Goal: Task Accomplishment & Management: Complete application form

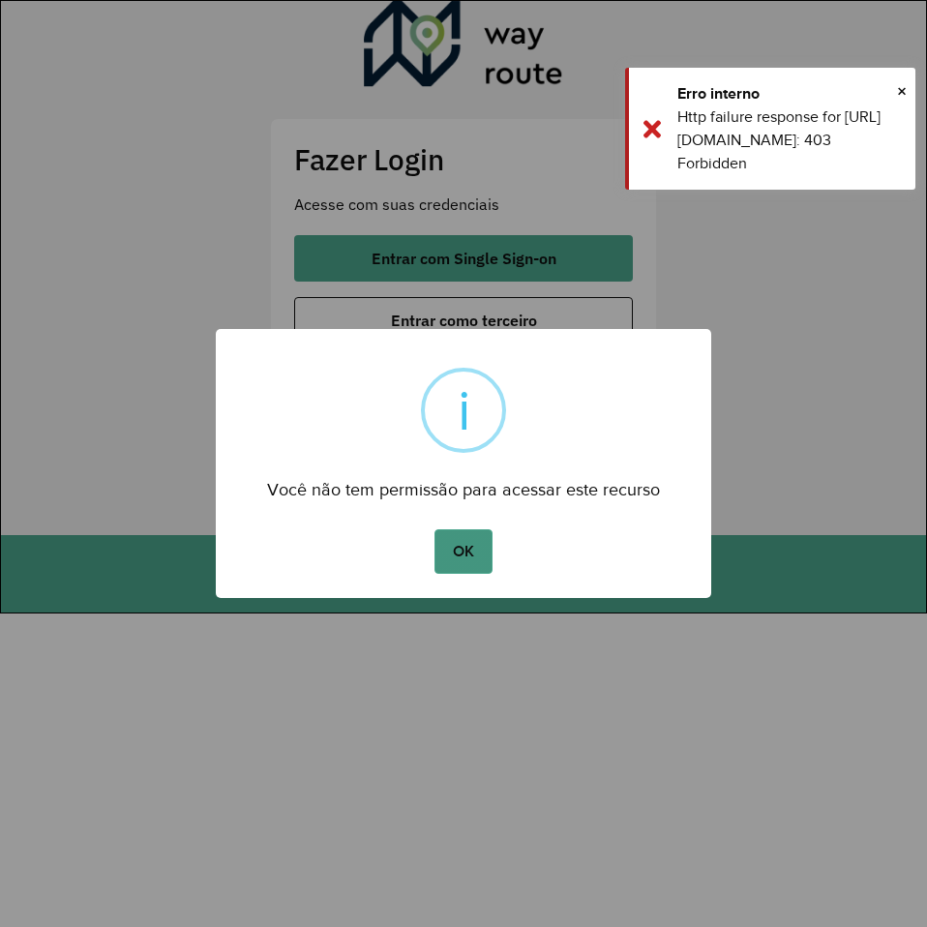
click at [464, 573] on button "OK" at bounding box center [462, 551] width 57 height 44
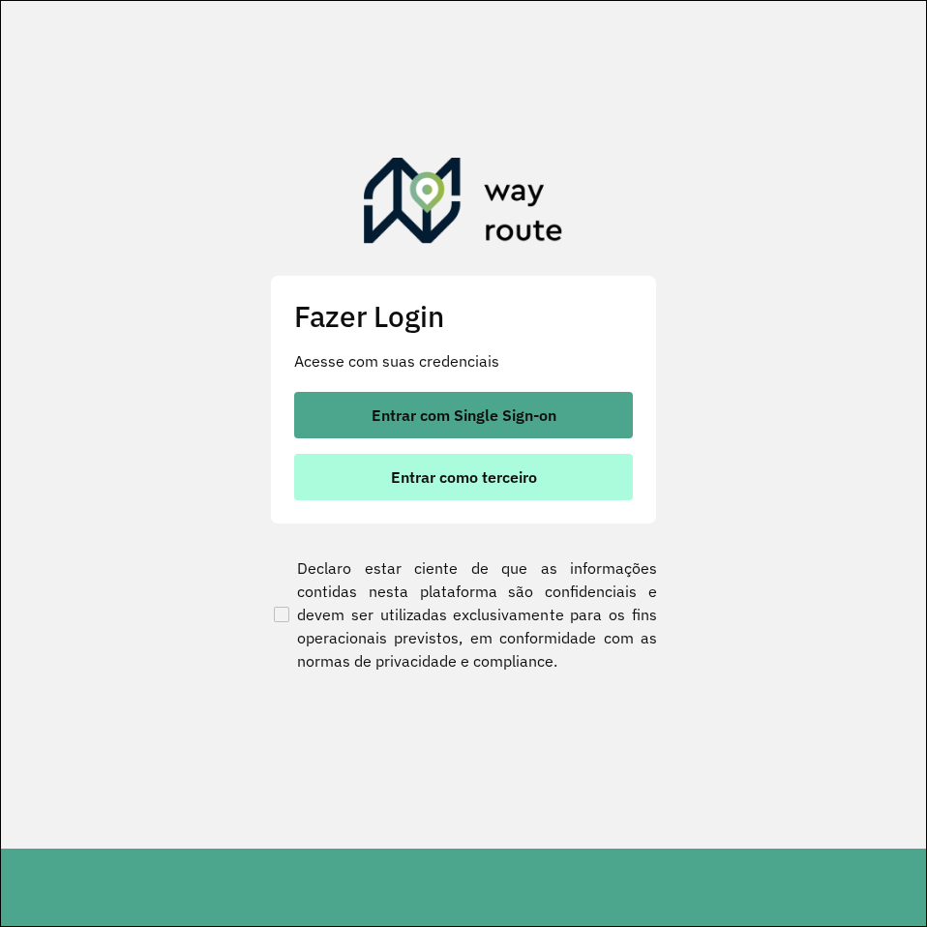
click at [482, 473] on span "Entrar como terceiro" at bounding box center [464, 476] width 146 height 15
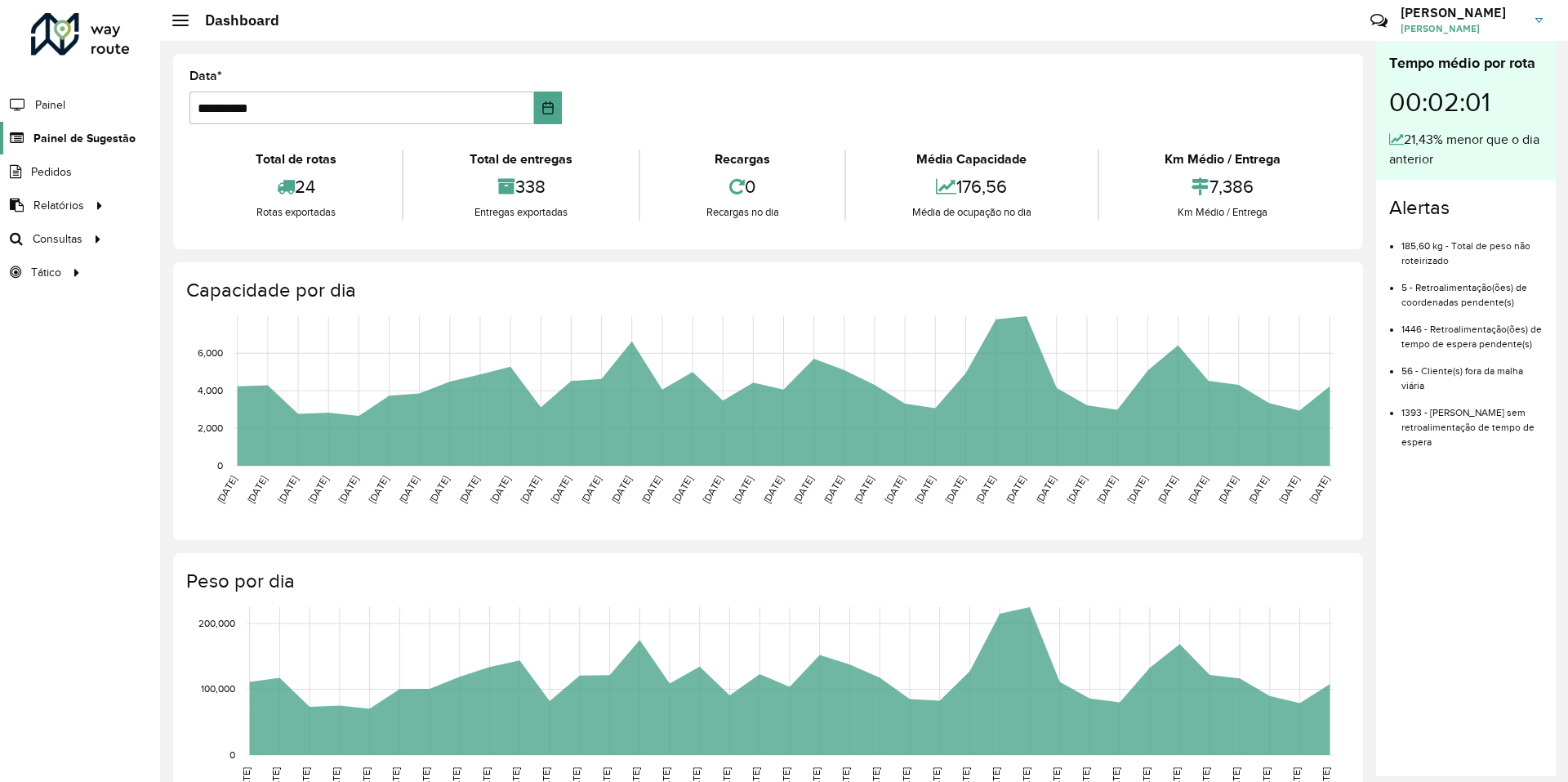
click at [73, 133] on span "Painel de Sugestão" at bounding box center [84, 138] width 102 height 17
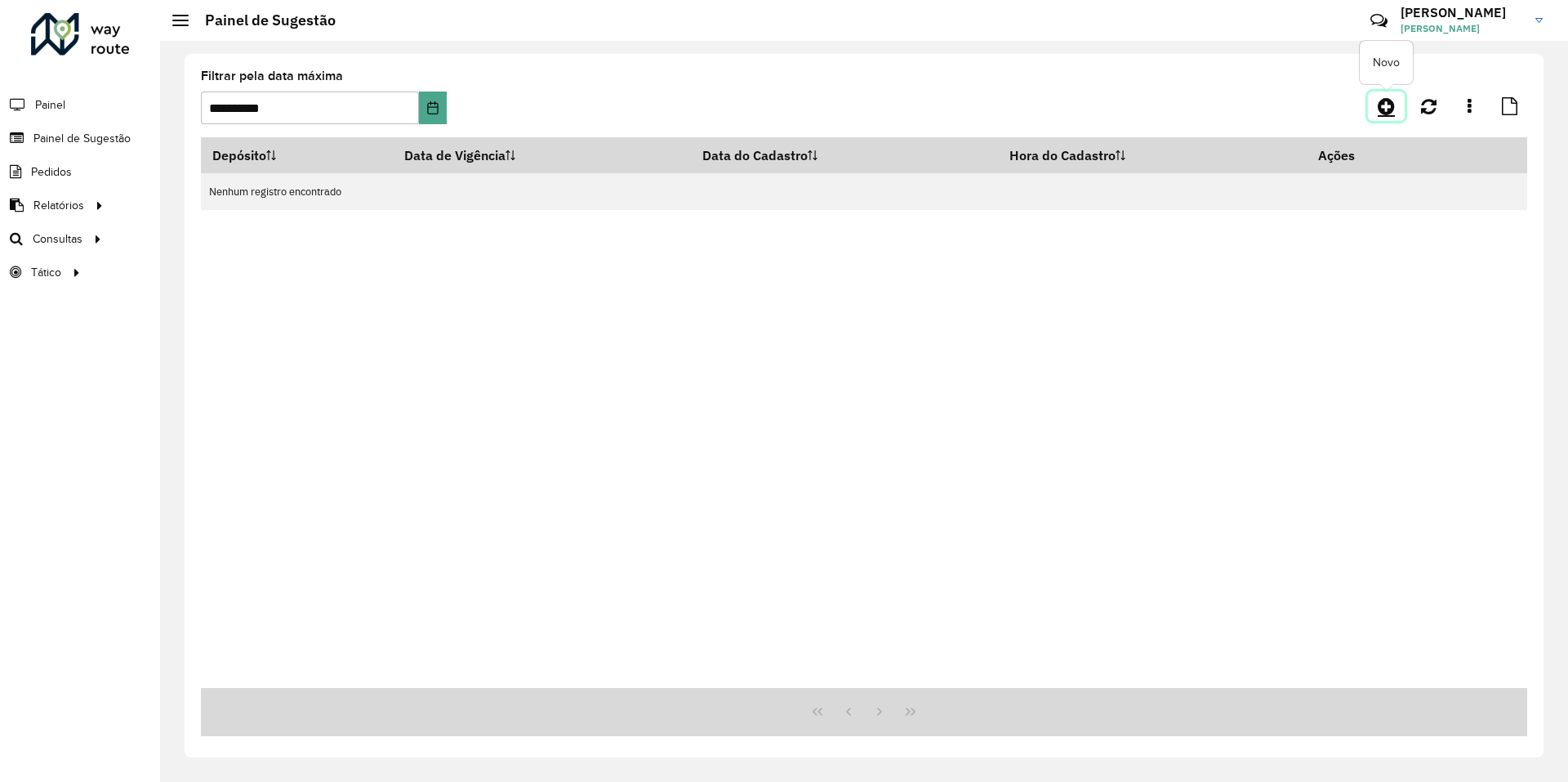
click at [782, 104] on icon at bounding box center [1386, 106] width 17 height 19
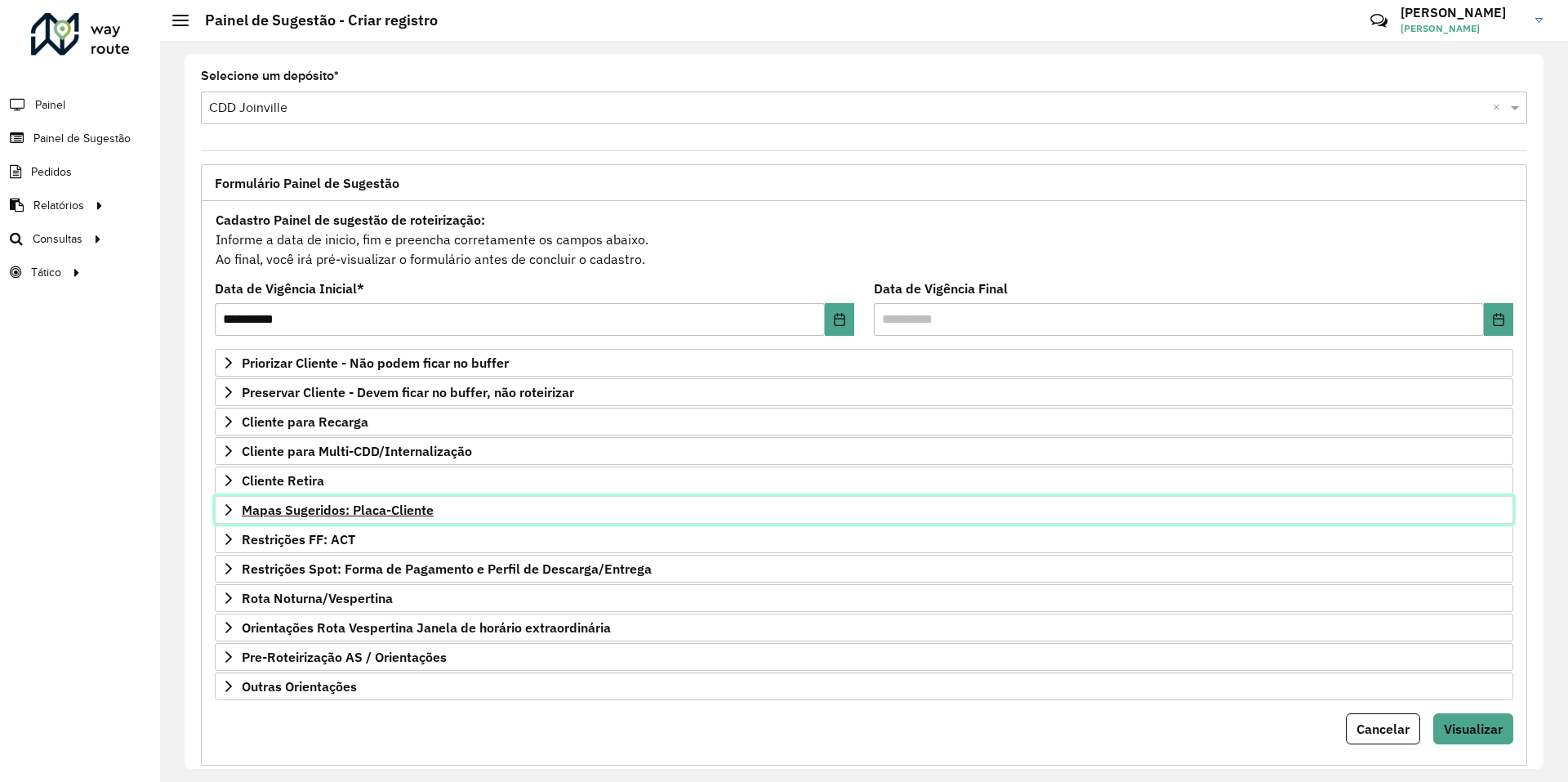
click at [332, 510] on span "Mapas Sugeridos: Placa-Cliente" at bounding box center [337, 509] width 192 height 13
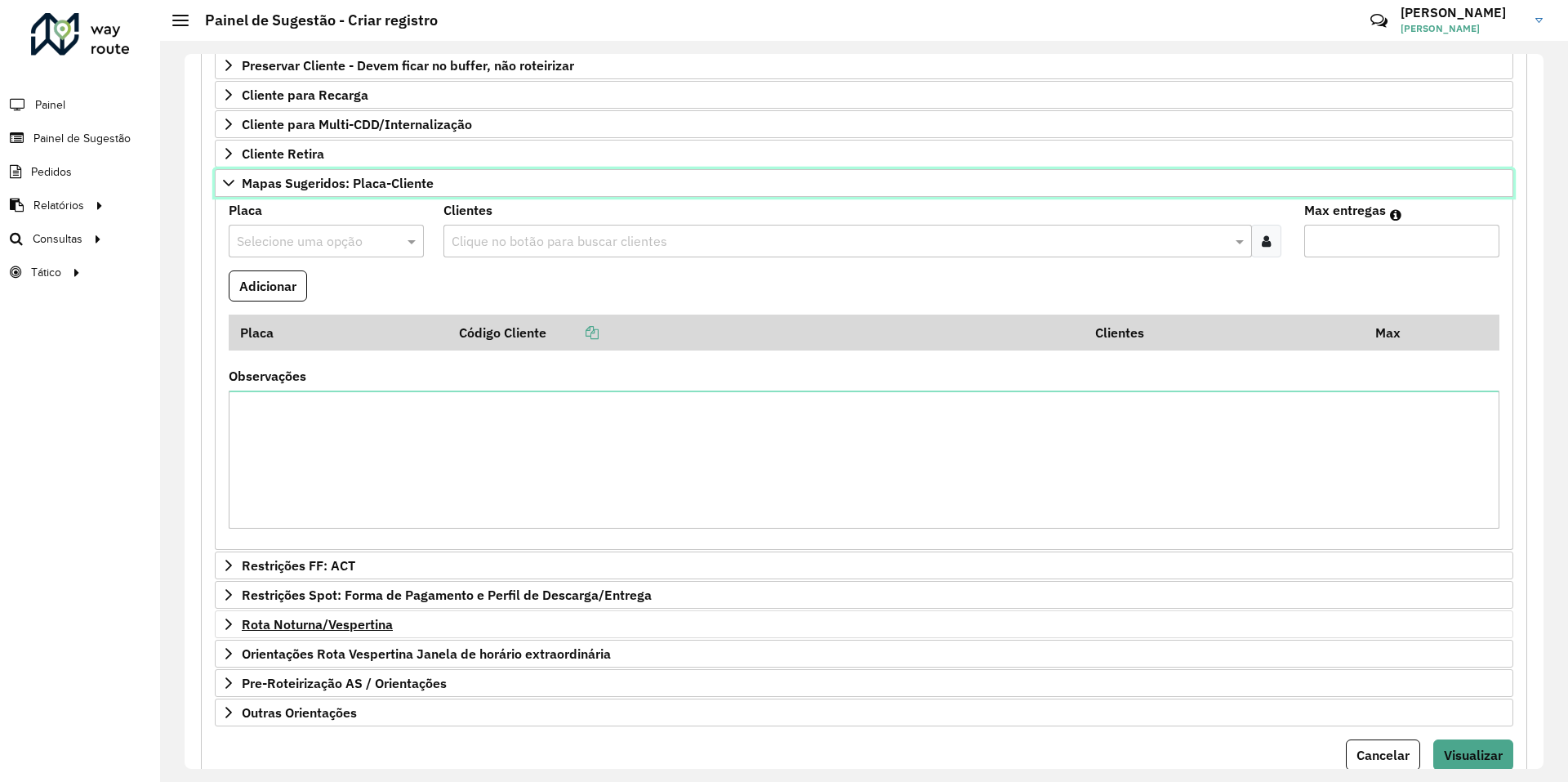
scroll to position [386, 0]
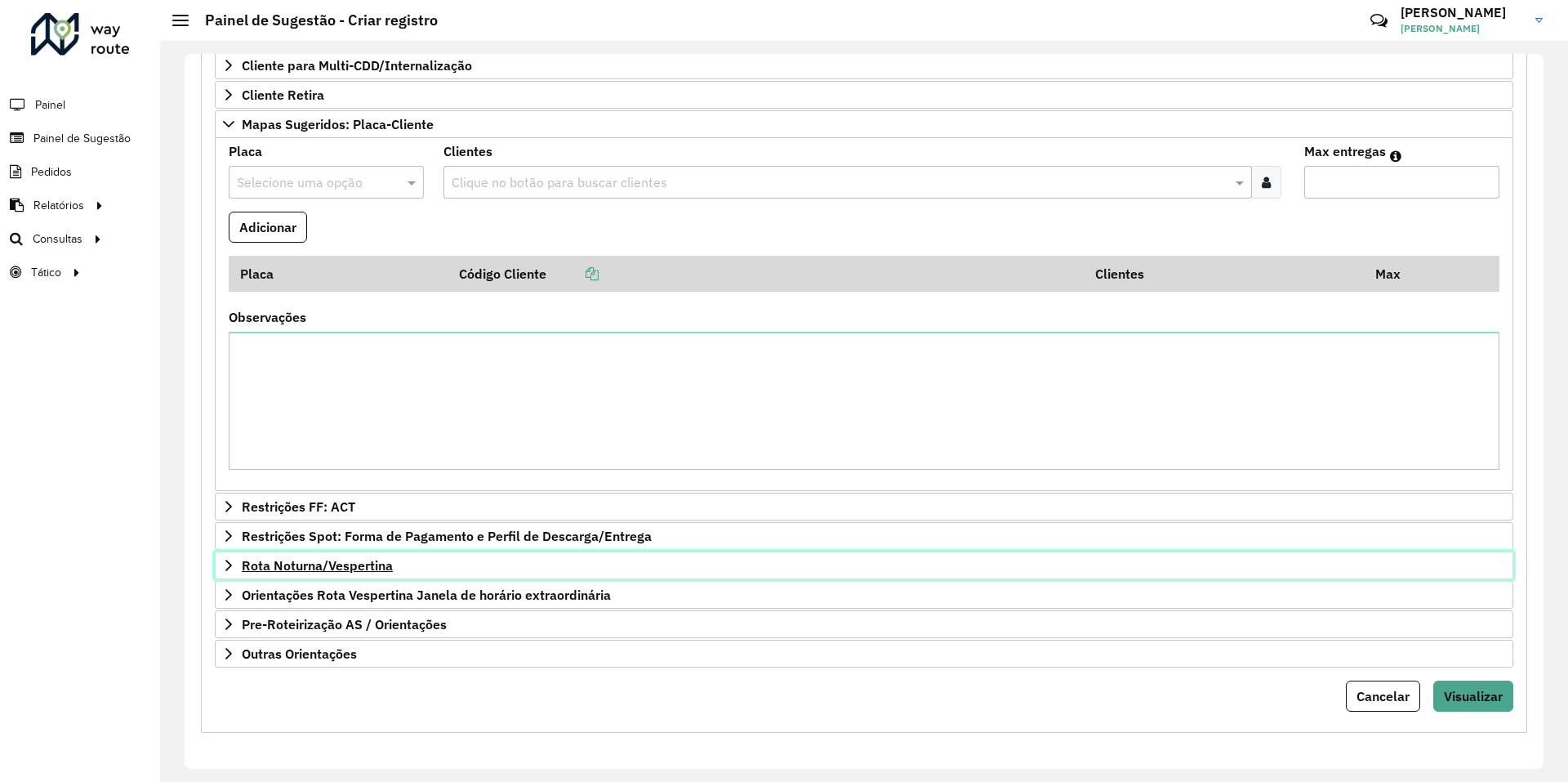
click at [338, 568] on span "Rota Noturna/Vespertina" at bounding box center [317, 565] width 151 height 13
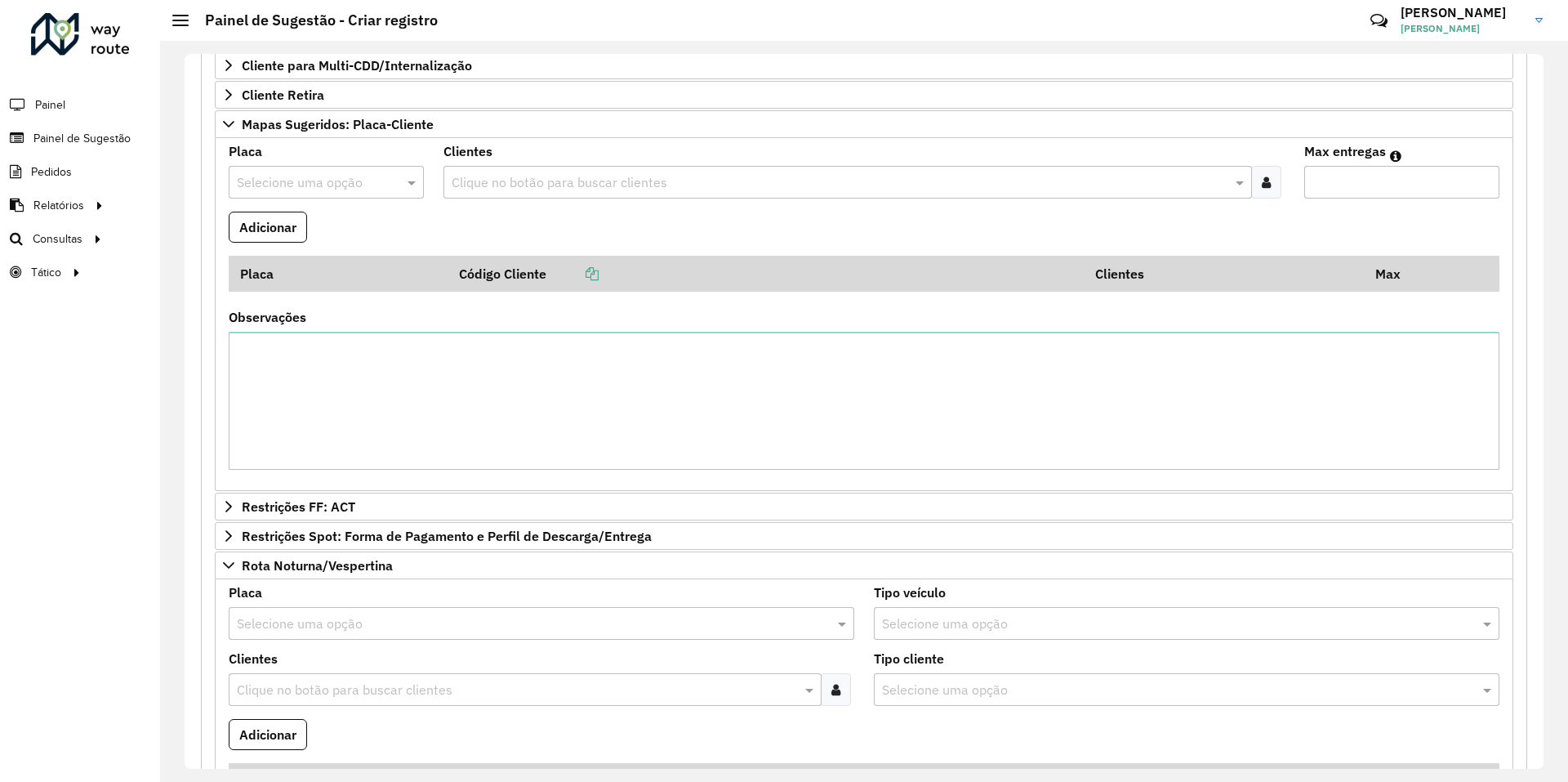
click at [331, 619] on input "text" at bounding box center [524, 623] width 577 height 19
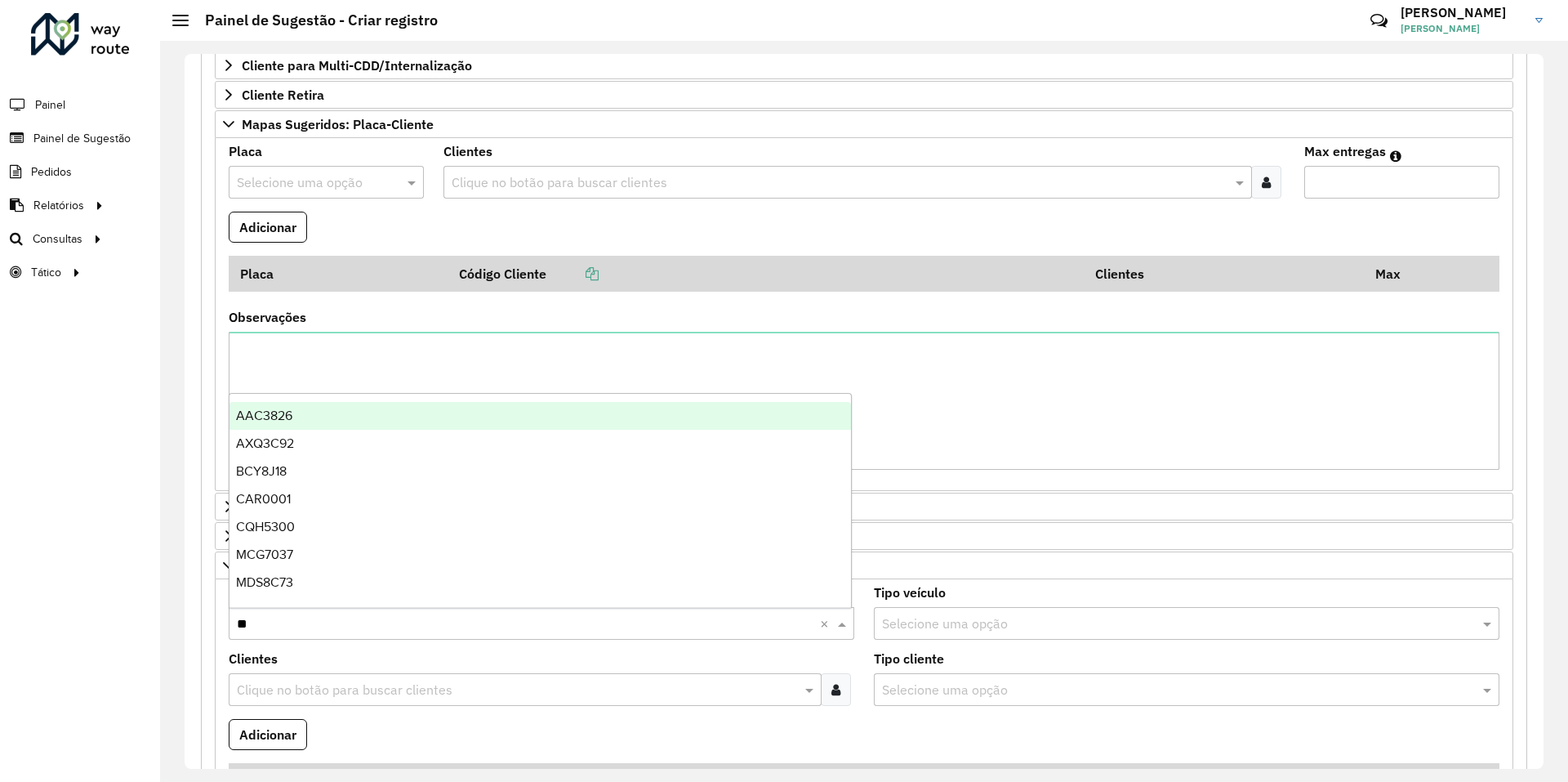
type input "***"
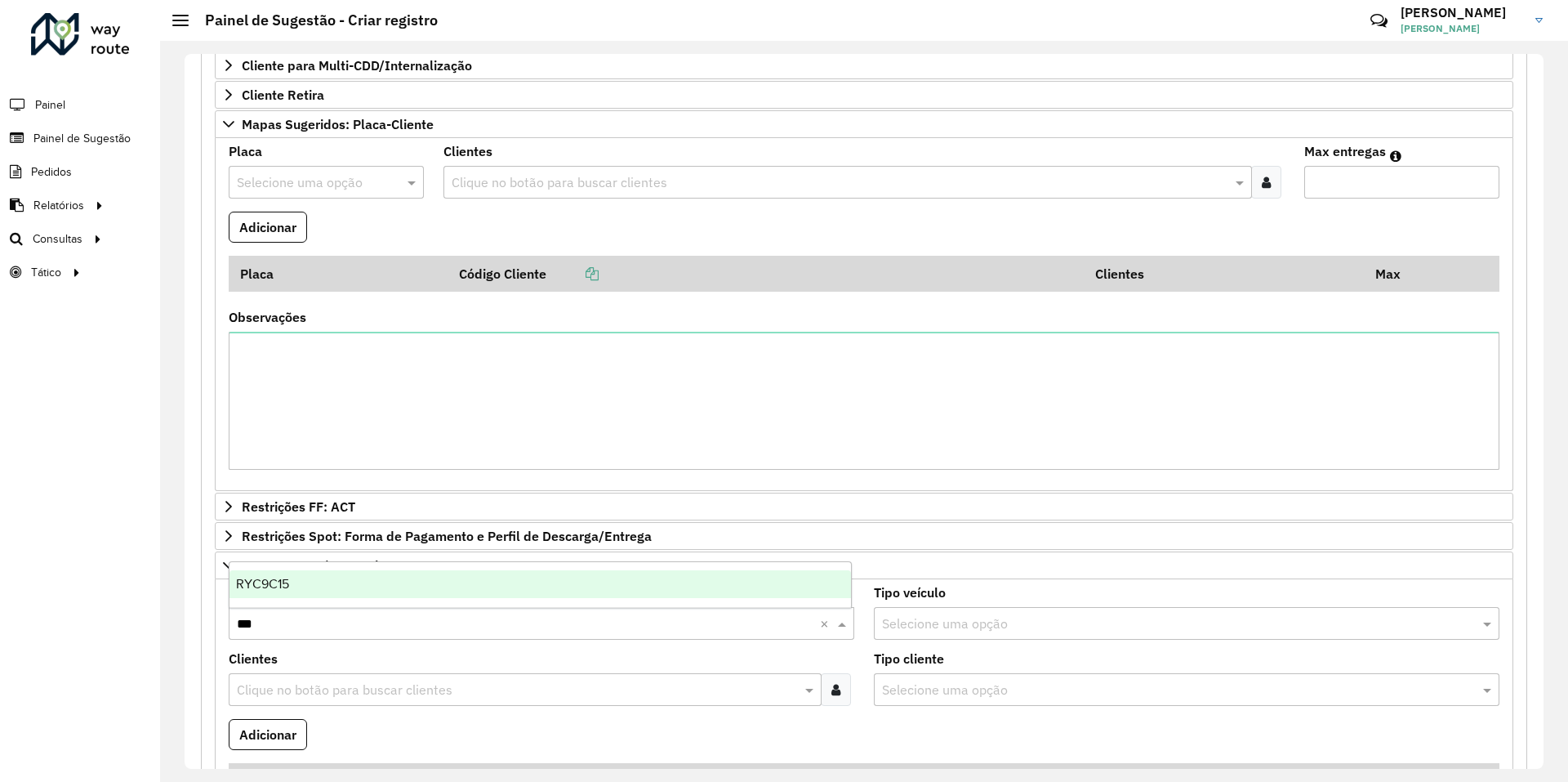
click at [339, 585] on div "RYC9C15" at bounding box center [540, 584] width 621 height 28
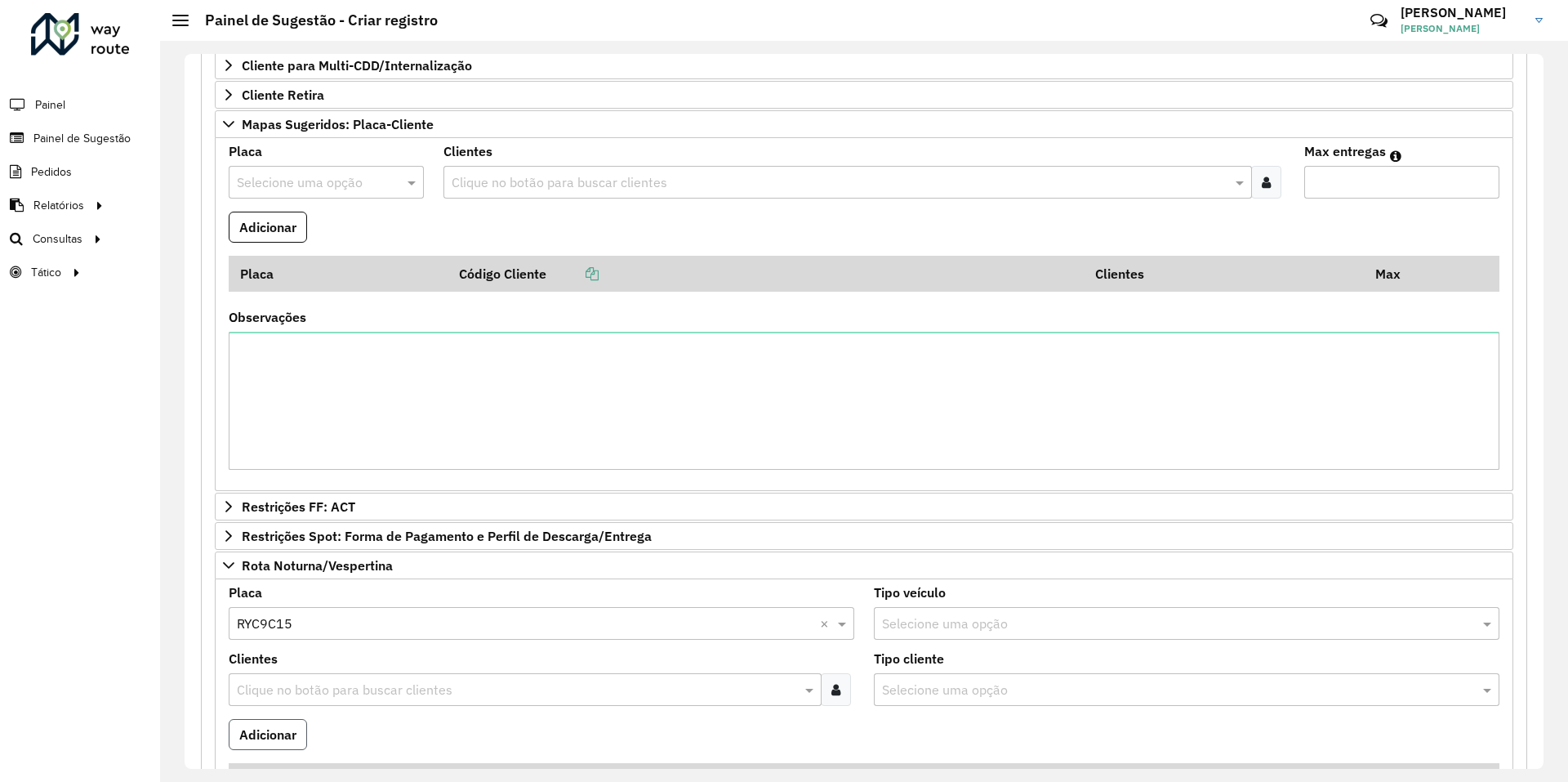
click at [242, 723] on button "Adicionar" at bounding box center [268, 734] width 79 height 31
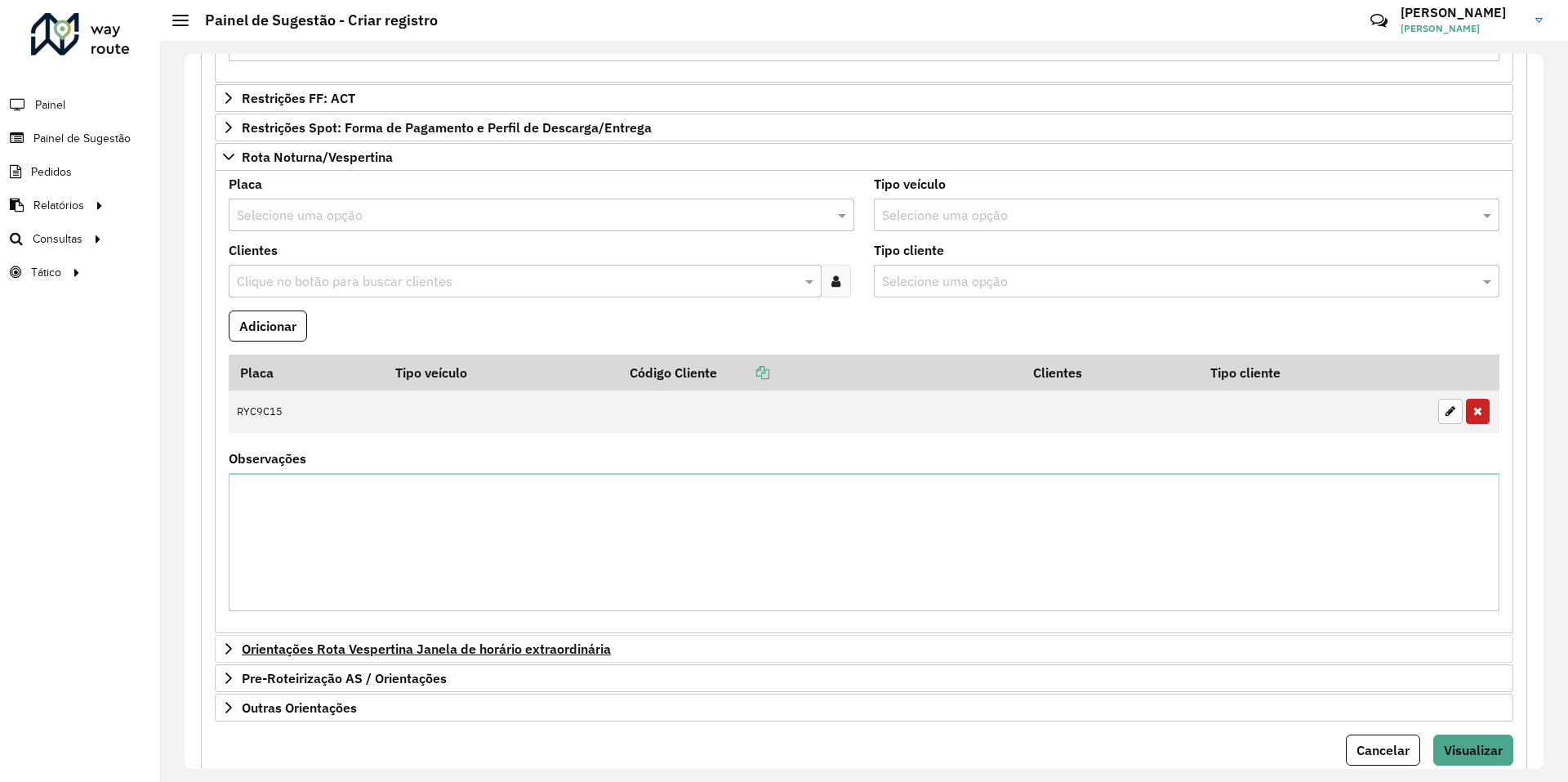
scroll to position [848, 0]
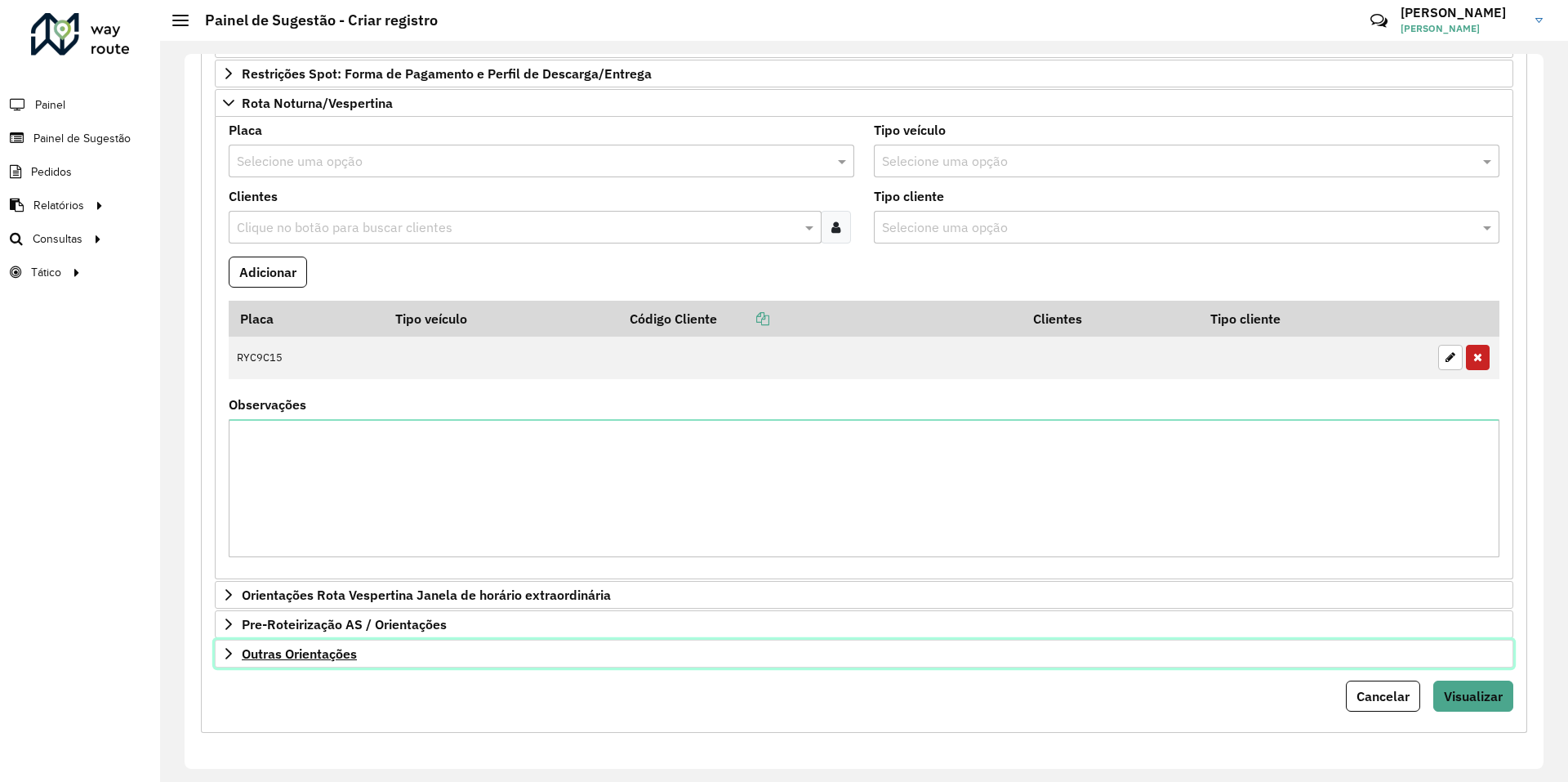
click at [330, 645] on link "Outras Orientações" at bounding box center [864, 653] width 1299 height 28
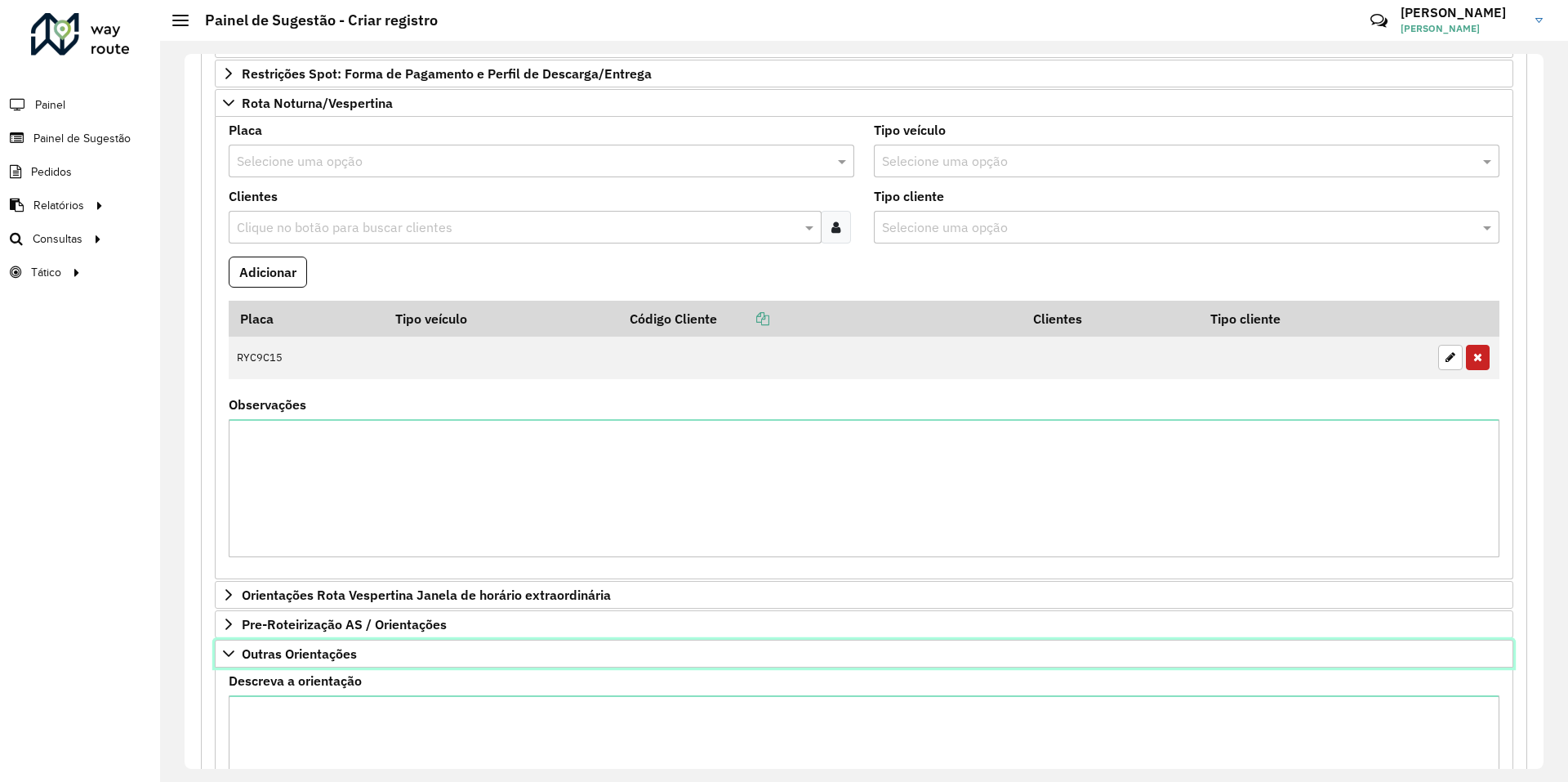
scroll to position [1034, 0]
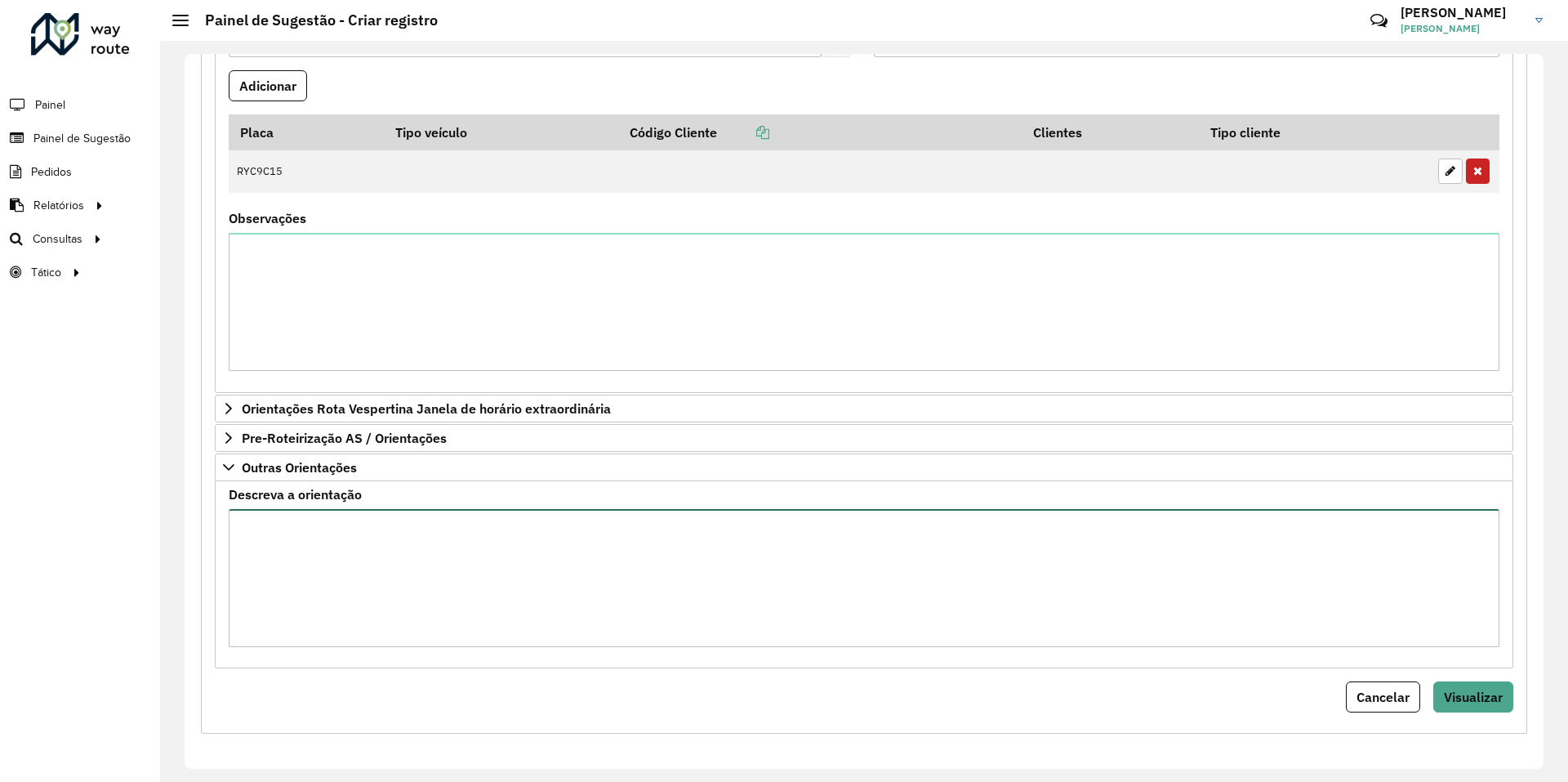
click at [410, 555] on textarea "Descreva a orientação" at bounding box center [864, 578] width 1271 height 138
paste textarea "**********"
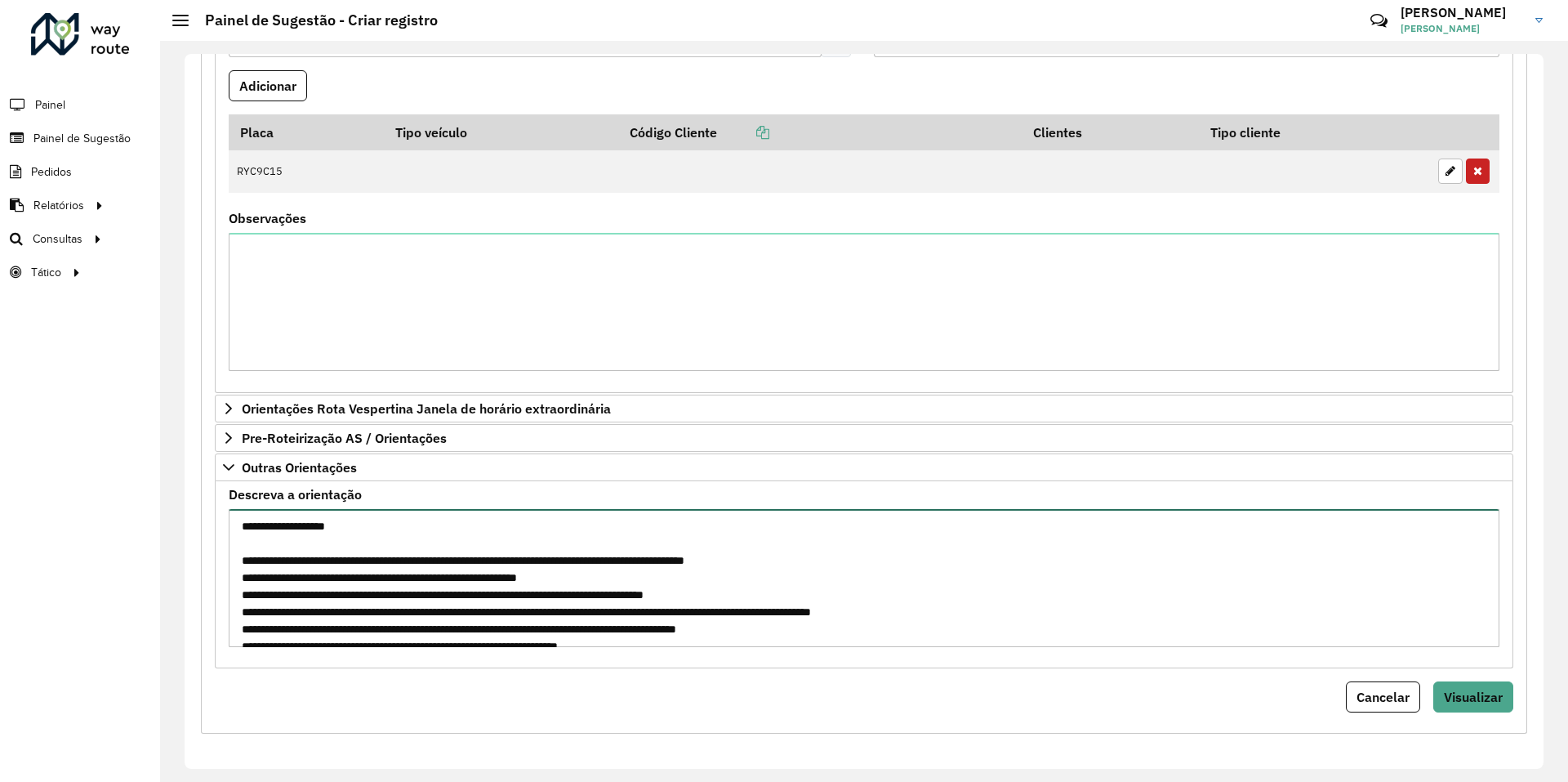
scroll to position [247, 0]
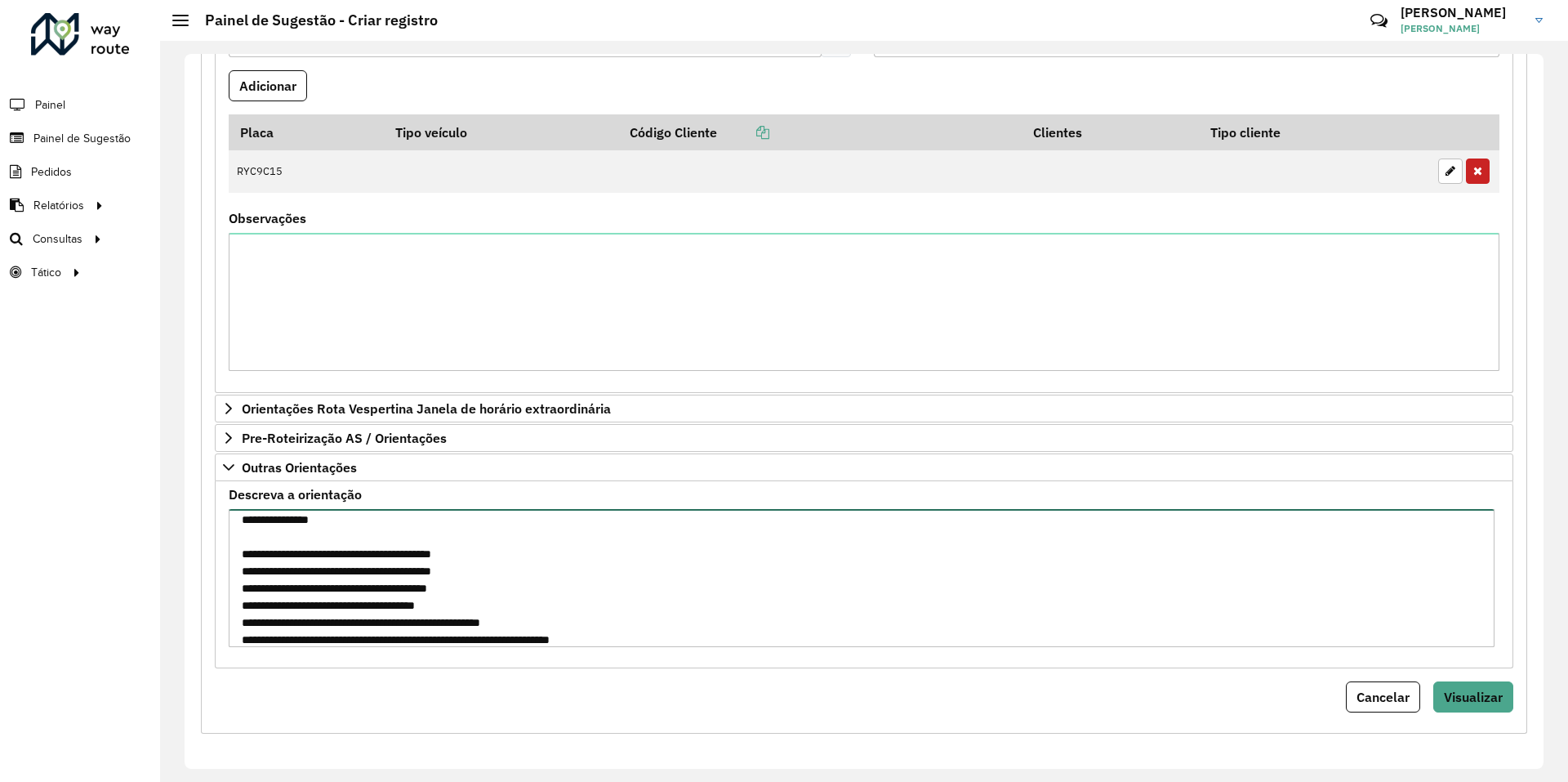
type textarea "**********"
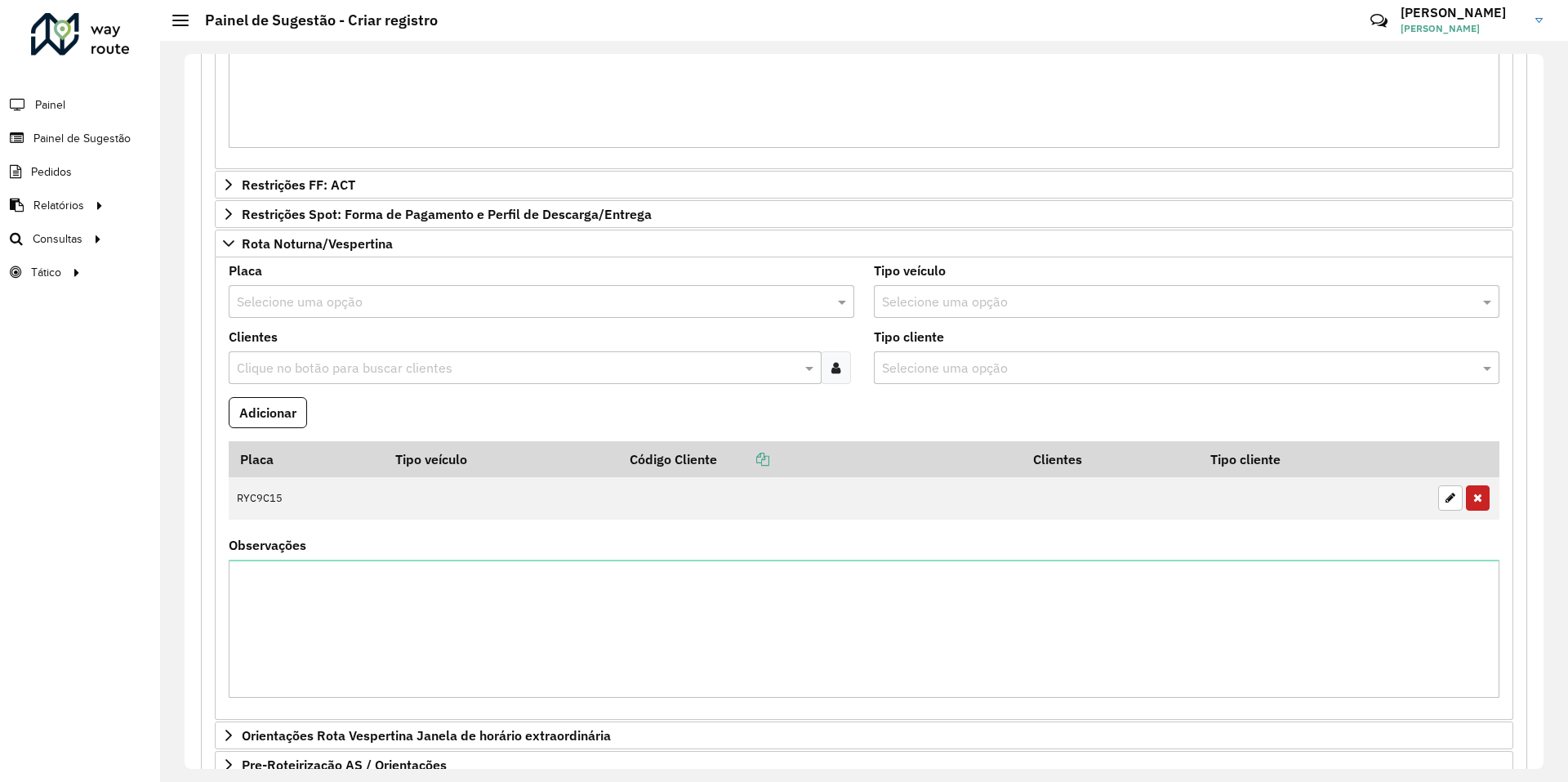
scroll to position [462, 0]
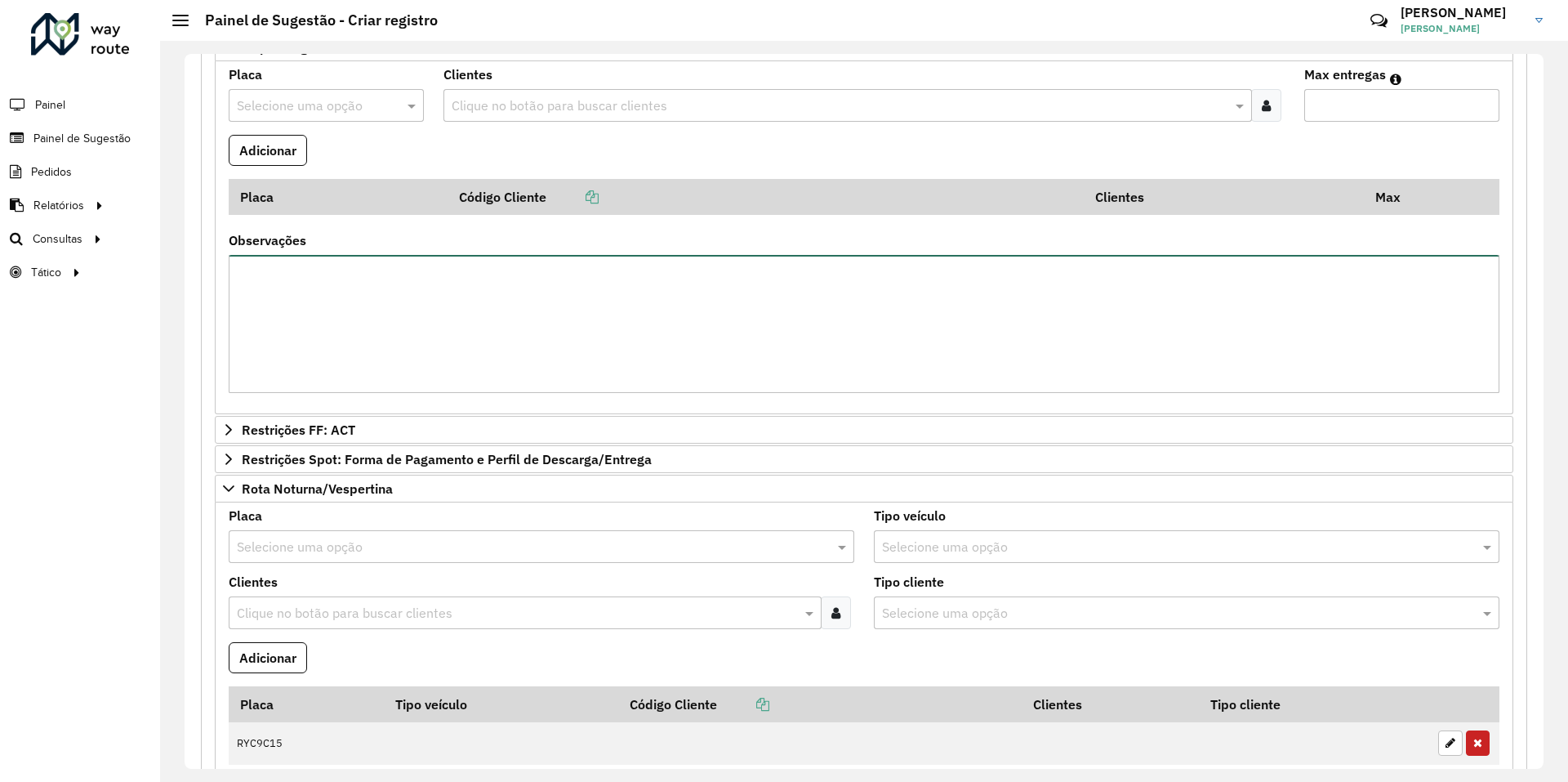
click at [398, 307] on textarea "Observações" at bounding box center [864, 323] width 1271 height 138
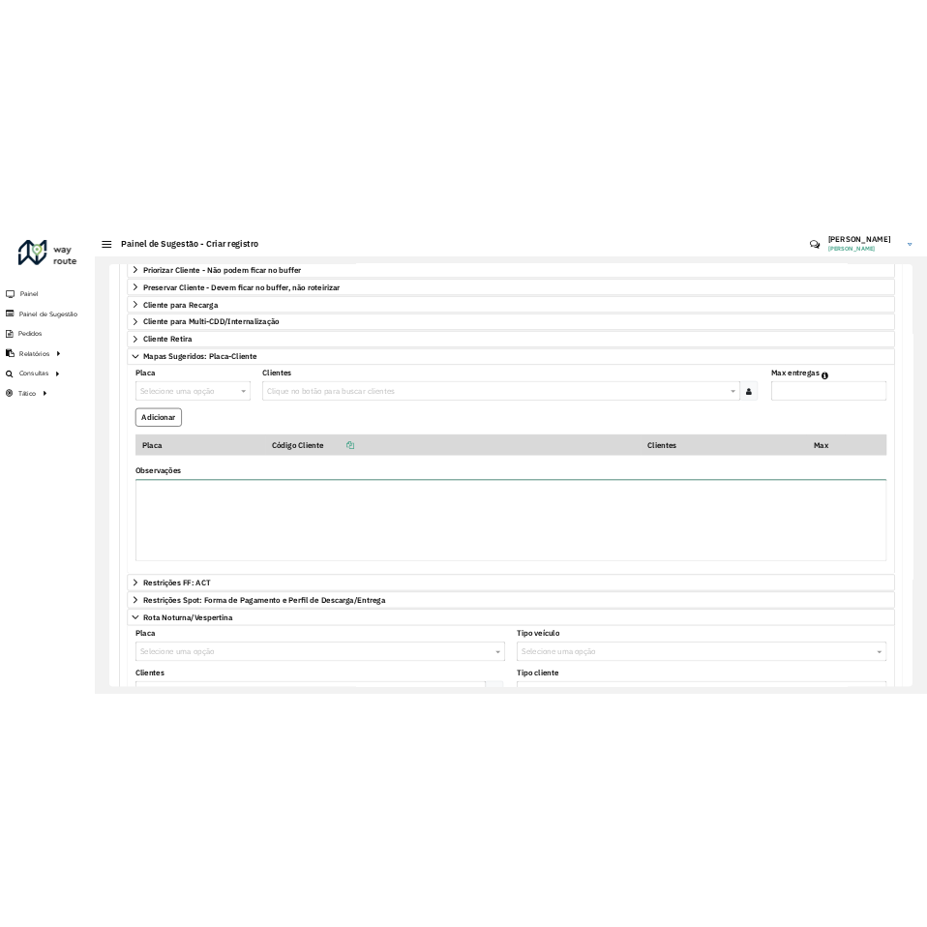
scroll to position [257, 0]
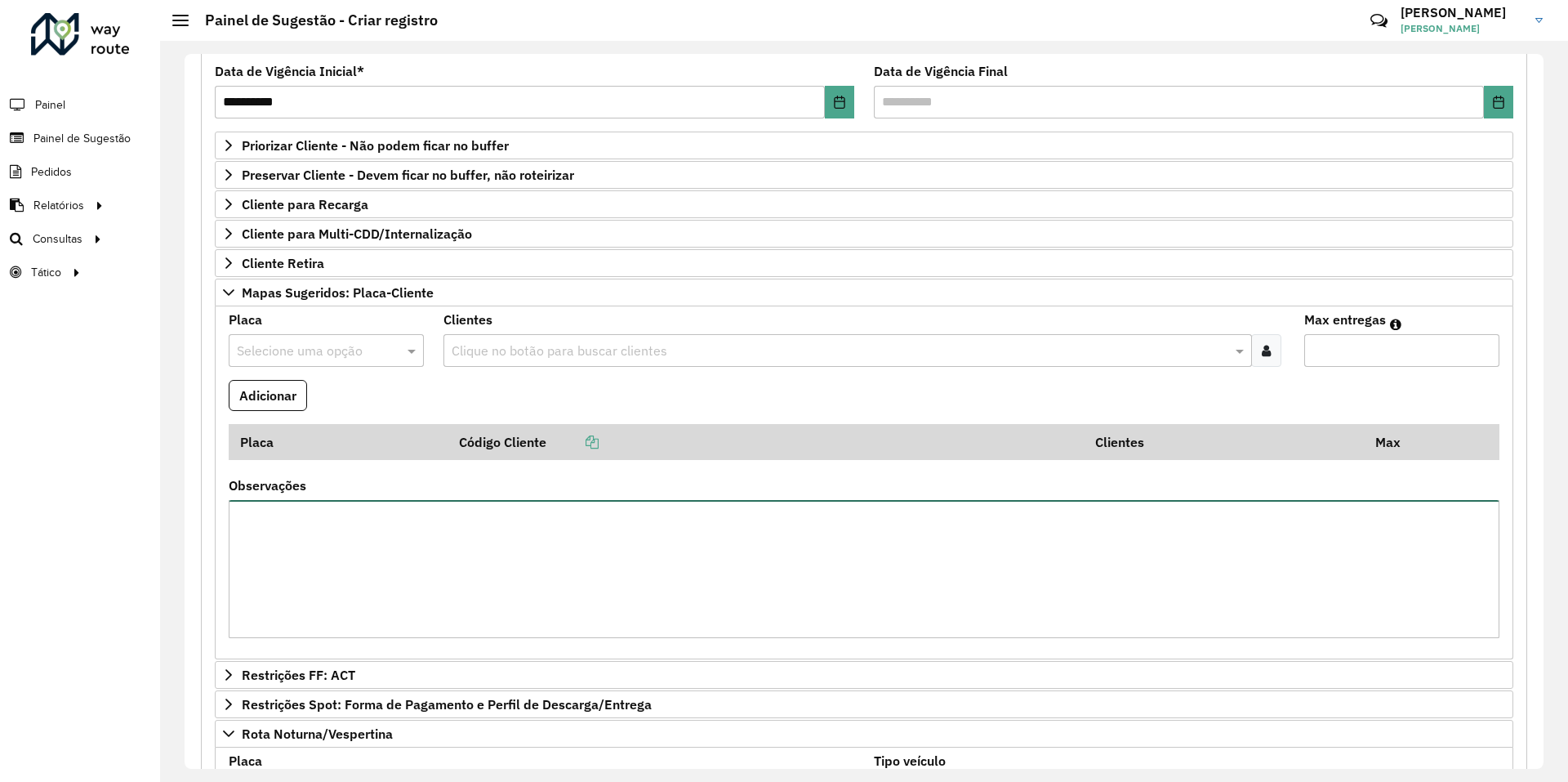
paste textarea "**********"
type textarea "**********"
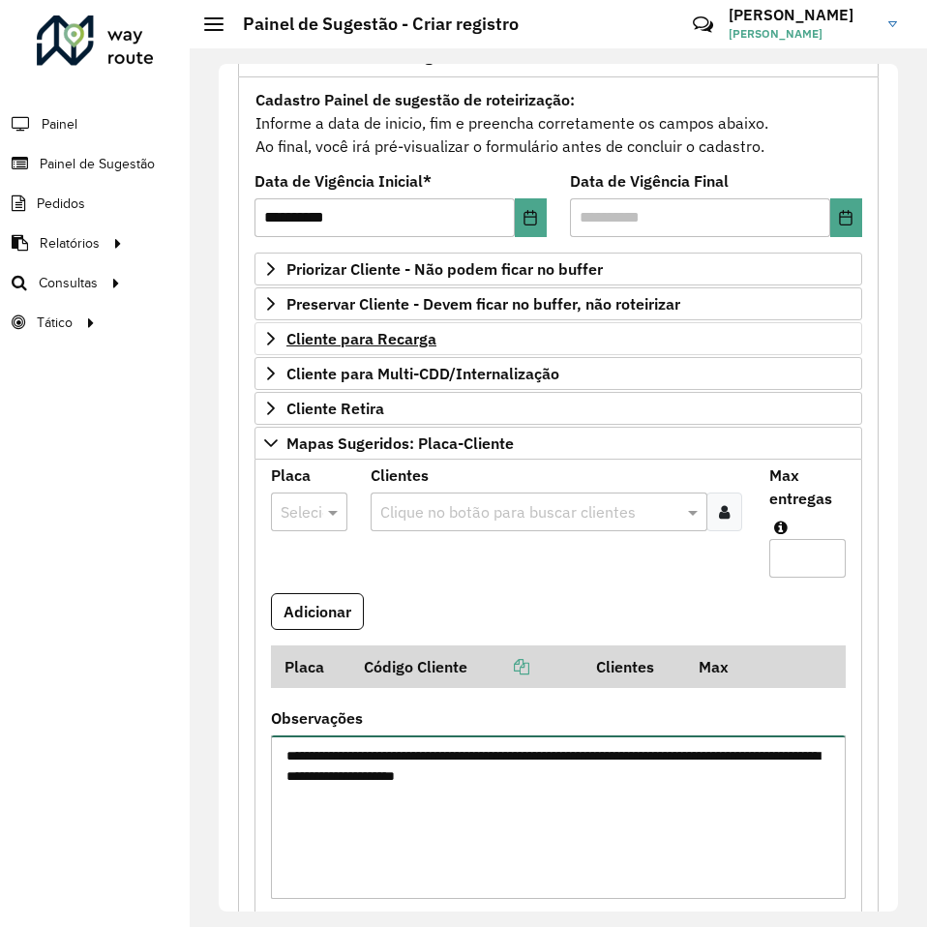
scroll to position [0, 0]
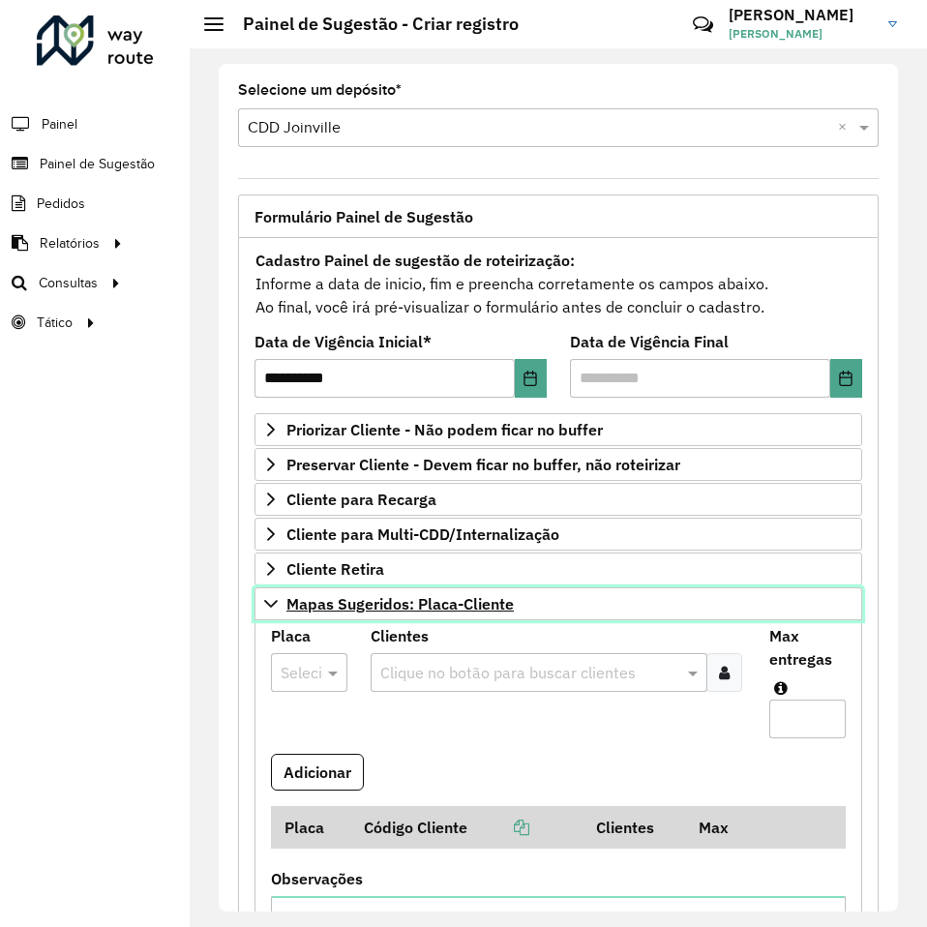
click at [361, 603] on span "Mapas Sugeridos: Placa-Cliente" at bounding box center [399, 603] width 227 height 15
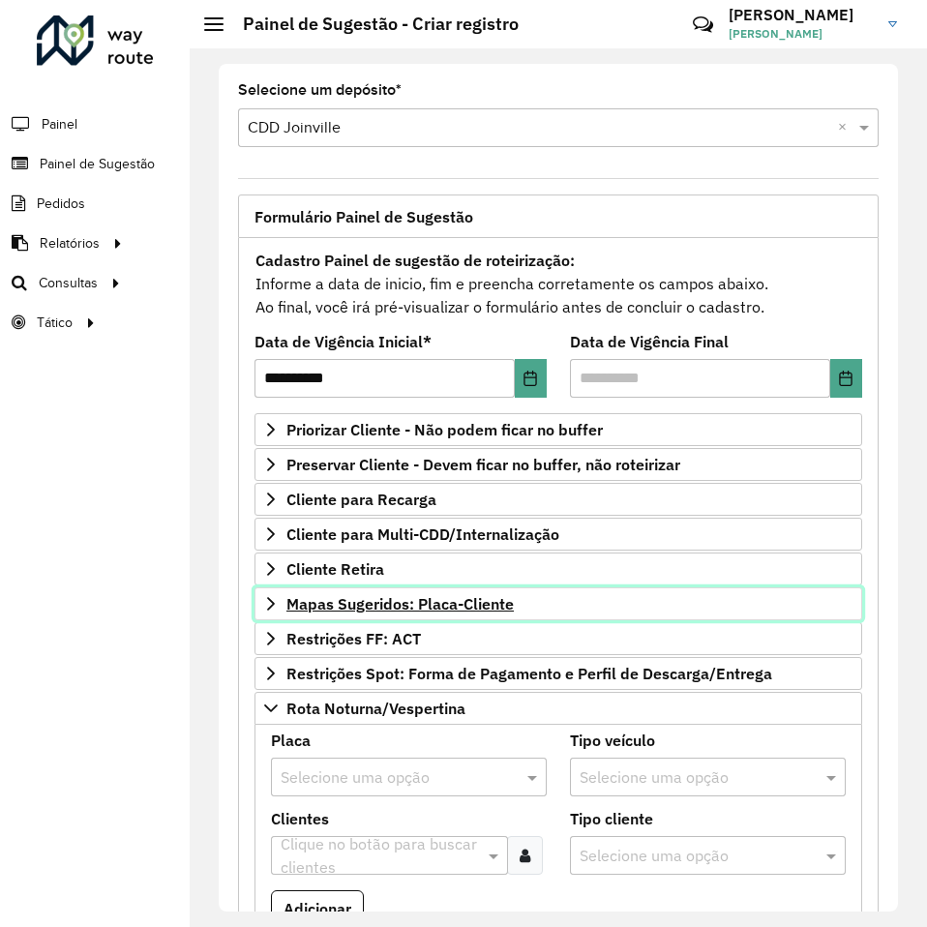
click at [357, 611] on span "Mapas Sugeridos: Placa-Cliente" at bounding box center [399, 603] width 227 height 15
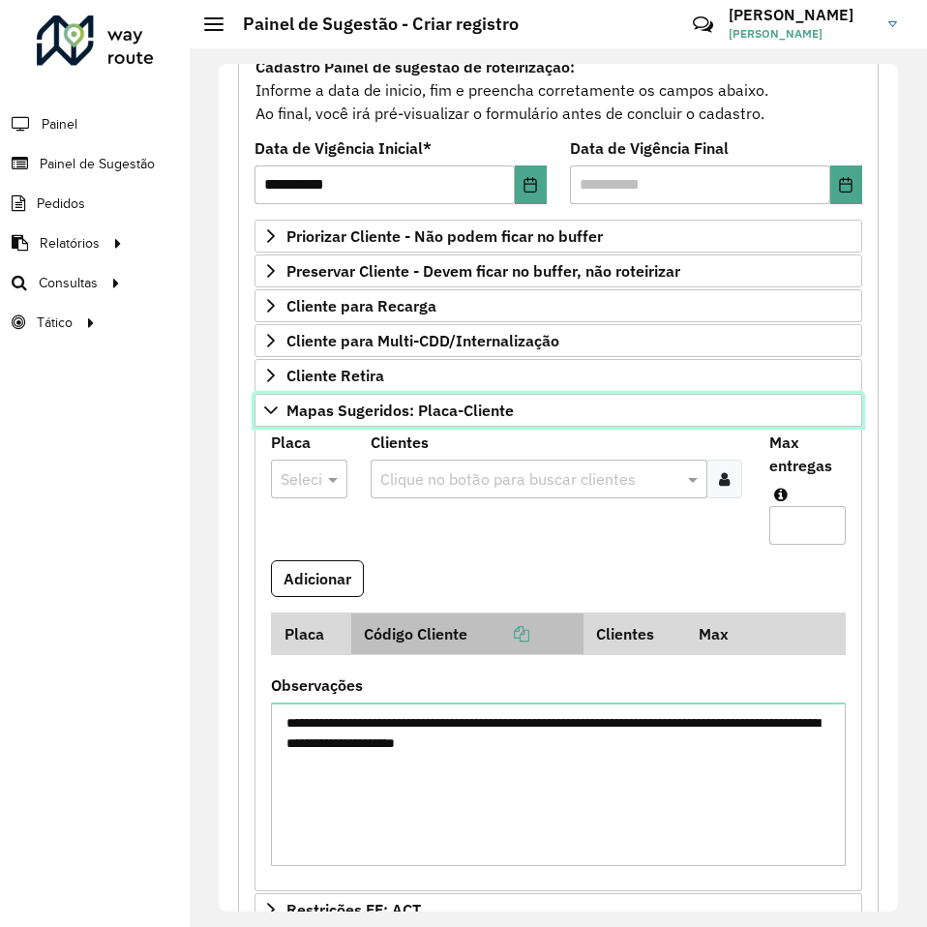
scroll to position [290, 0]
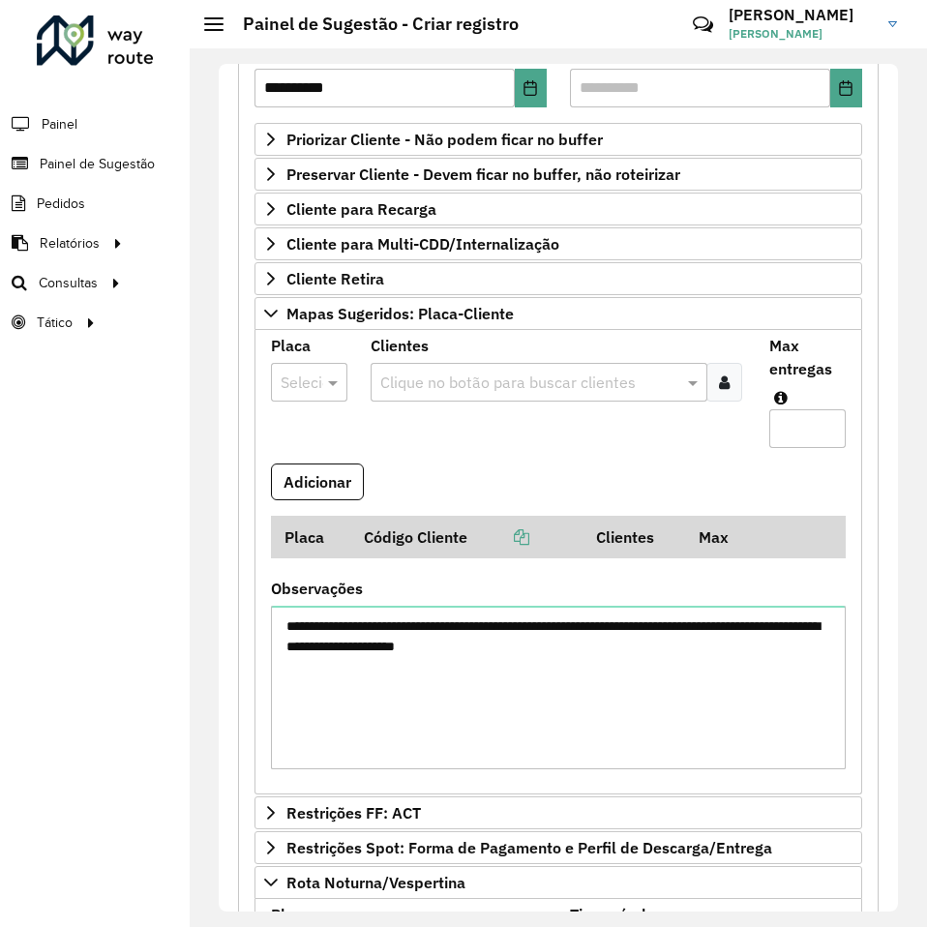
click at [312, 388] on div at bounding box center [309, 381] width 76 height 25
type input "***"
click at [293, 431] on span "RXZ6A15" at bounding box center [310, 437] width 61 height 16
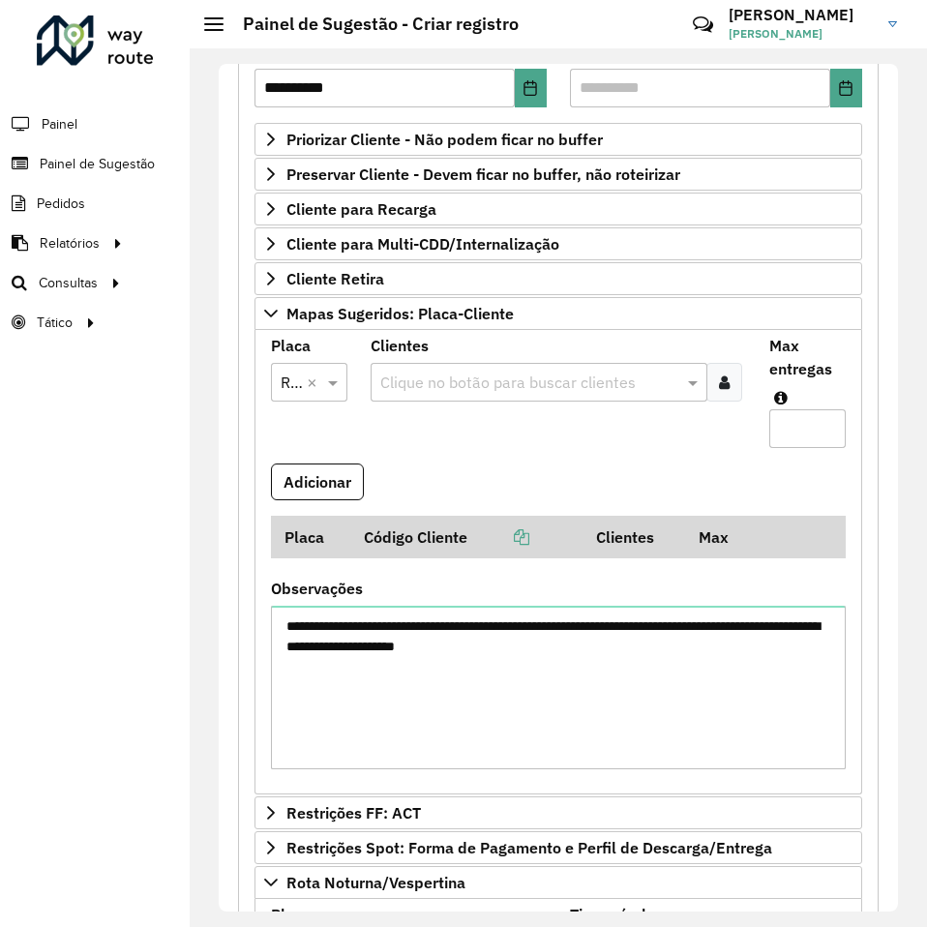
click at [408, 382] on input "text" at bounding box center [529, 382] width 308 height 23
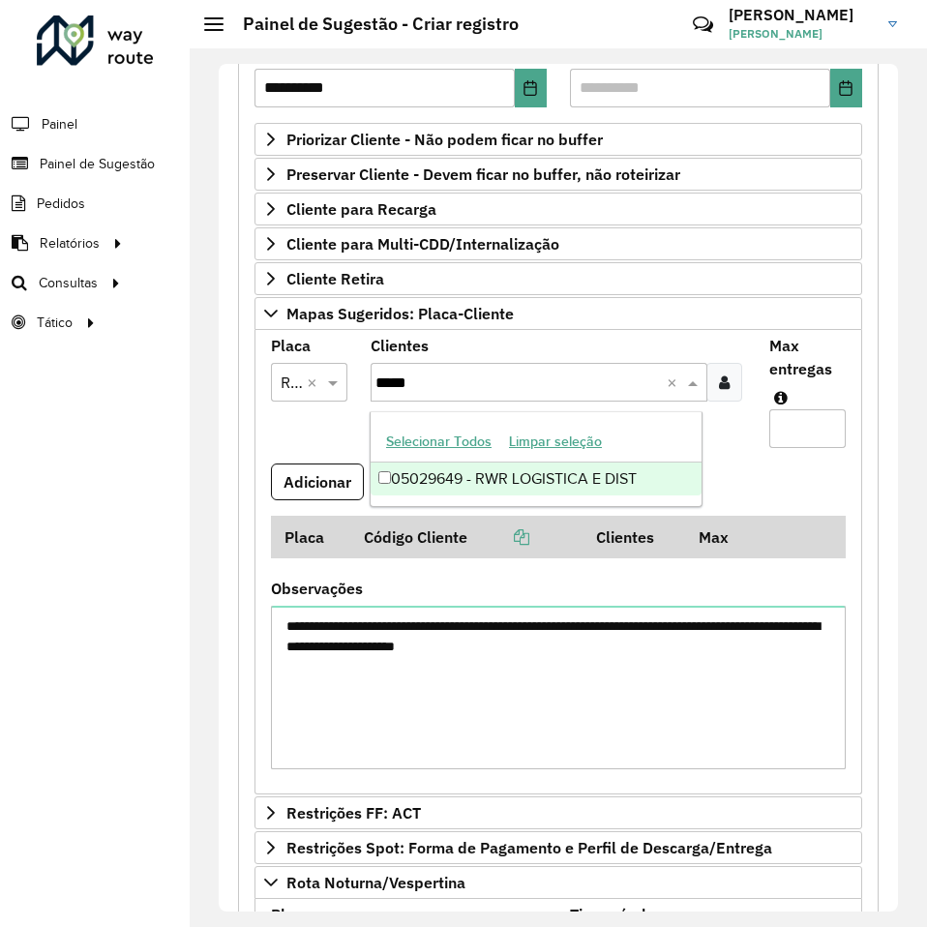
type input "*****"
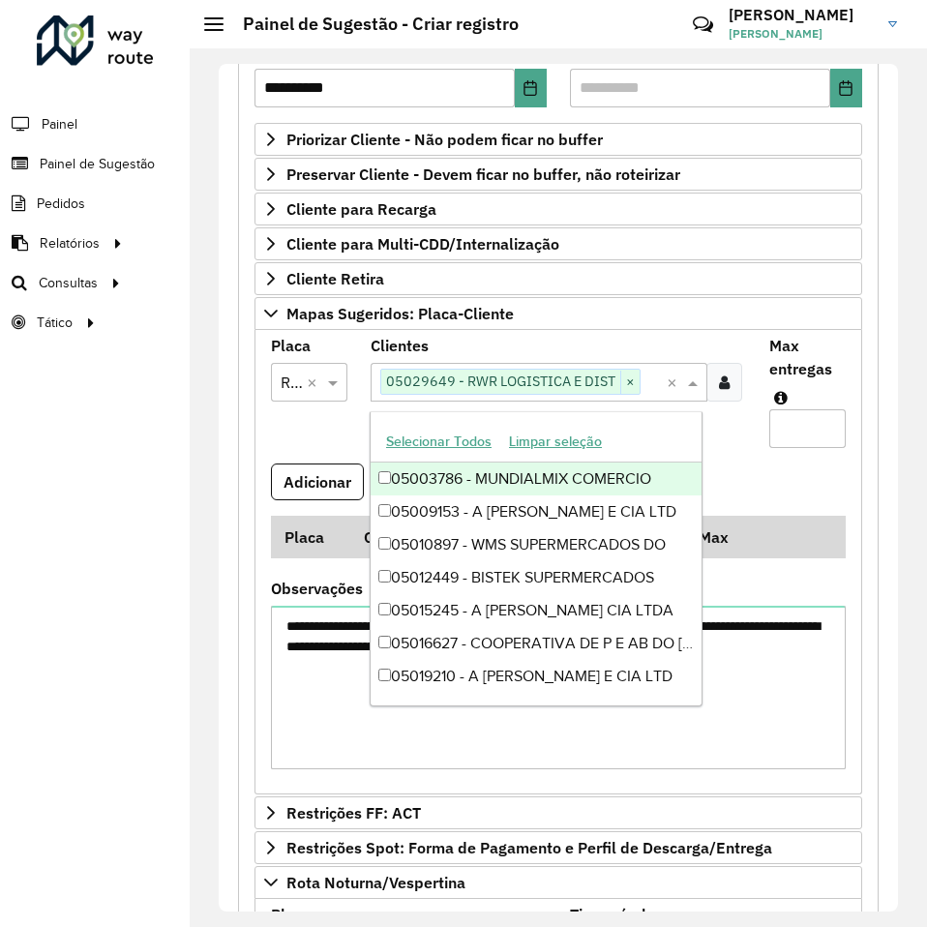
click at [782, 424] on input "Max entregas" at bounding box center [807, 428] width 76 height 39
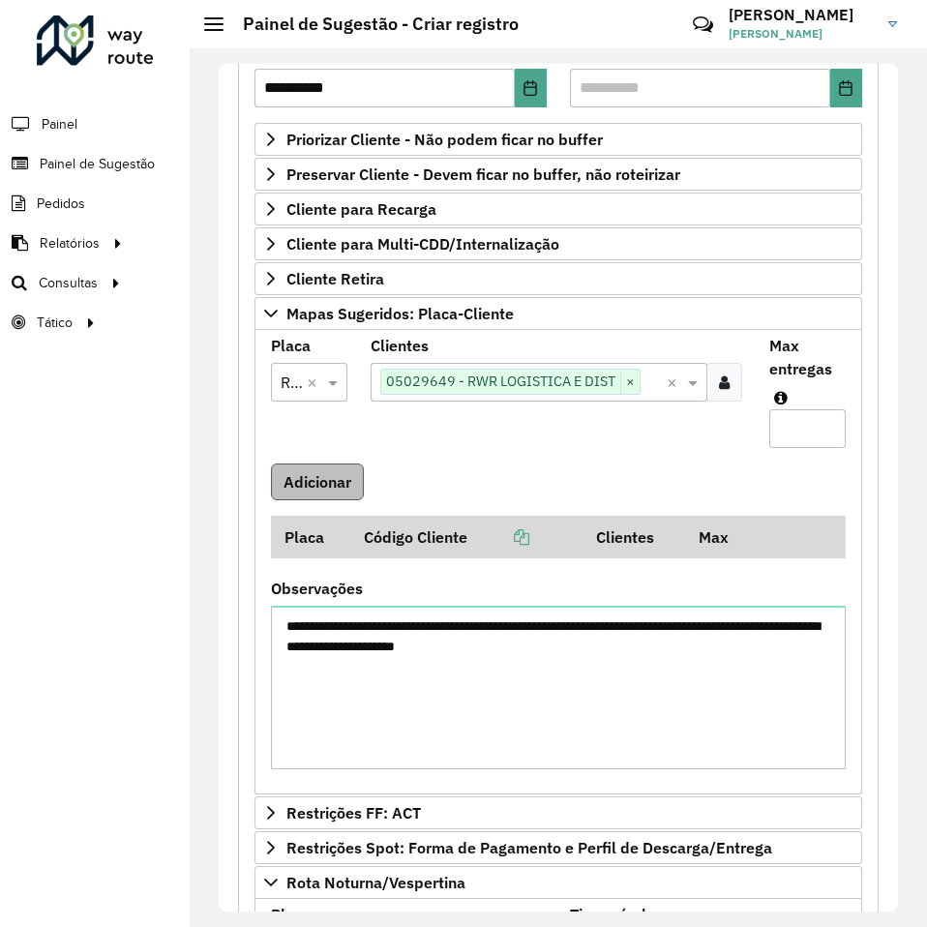
type input "*"
click at [321, 477] on button "Adicionar" at bounding box center [317, 481] width 93 height 37
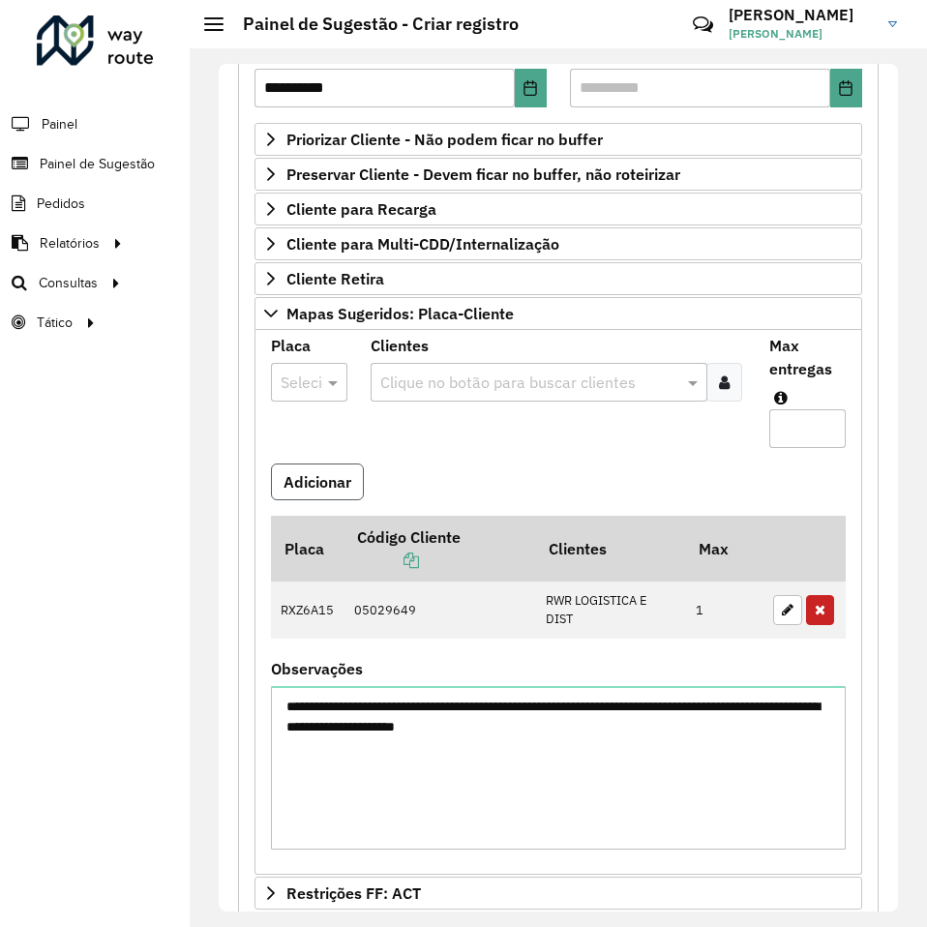
click at [327, 495] on button "Adicionar" at bounding box center [317, 481] width 93 height 37
click at [320, 479] on button "Adicionar" at bounding box center [317, 481] width 93 height 37
click at [327, 480] on button "Adicionar" at bounding box center [317, 481] width 93 height 37
click at [453, 473] on formly-field "Adicionar" at bounding box center [558, 489] width 598 height 52
click at [336, 483] on button "Adicionar" at bounding box center [317, 481] width 93 height 37
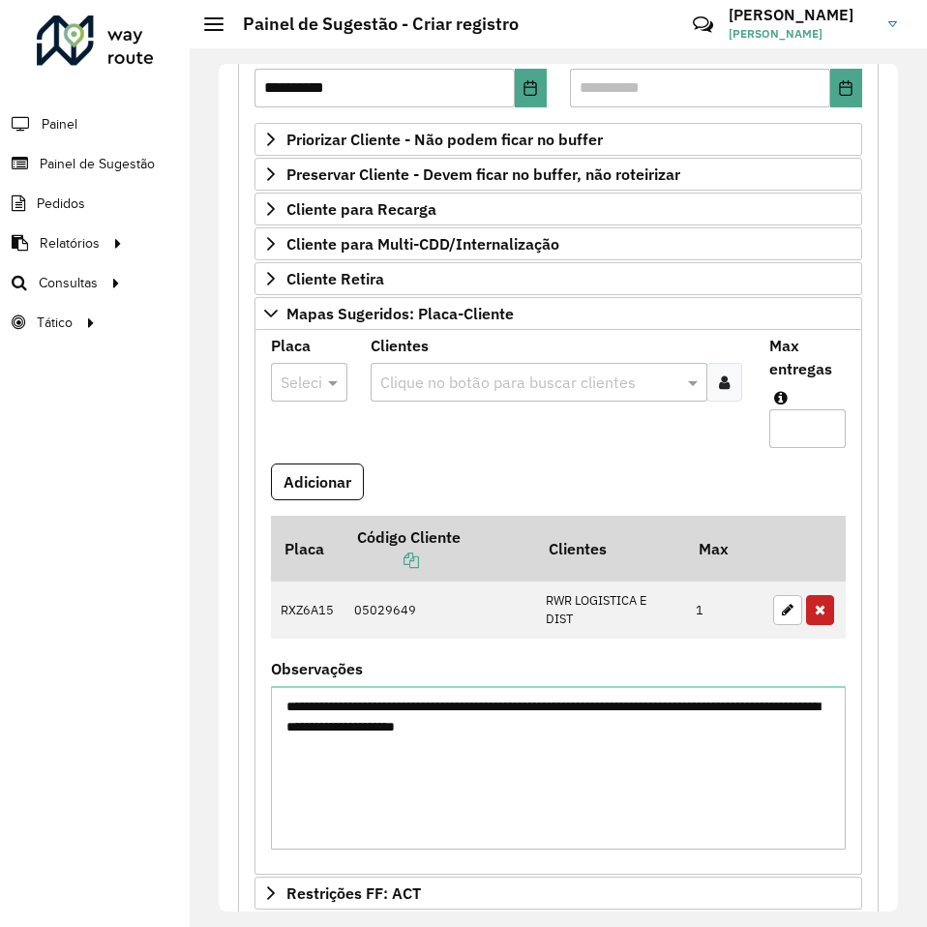
click at [440, 478] on formly-field "Adicionar" at bounding box center [558, 489] width 598 height 52
click at [328, 488] on button "Adicionar" at bounding box center [317, 481] width 93 height 37
click at [312, 395] on div "Selecione uma opção" at bounding box center [309, 382] width 76 height 39
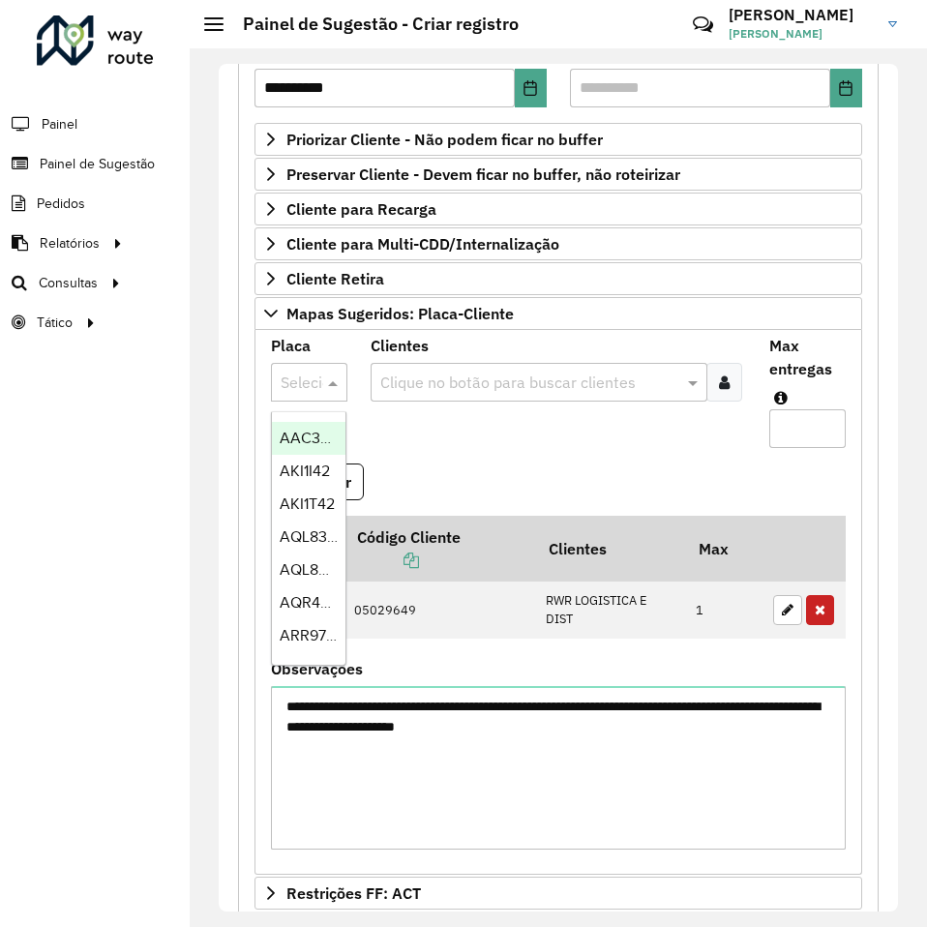
click at [355, 379] on formly-field "Placa Selecione uma opção" at bounding box center [309, 401] width 100 height 125
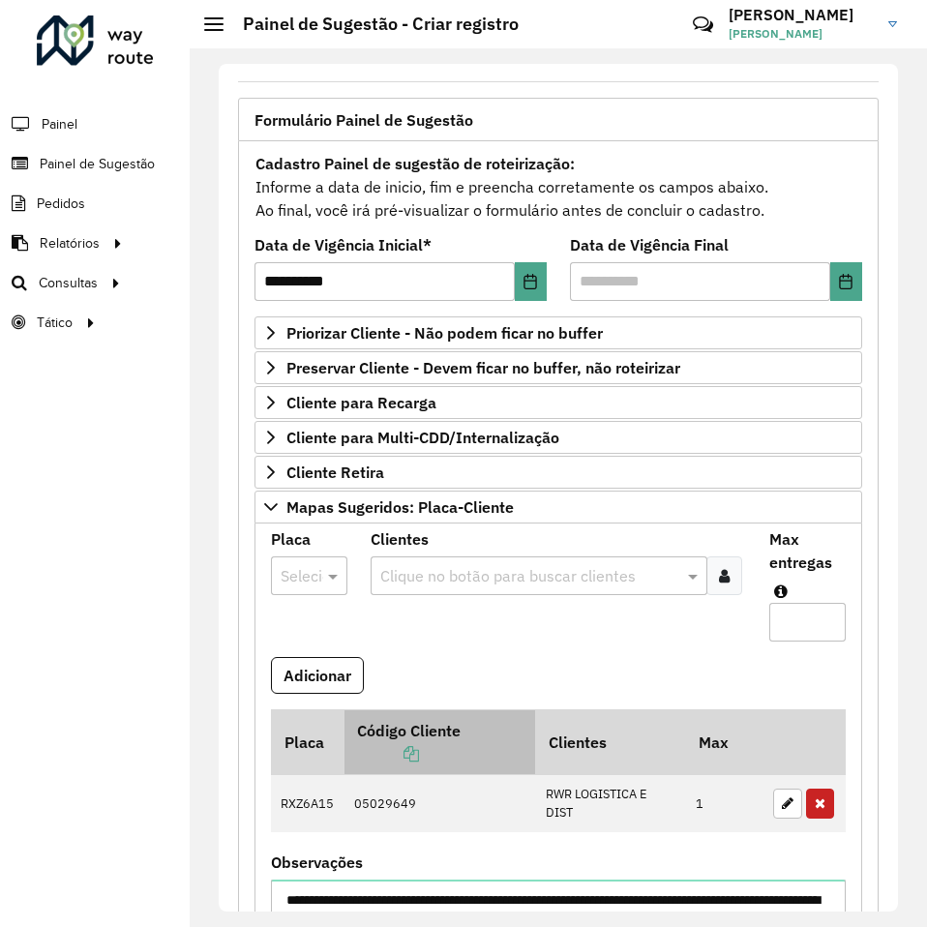
scroll to position [290, 0]
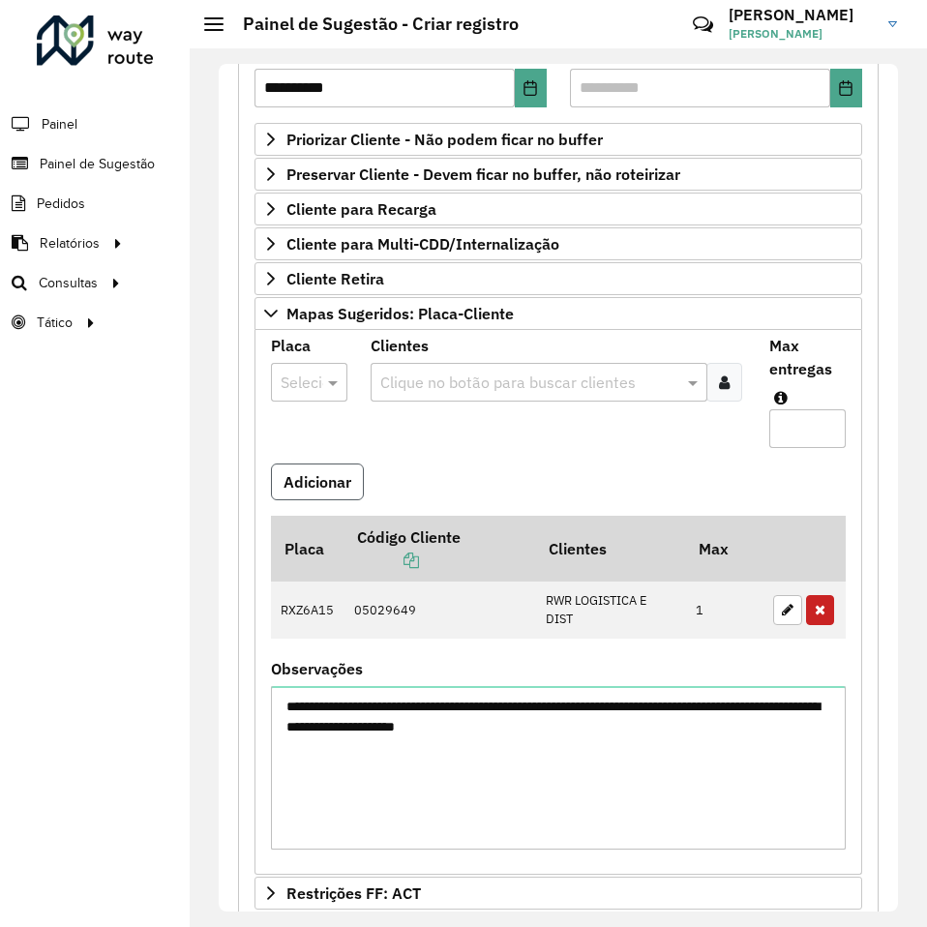
click at [339, 484] on button "Adicionar" at bounding box center [317, 481] width 93 height 37
click at [321, 489] on button "Adicionar" at bounding box center [317, 481] width 93 height 37
click at [313, 384] on div at bounding box center [309, 381] width 76 height 25
type input "***"
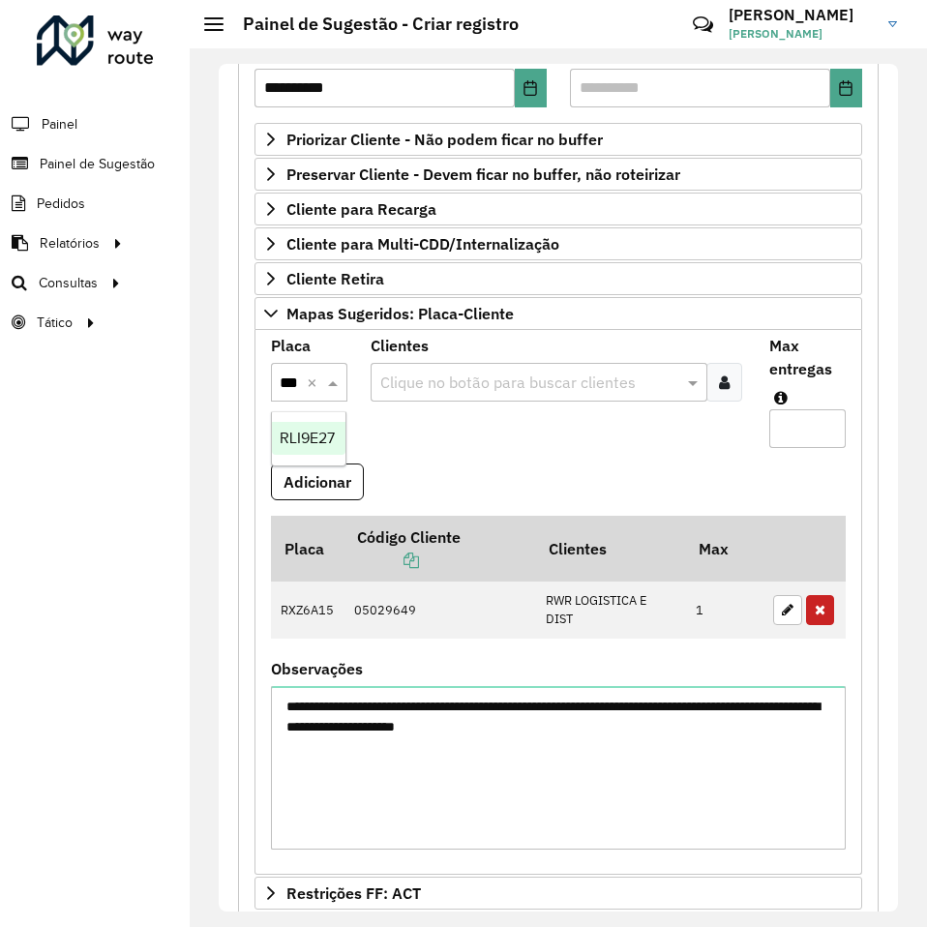
click at [313, 438] on span "RLI9E27" at bounding box center [307, 437] width 55 height 16
click at [429, 372] on input "text" at bounding box center [529, 382] width 308 height 23
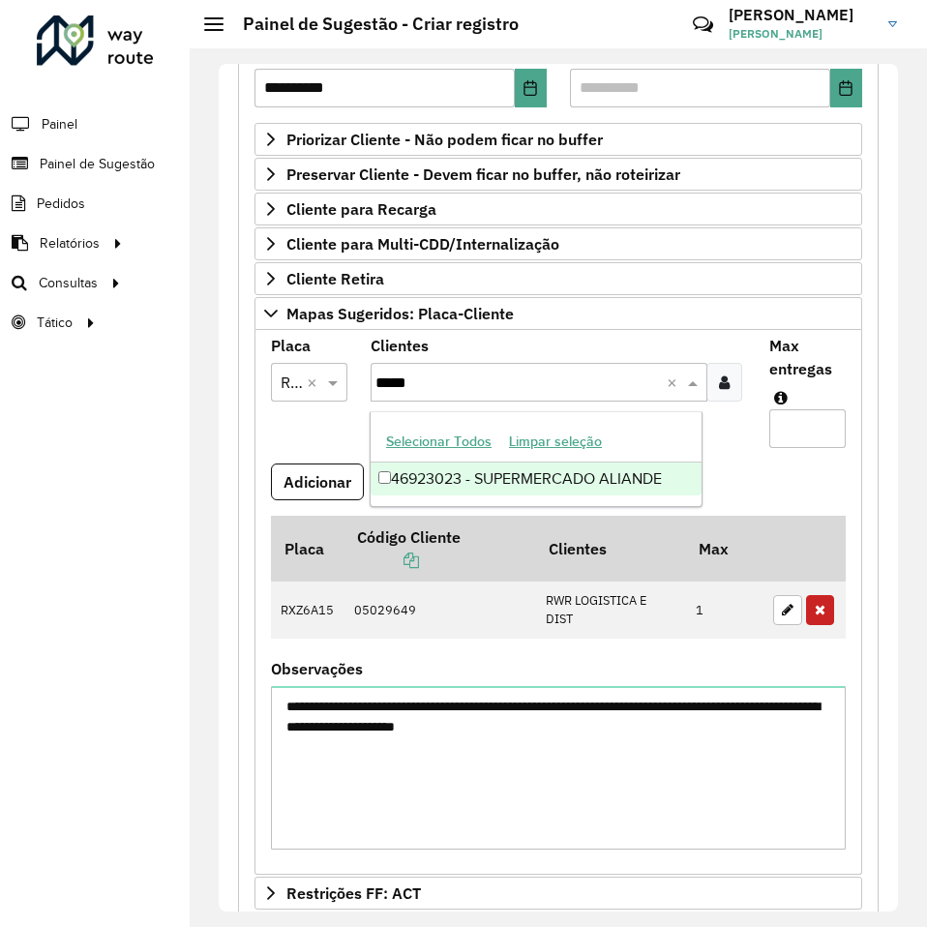
type input "*****"
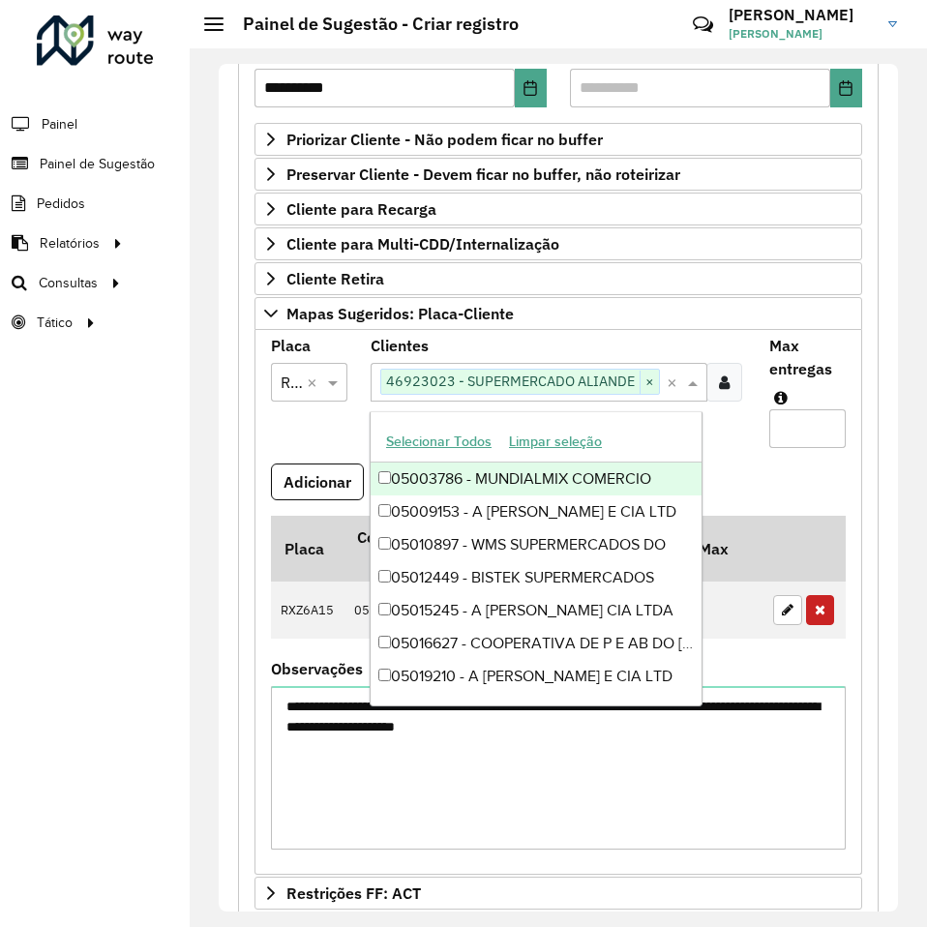
click at [320, 424] on formly-field "Placa Selecione uma opção × RLI9E27 ×" at bounding box center [309, 401] width 100 height 125
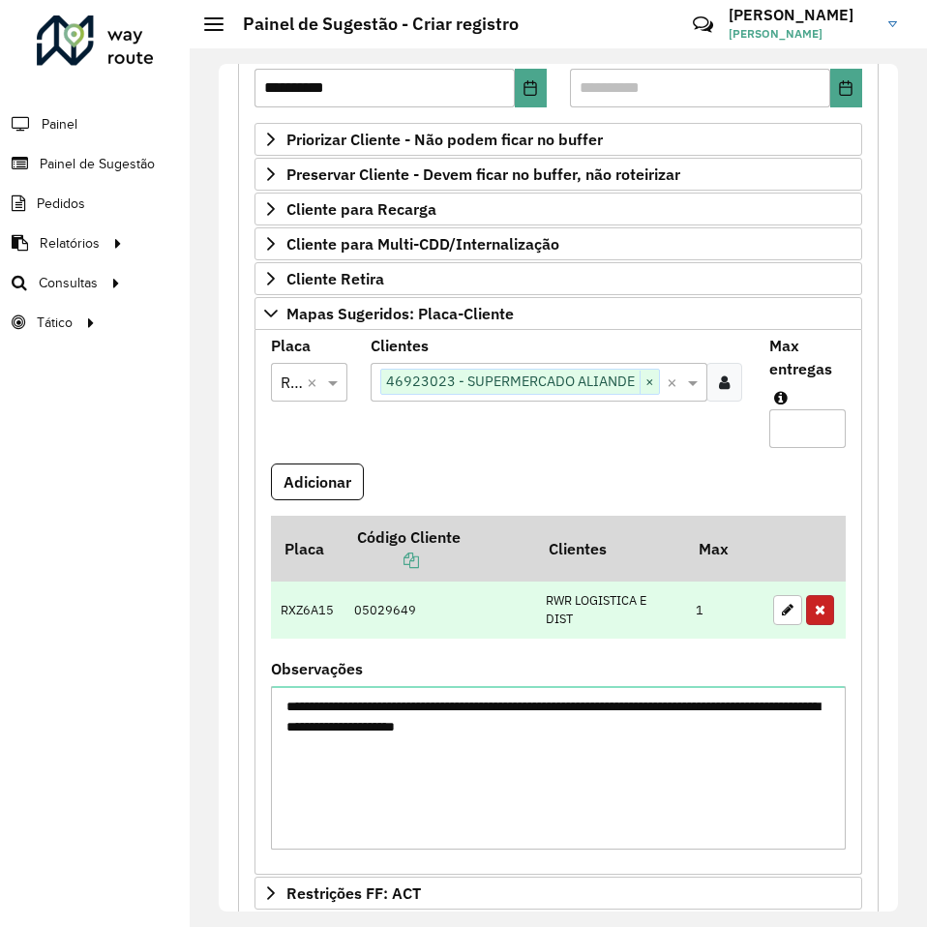
click at [816, 606] on icon "button" at bounding box center [819, 610] width 11 height 14
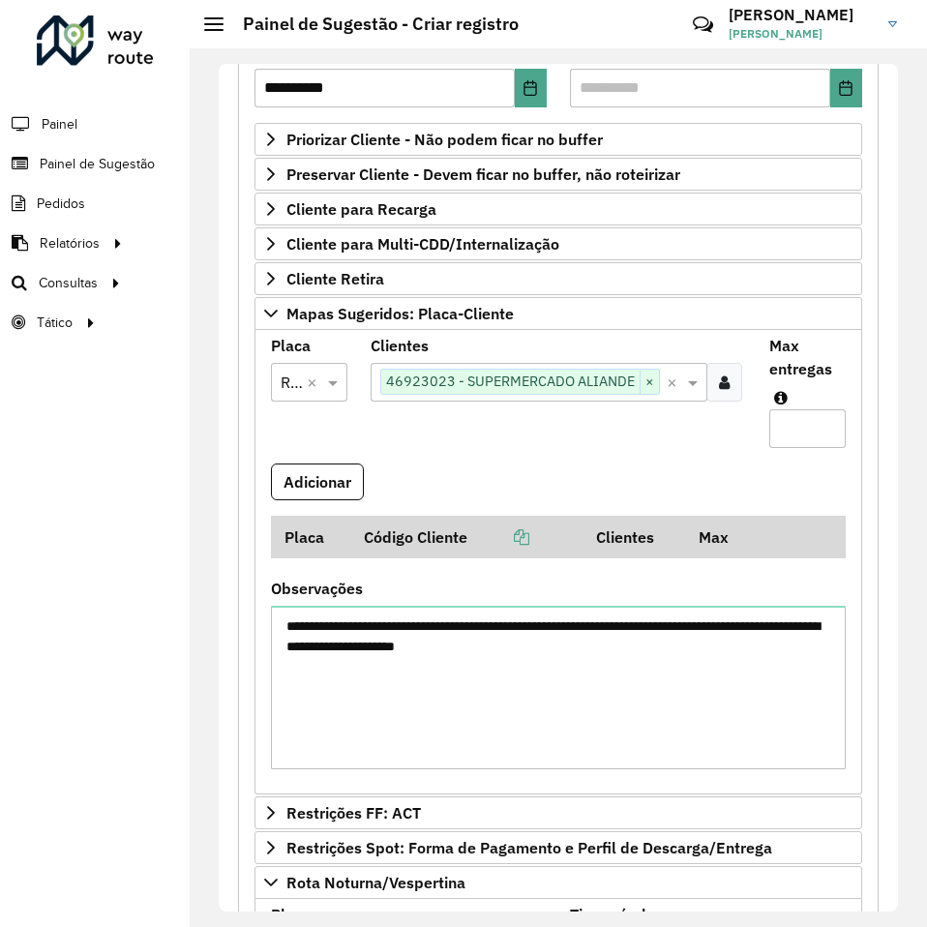
click at [787, 422] on input "Max entregas" at bounding box center [807, 428] width 76 height 39
type input "*"
click at [298, 486] on button "Adicionar" at bounding box center [317, 481] width 93 height 37
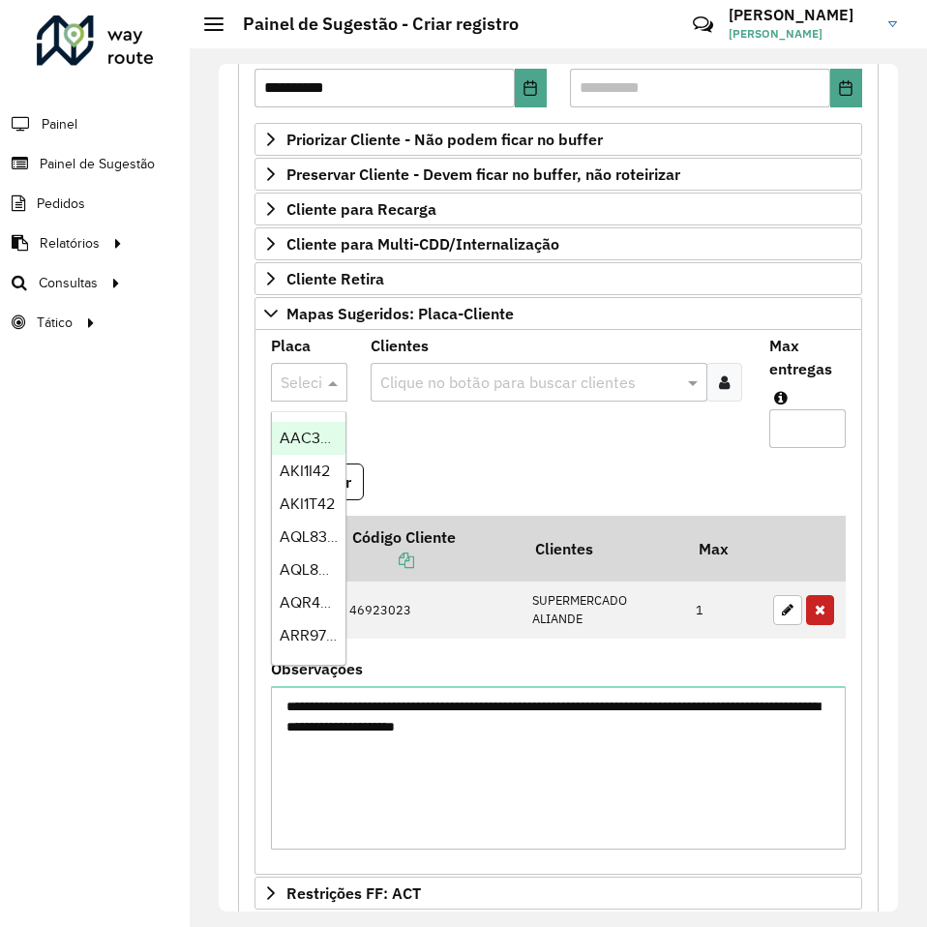
click at [318, 380] on div at bounding box center [309, 381] width 76 height 25
type input "***"
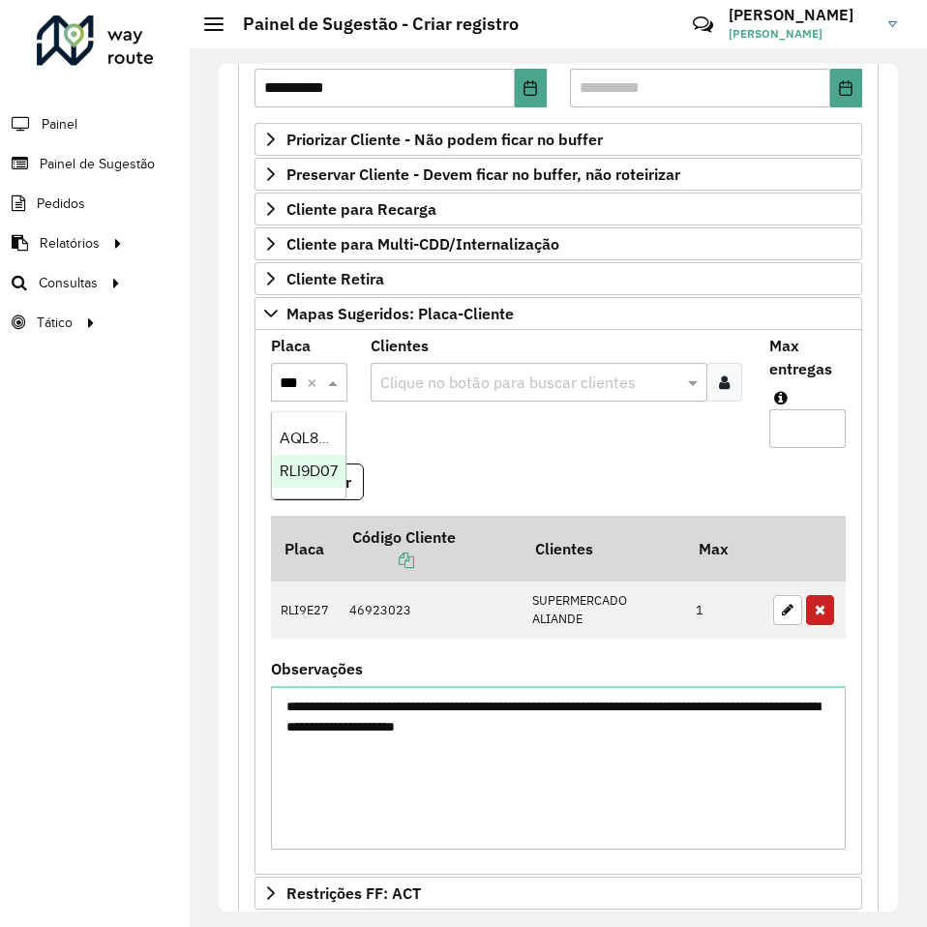
click at [295, 468] on span "RLI9D07" at bounding box center [309, 470] width 58 height 16
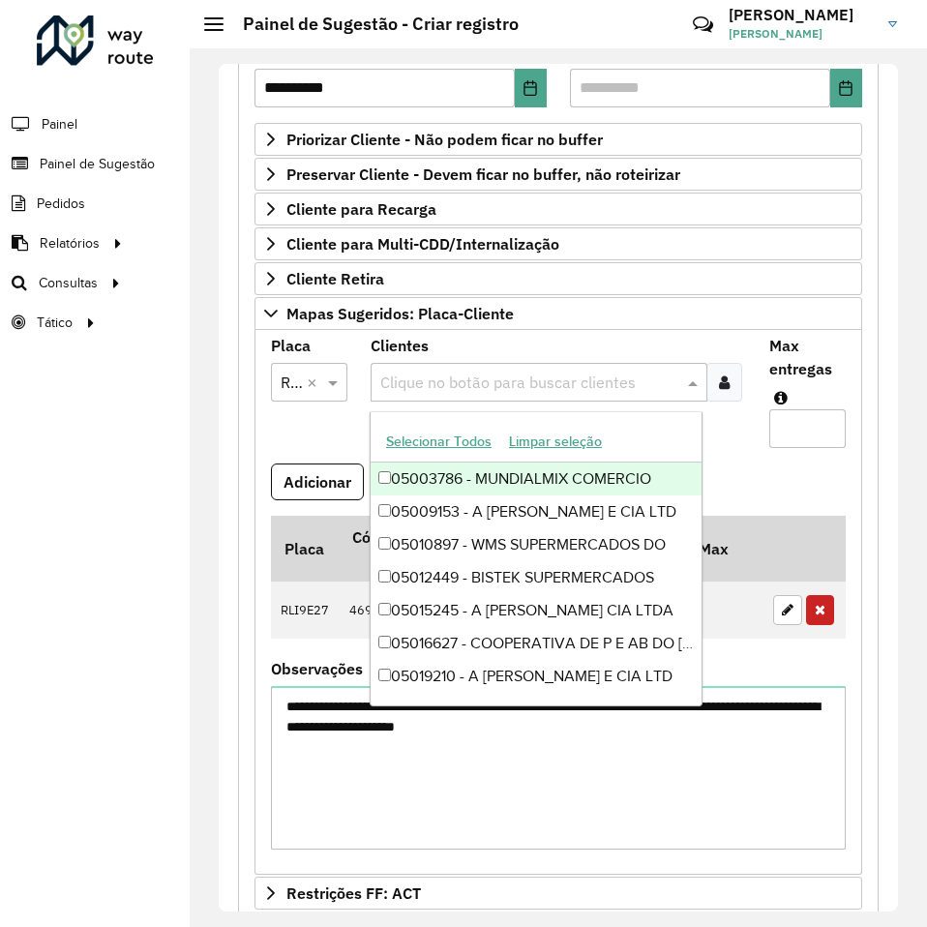
click at [508, 368] on div "Clique no botão para buscar clientes" at bounding box center [538, 382] width 337 height 39
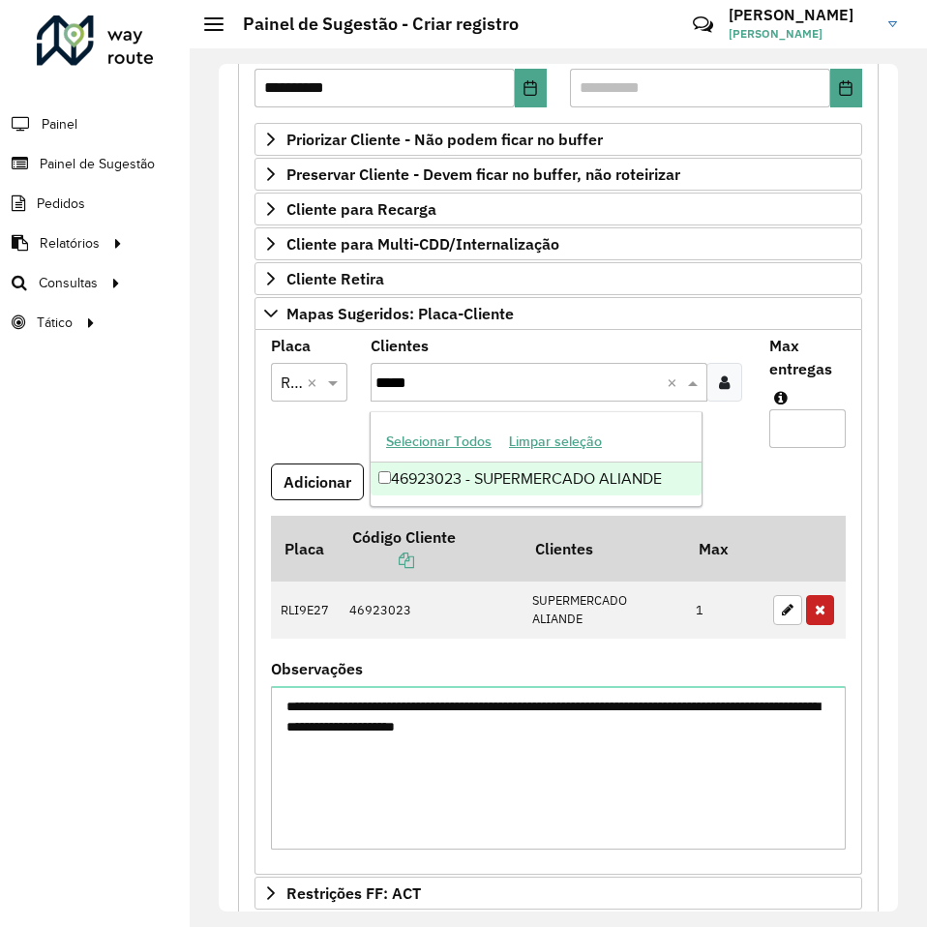
type input "*****"
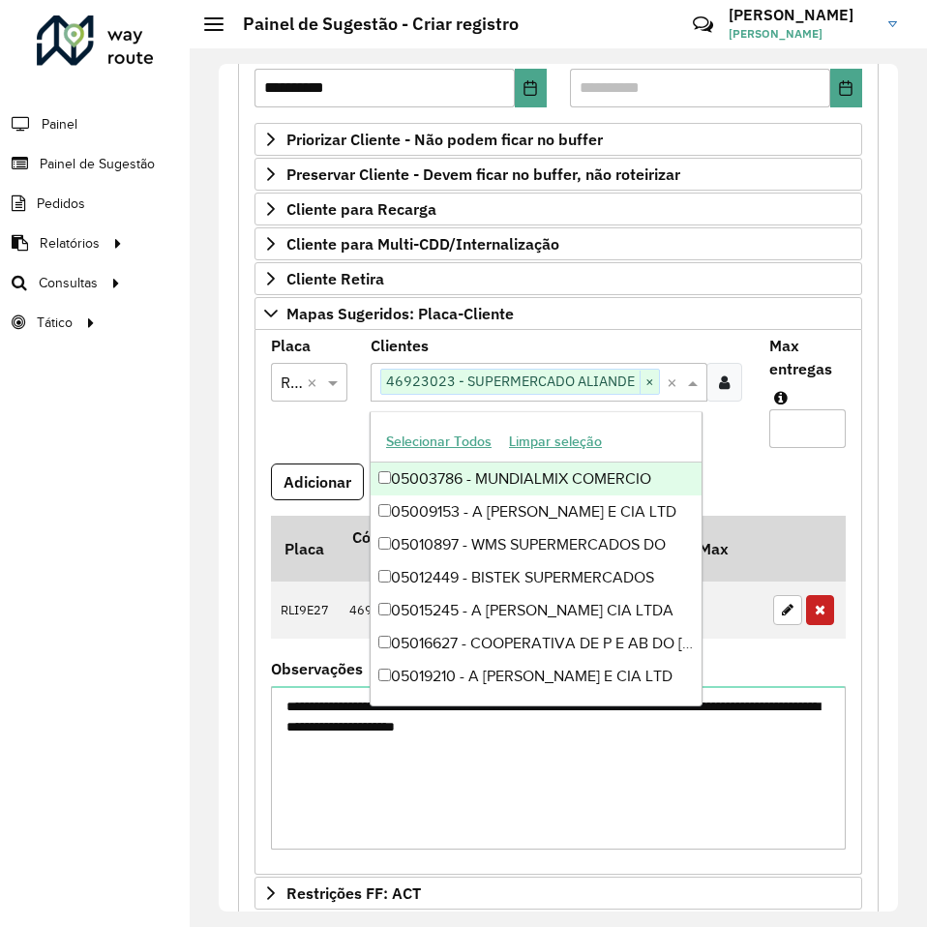
click at [790, 428] on input "Max entregas" at bounding box center [807, 428] width 76 height 39
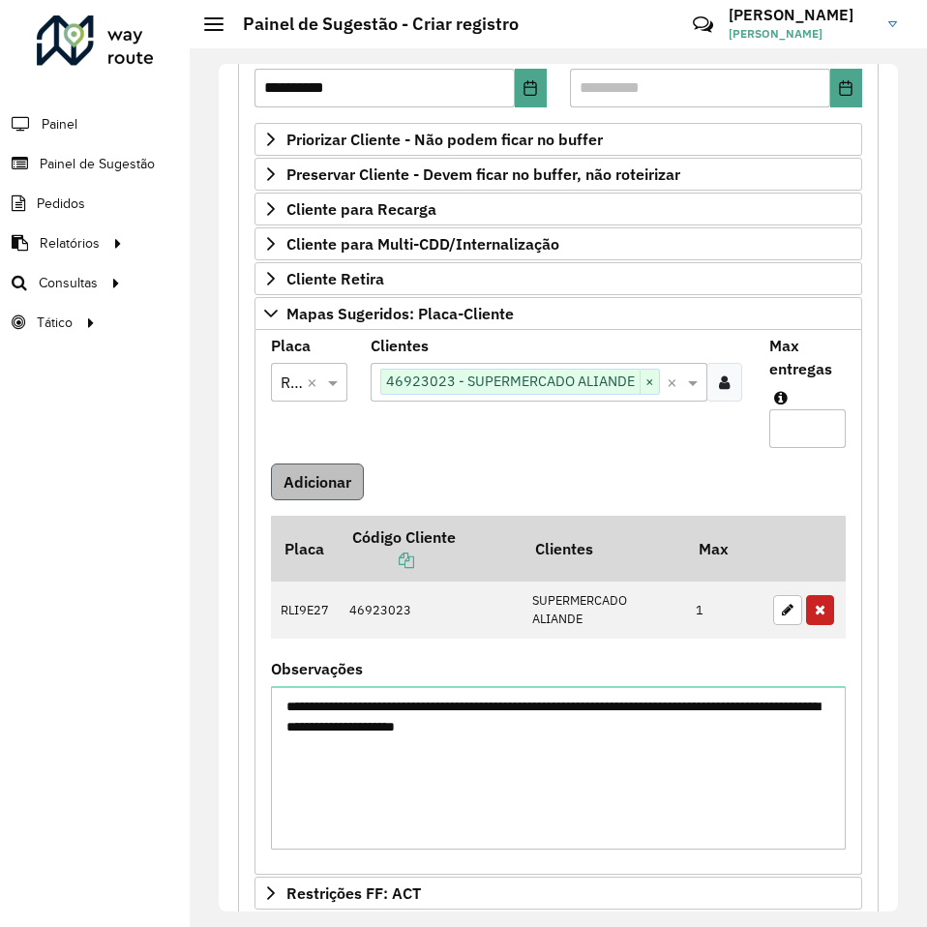
type input "*"
click at [290, 476] on button "Adicionar" at bounding box center [317, 481] width 93 height 37
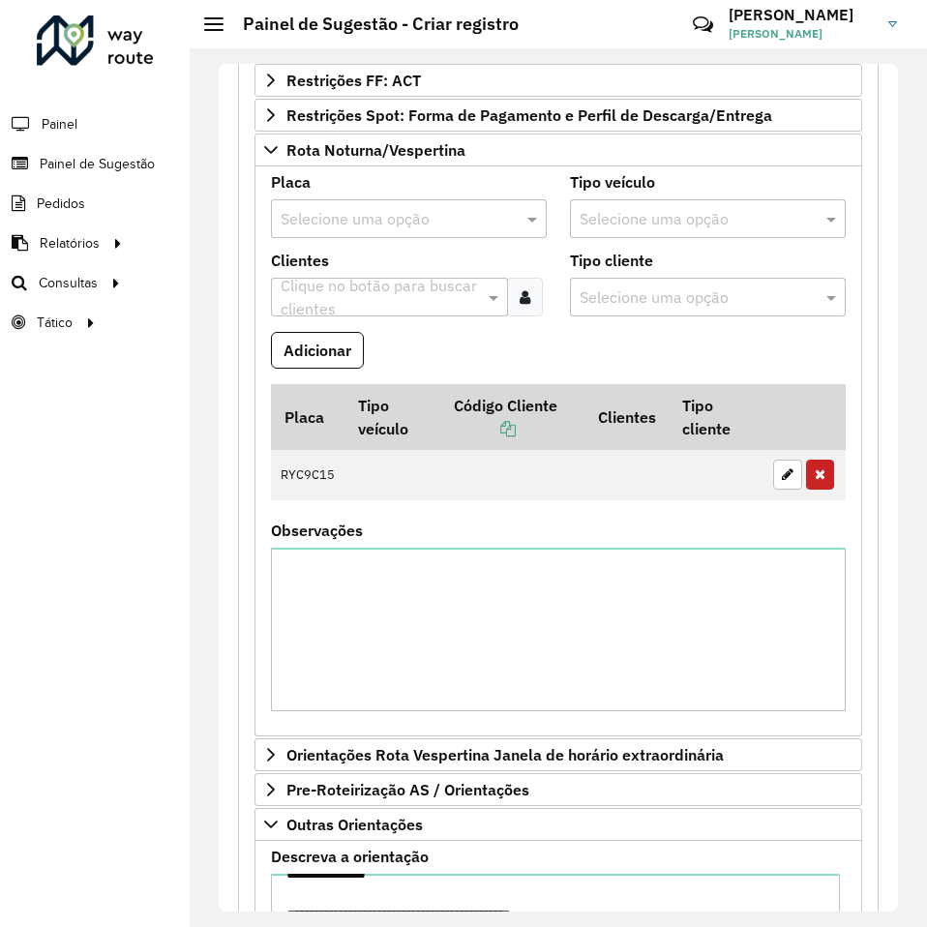
scroll to position [1432, 0]
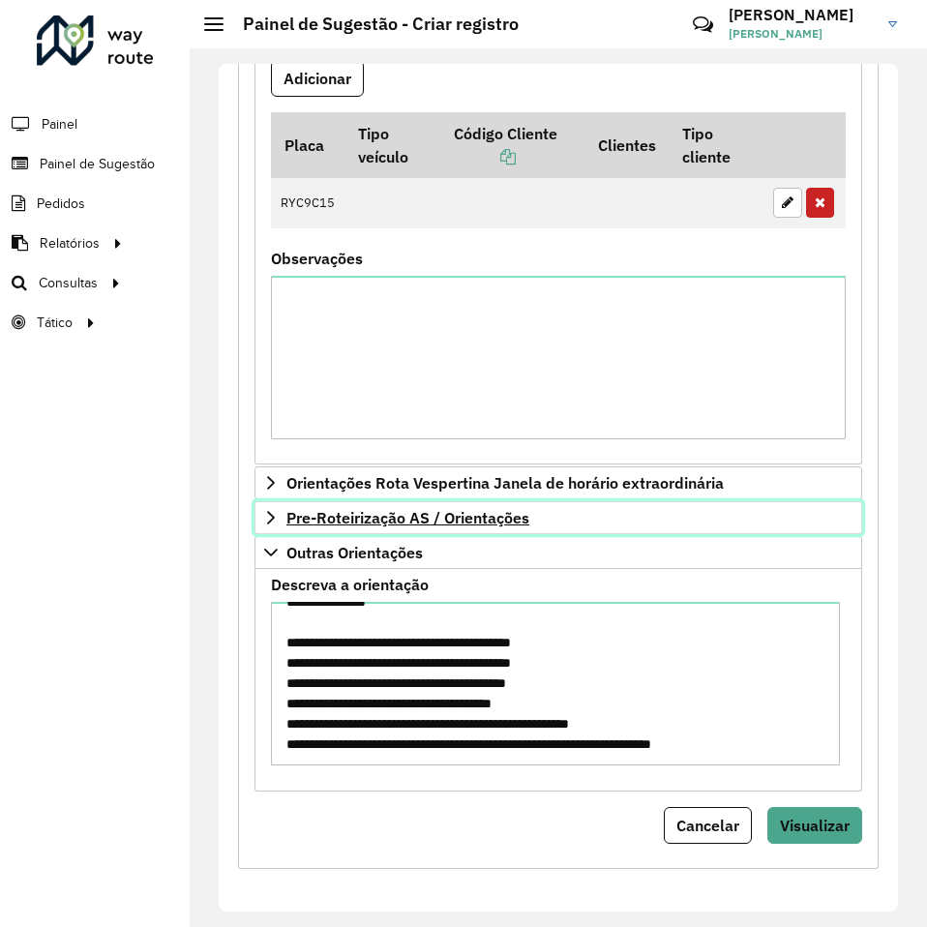
click at [380, 519] on span "Pre-Roteirização AS / Orientações" at bounding box center [407, 517] width 243 height 15
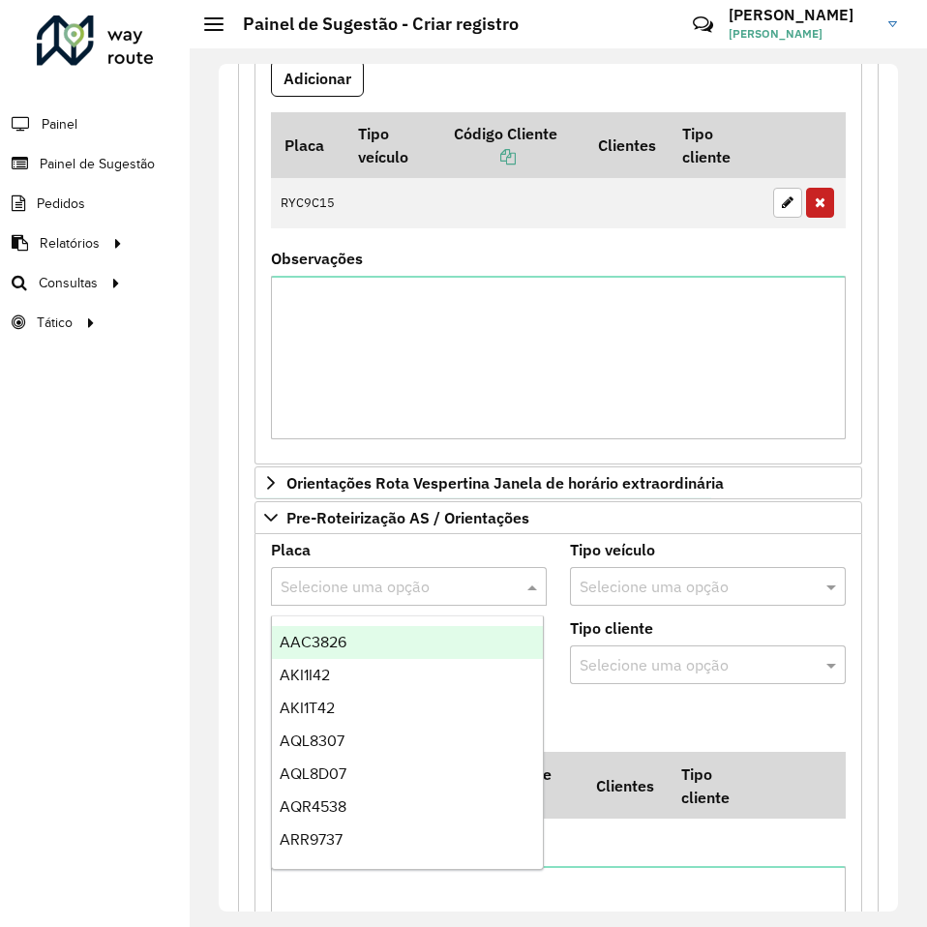
click at [388, 582] on input "text" at bounding box center [389, 586] width 218 height 23
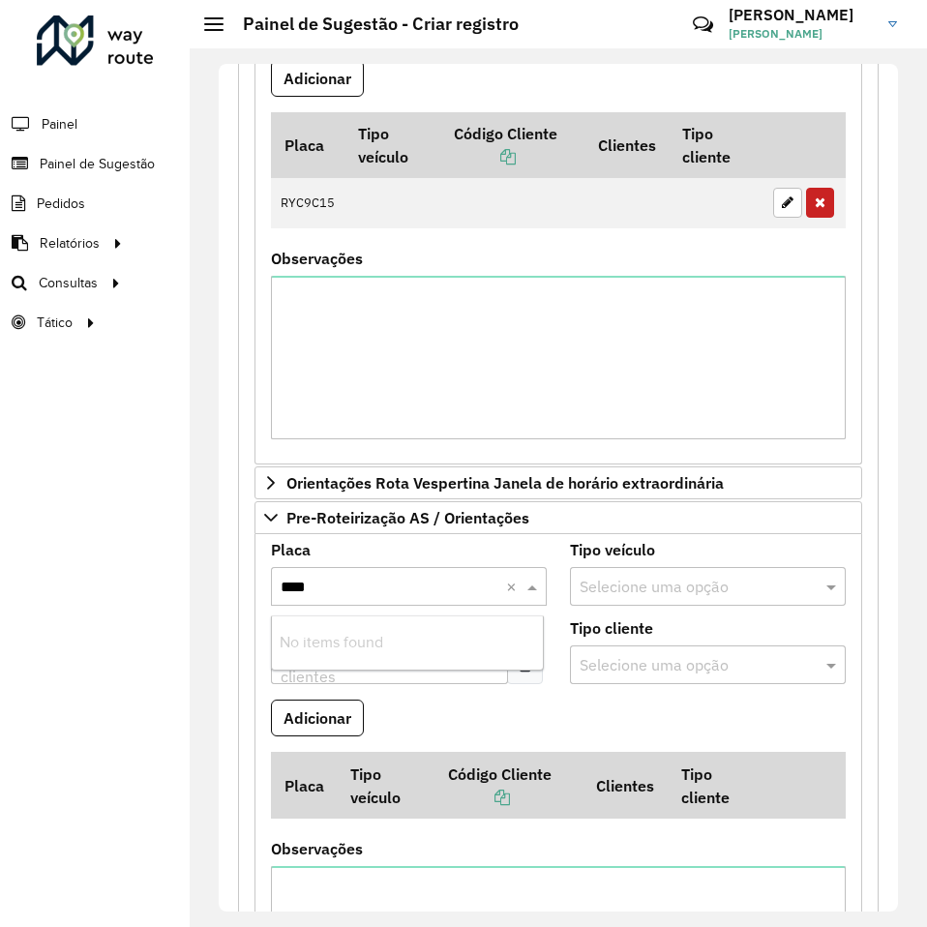
type input "*****"
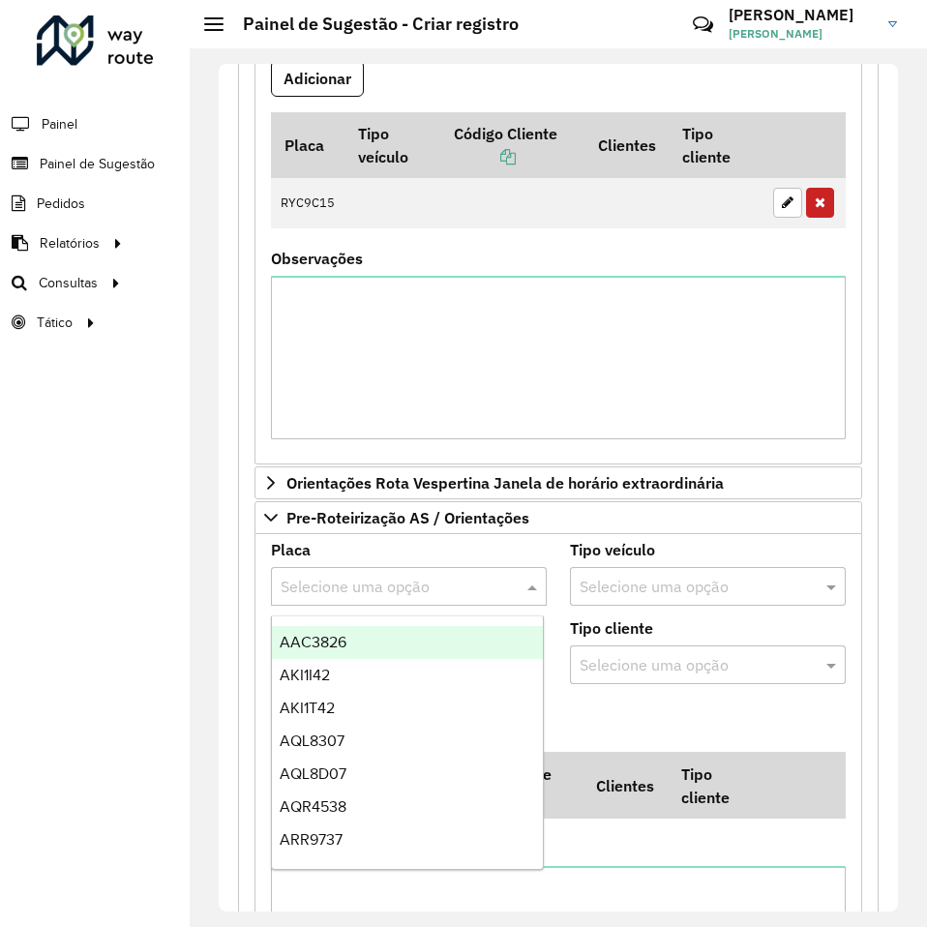
click at [478, 585] on input "text" at bounding box center [389, 586] width 218 height 23
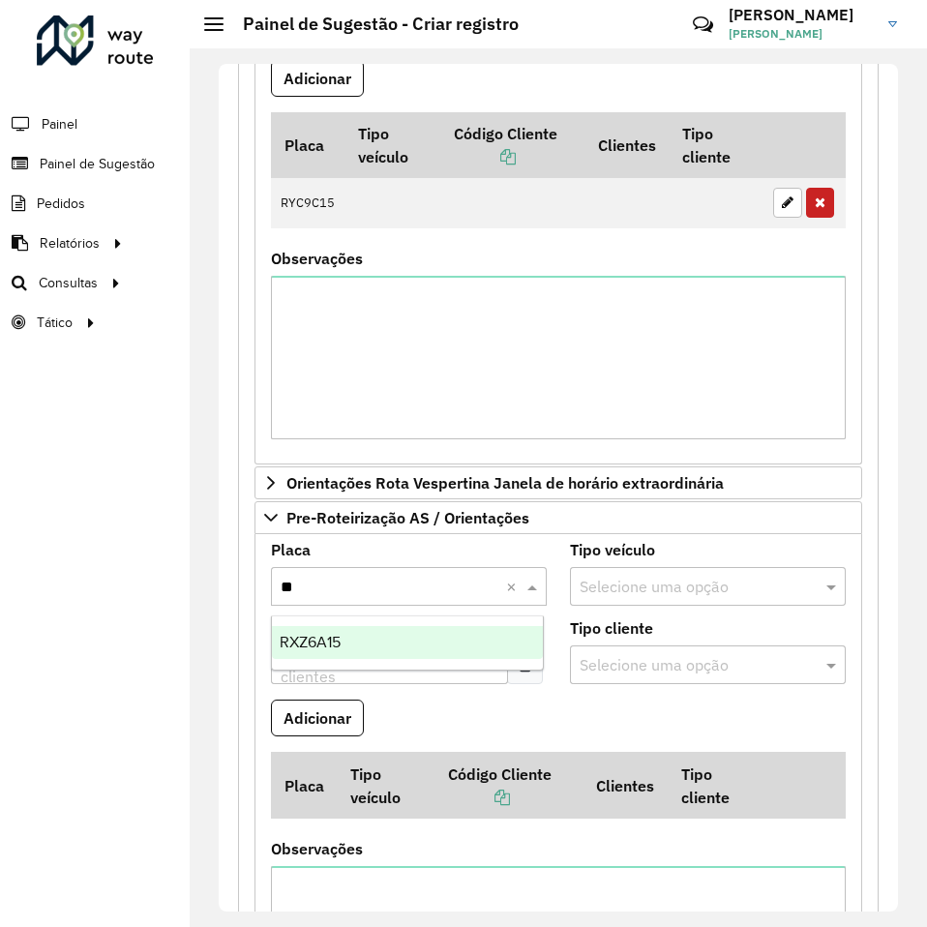
type input "***"
click at [350, 657] on div "RXZ6A15" at bounding box center [407, 642] width 271 height 33
click at [442, 663] on input "text" at bounding box center [380, 665] width 208 height 23
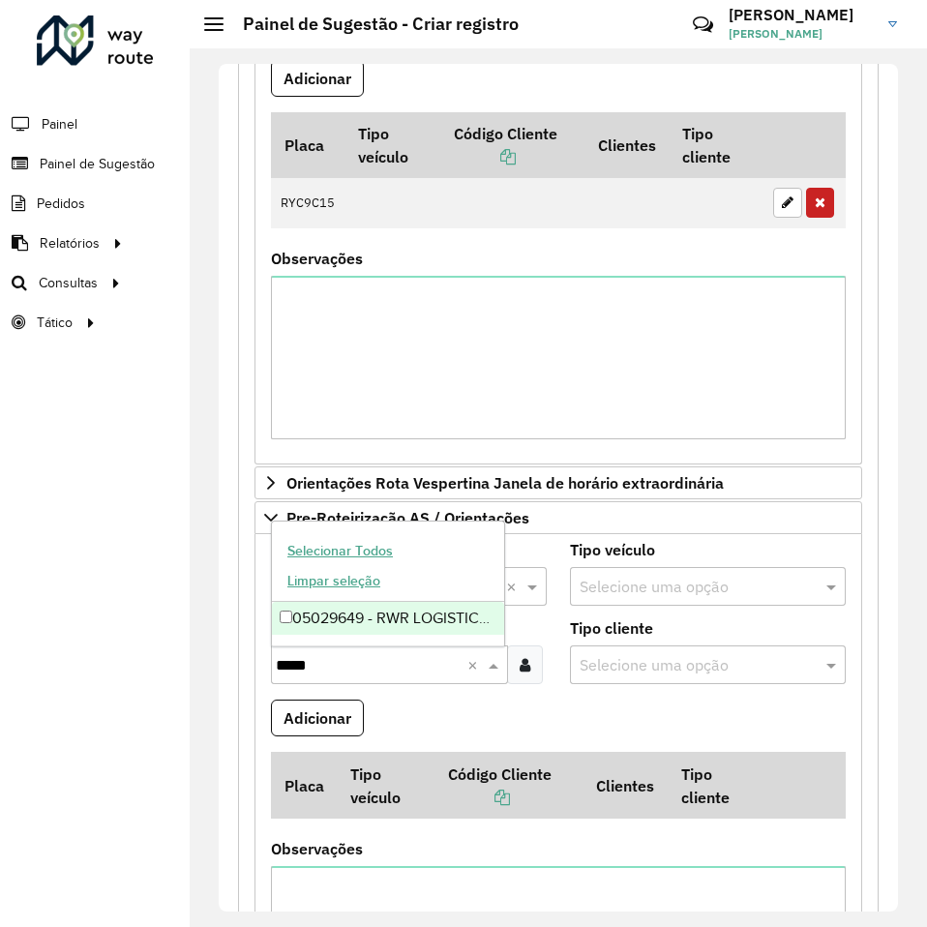
type input "*****"
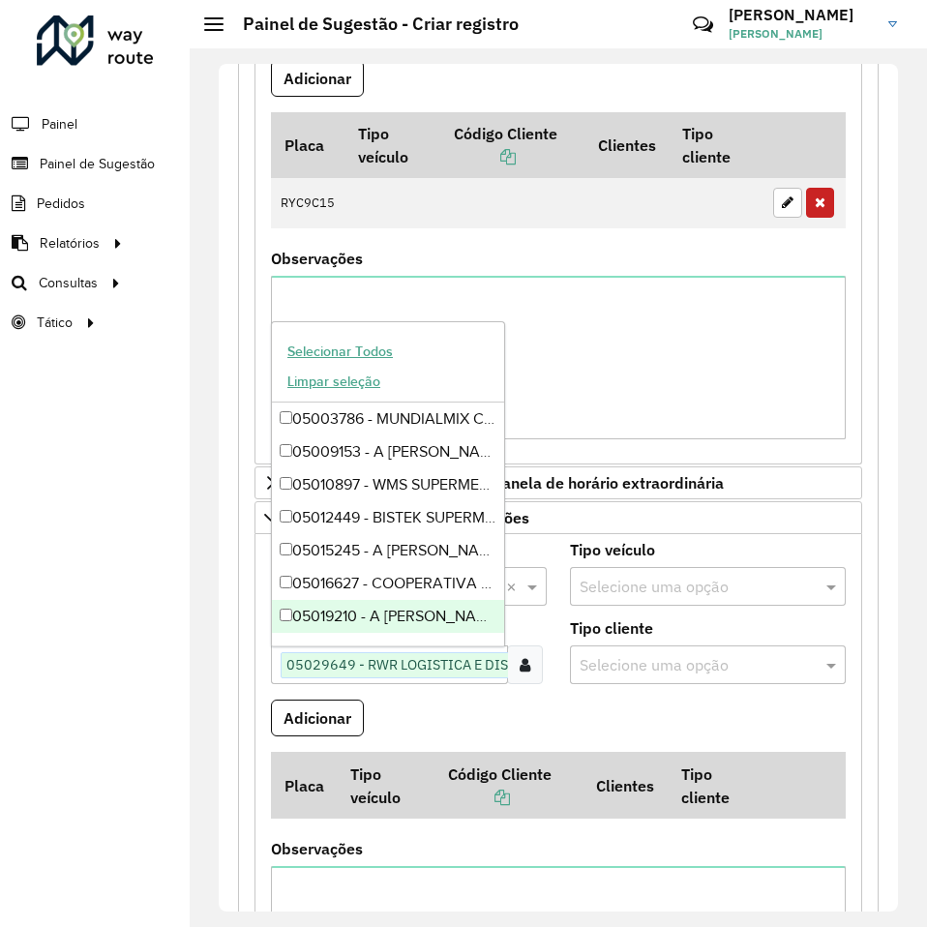
click at [445, 701] on formly-field "Adicionar" at bounding box center [558, 725] width 598 height 52
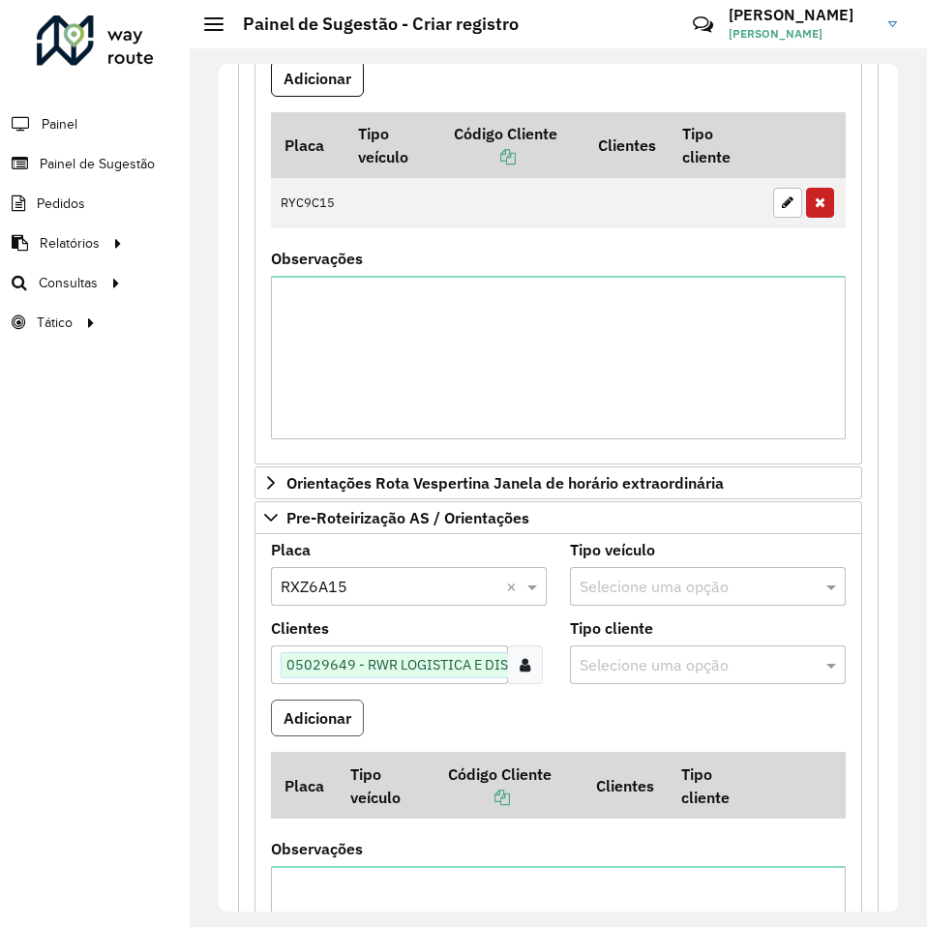
click at [331, 720] on button "Adicionar" at bounding box center [317, 717] width 93 height 37
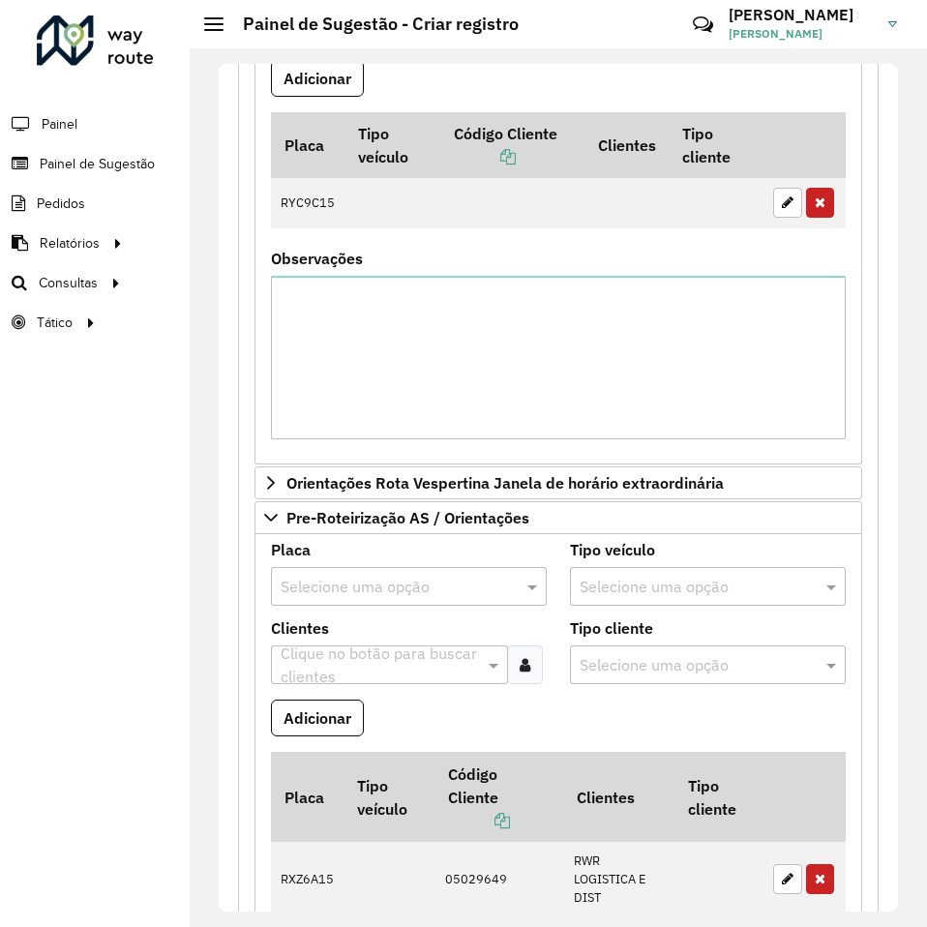
click at [330, 574] on div "Selecione uma opção" at bounding box center [409, 586] width 276 height 39
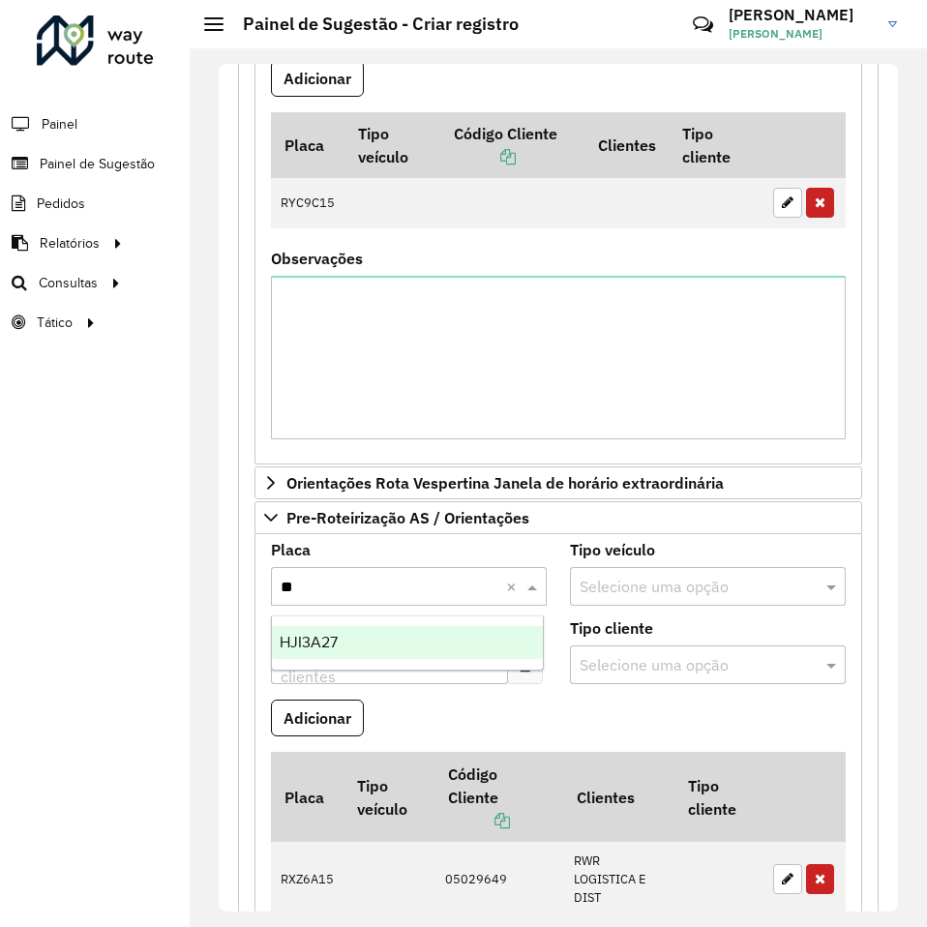
type input "***"
click at [358, 631] on div "HJI3A27" at bounding box center [407, 642] width 271 height 33
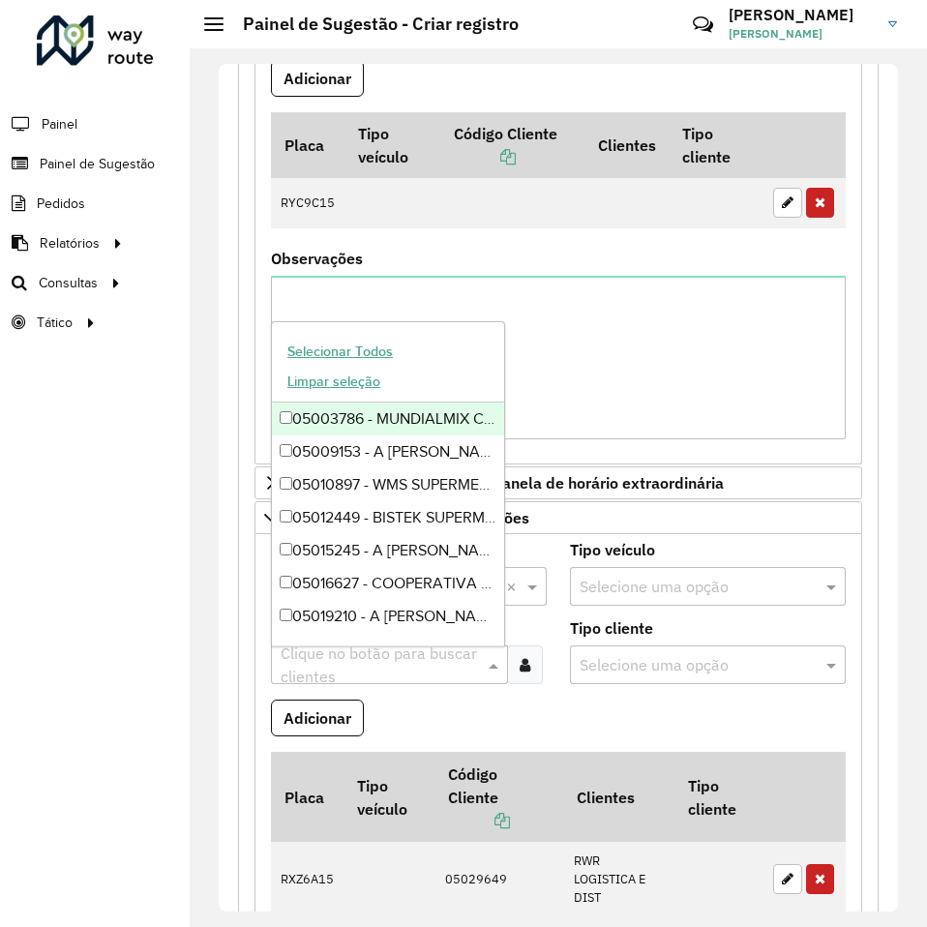
click at [409, 672] on input "text" at bounding box center [380, 665] width 208 height 23
type input "*****"
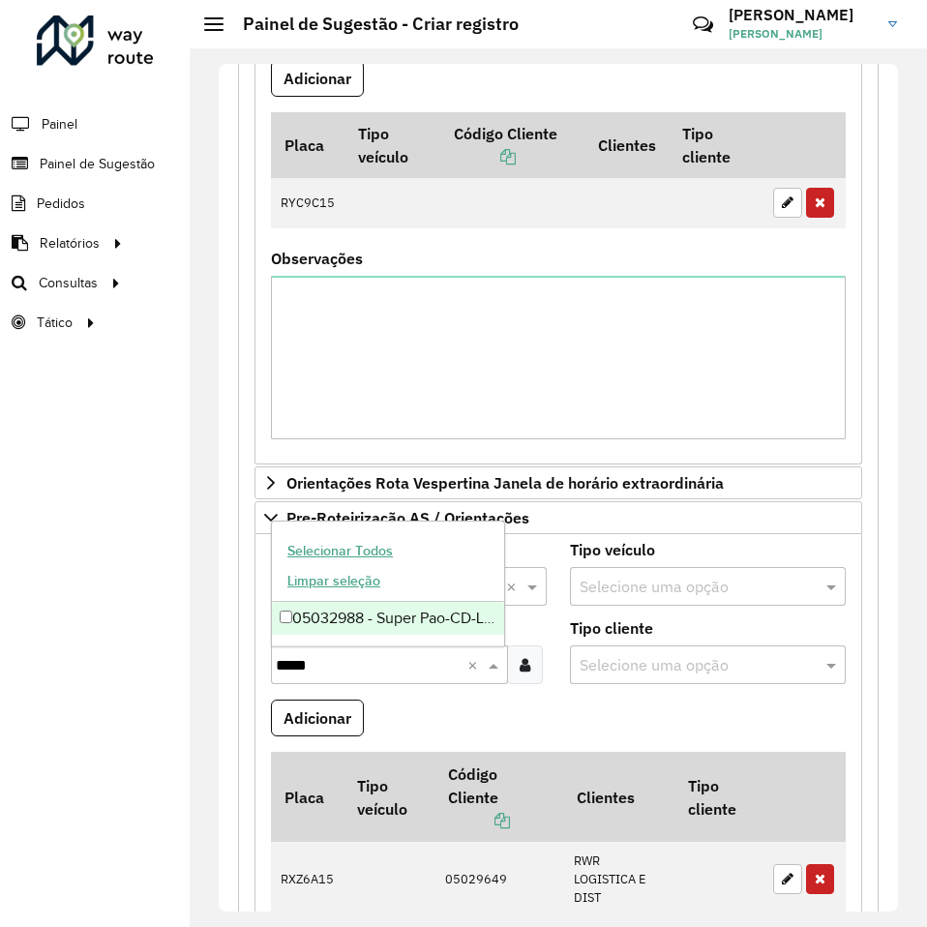
click at [410, 618] on div "05032988 - Super Pao-CD-Lj 505" at bounding box center [388, 618] width 232 height 33
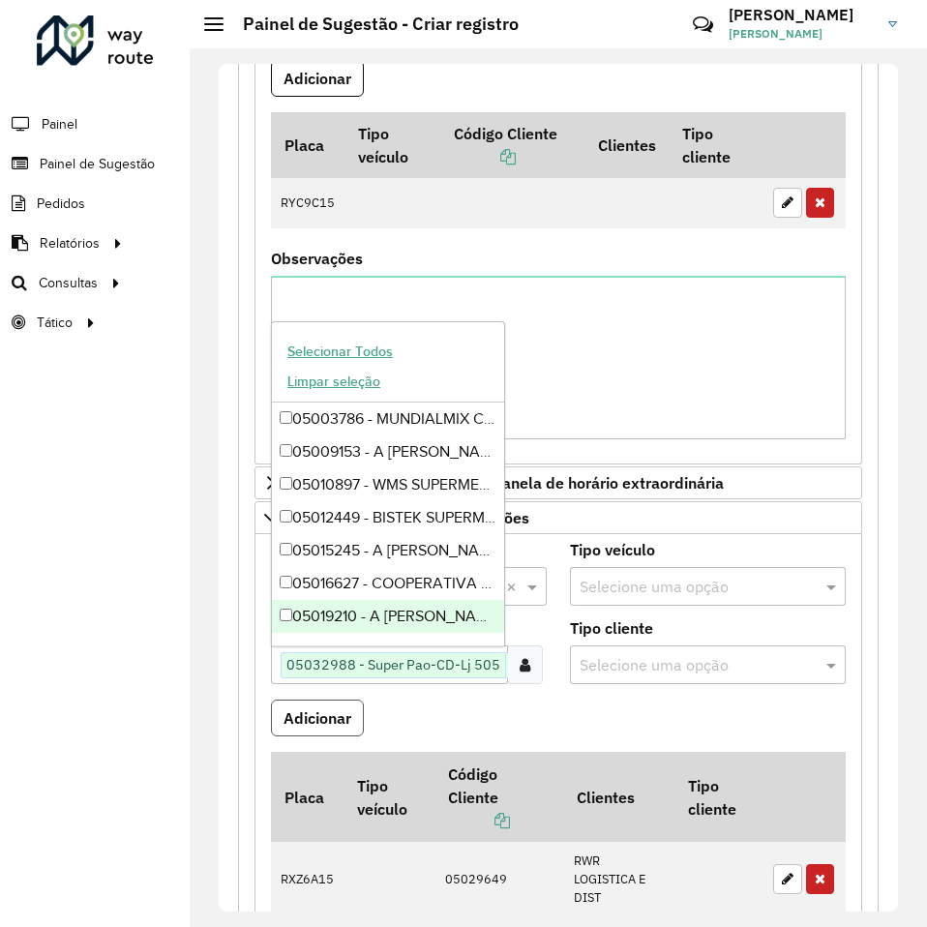
click at [337, 714] on button "Adicionar" at bounding box center [317, 717] width 93 height 37
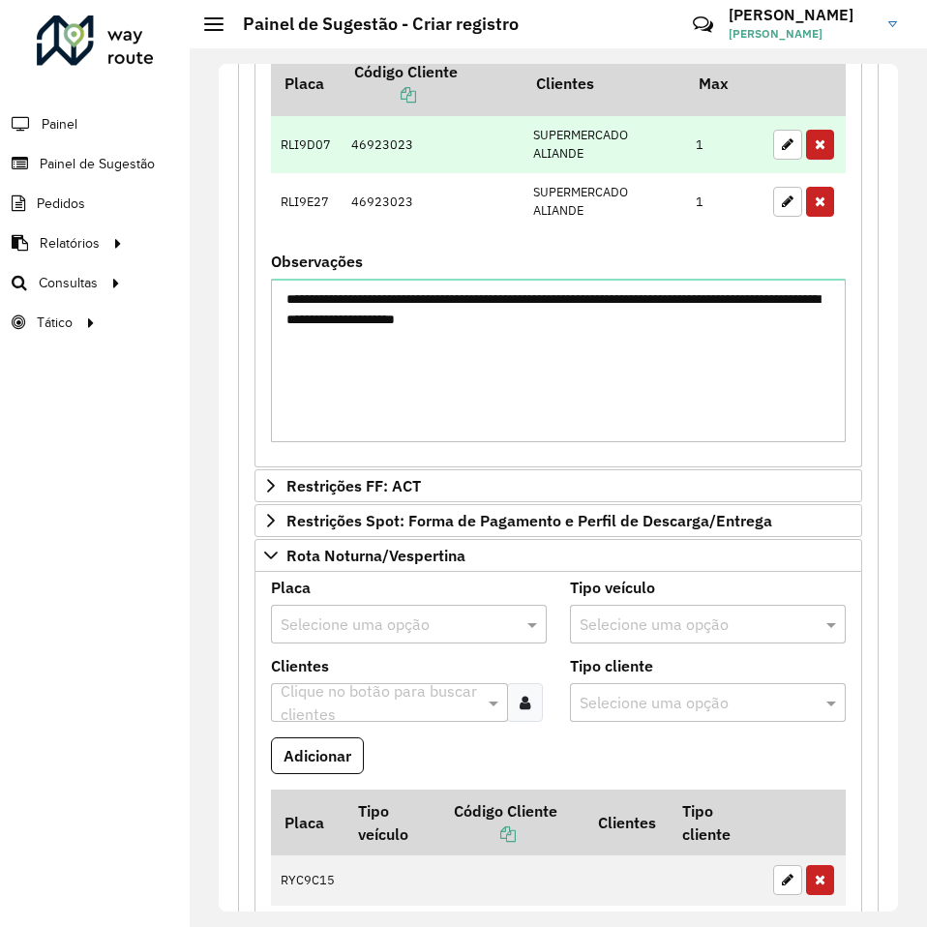
scroll to position [562, 0]
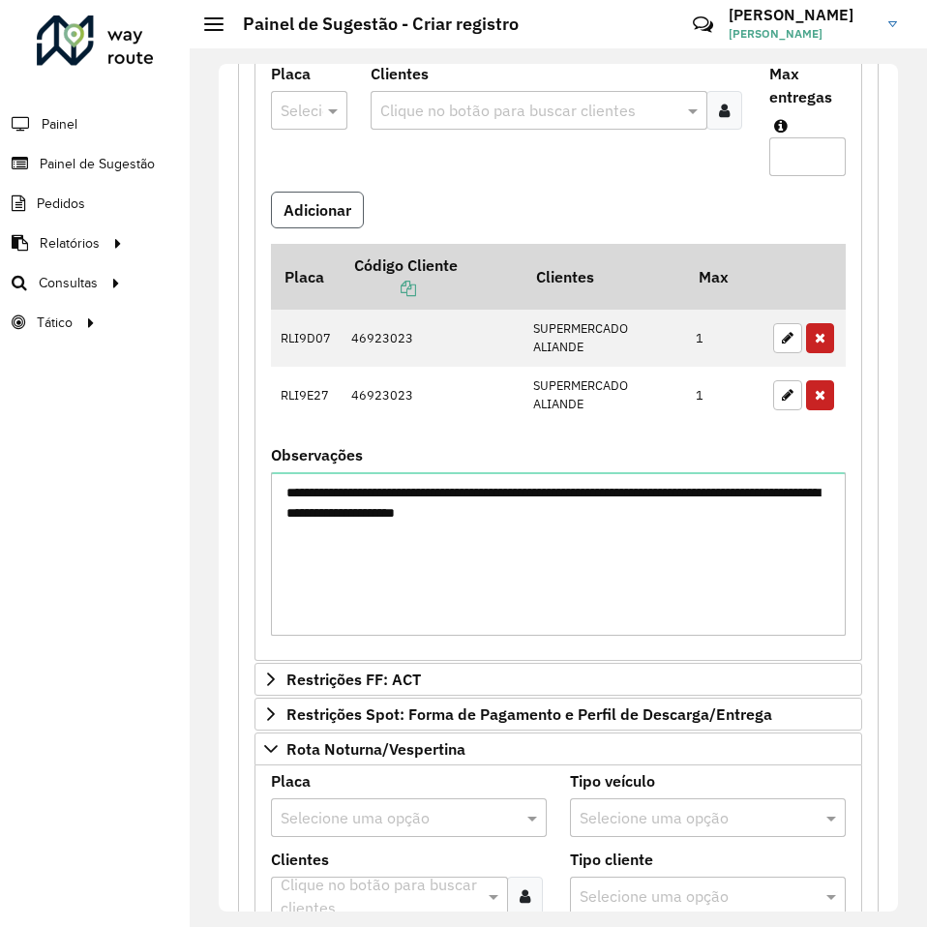
click at [309, 208] on button "Adicionar" at bounding box center [317, 210] width 93 height 37
click at [328, 208] on button "Adicionar" at bounding box center [317, 210] width 93 height 37
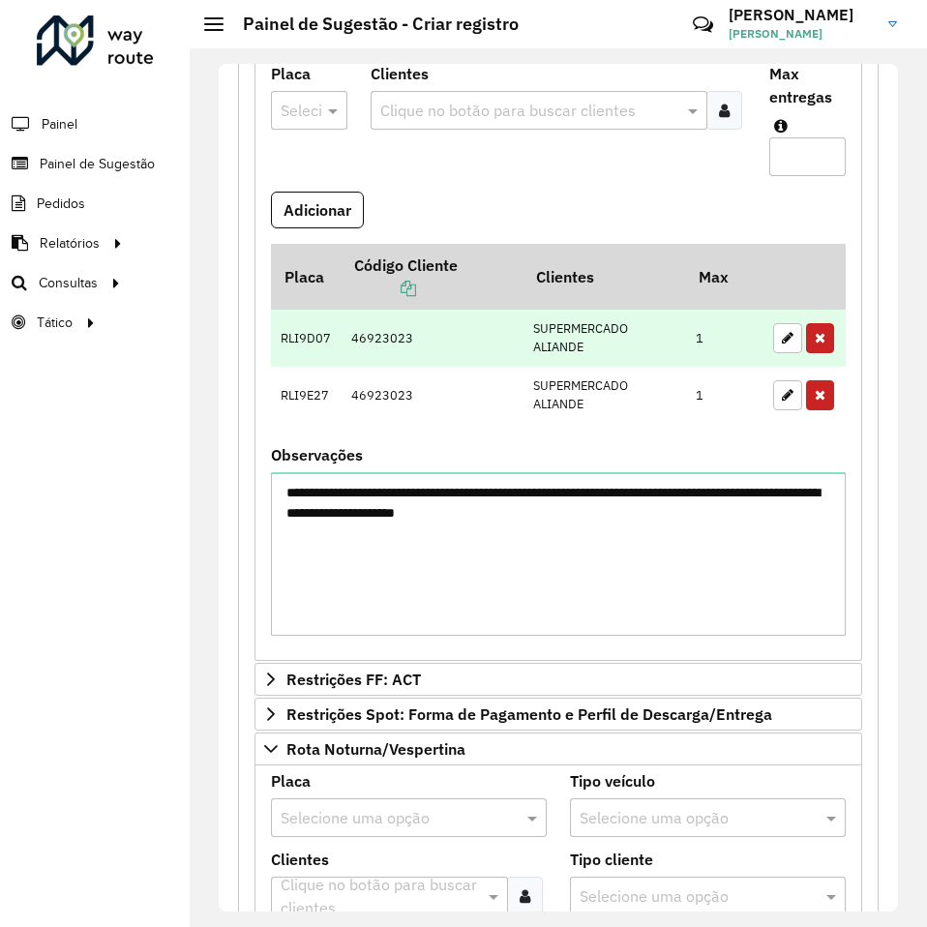
scroll to position [368, 0]
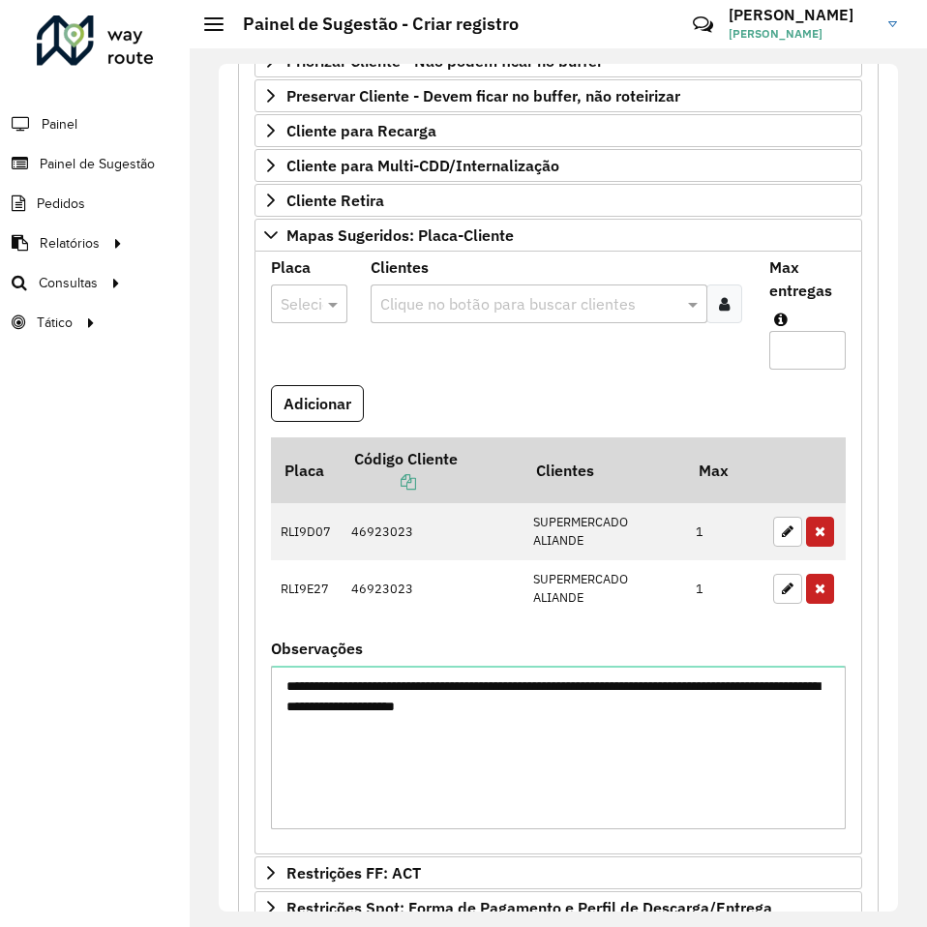
click at [295, 296] on input "text" at bounding box center [288, 304] width 17 height 23
type input "****"
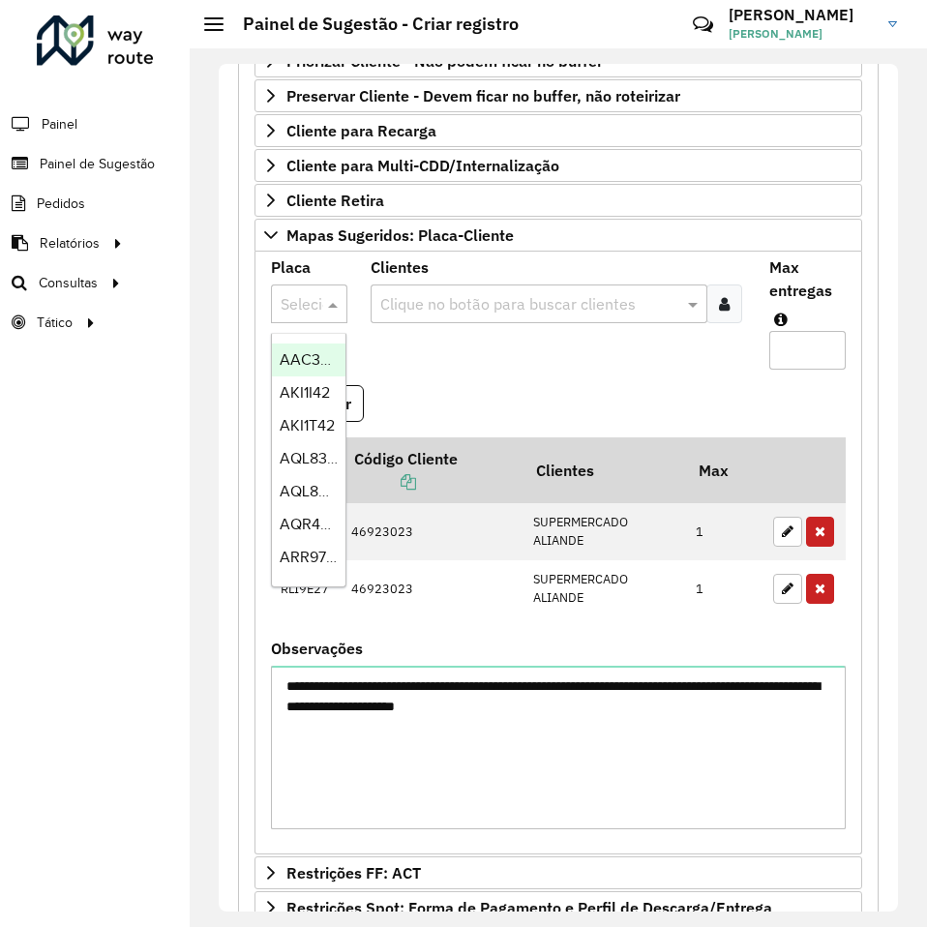
click at [304, 302] on div at bounding box center [309, 303] width 76 height 25
type input "***"
click at [300, 358] on span "RXL0A50" at bounding box center [313, 359] width 66 height 16
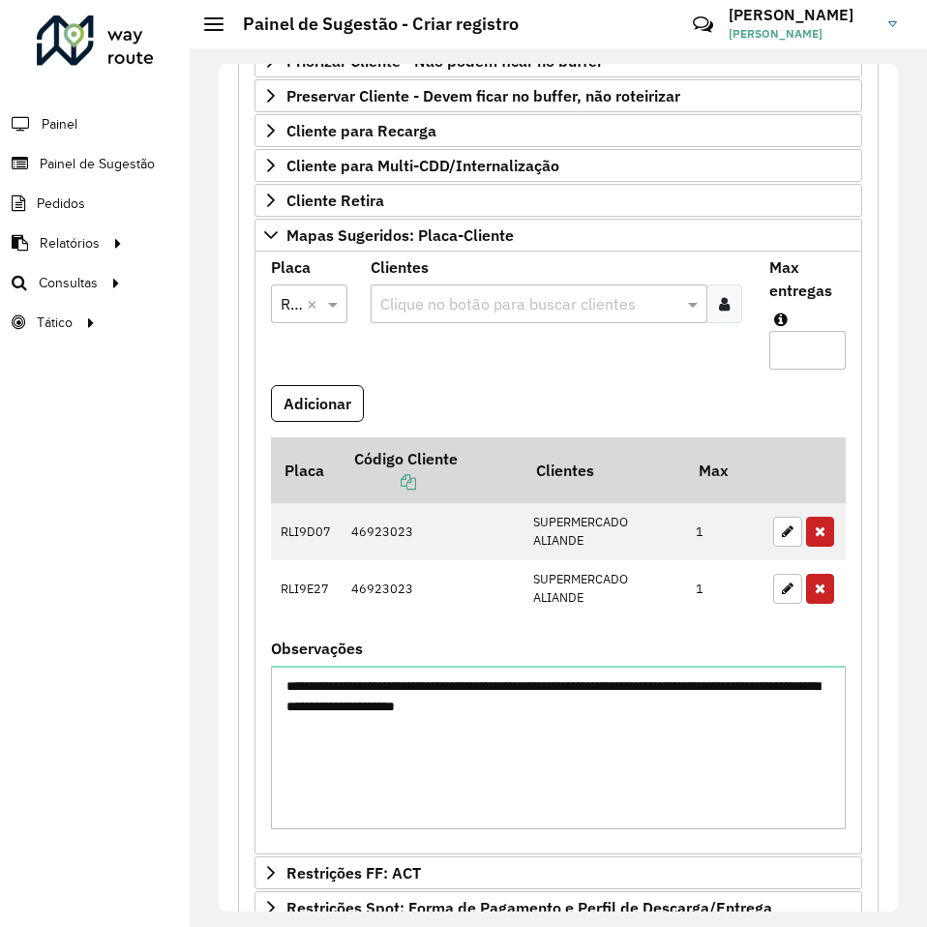
scroll to position [0, 0]
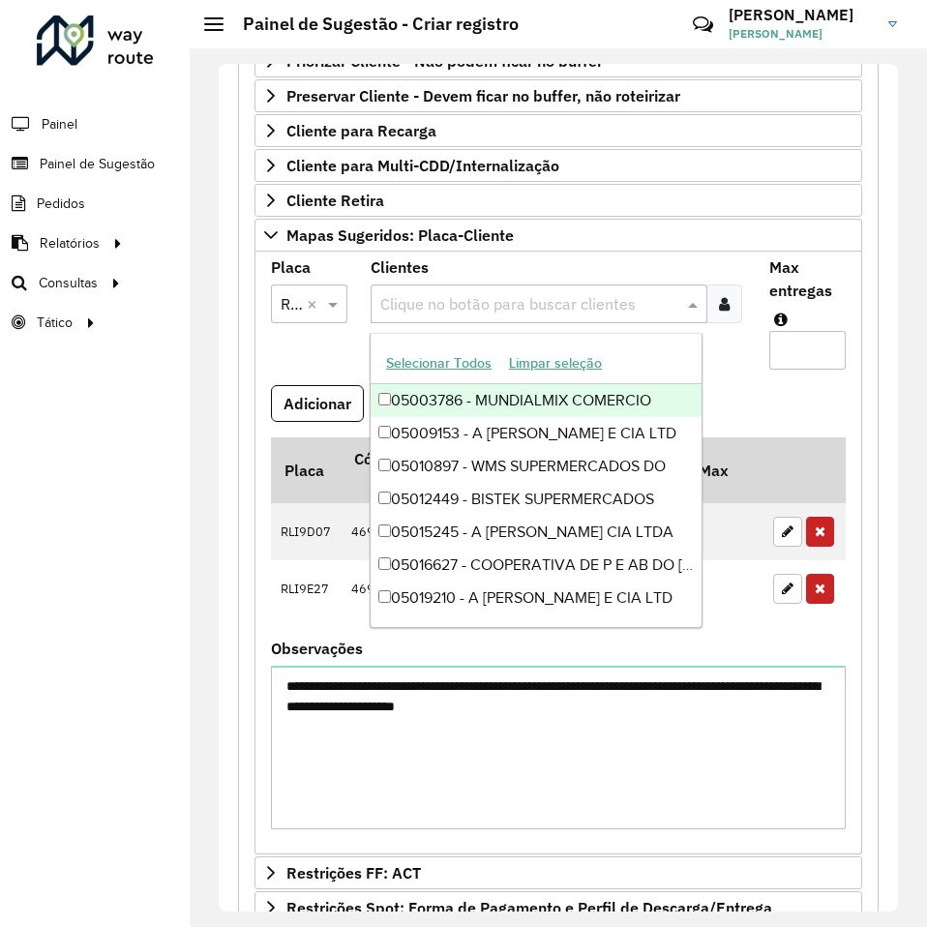
click at [515, 303] on input "text" at bounding box center [529, 304] width 308 height 23
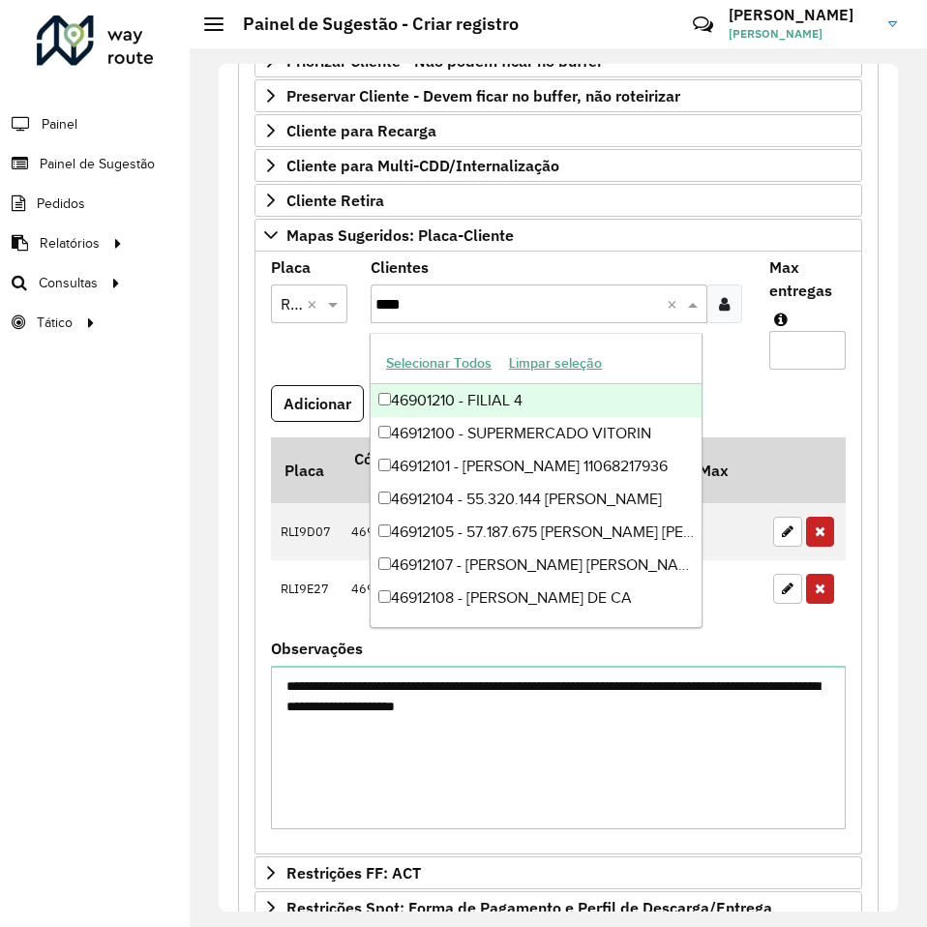
type input "****"
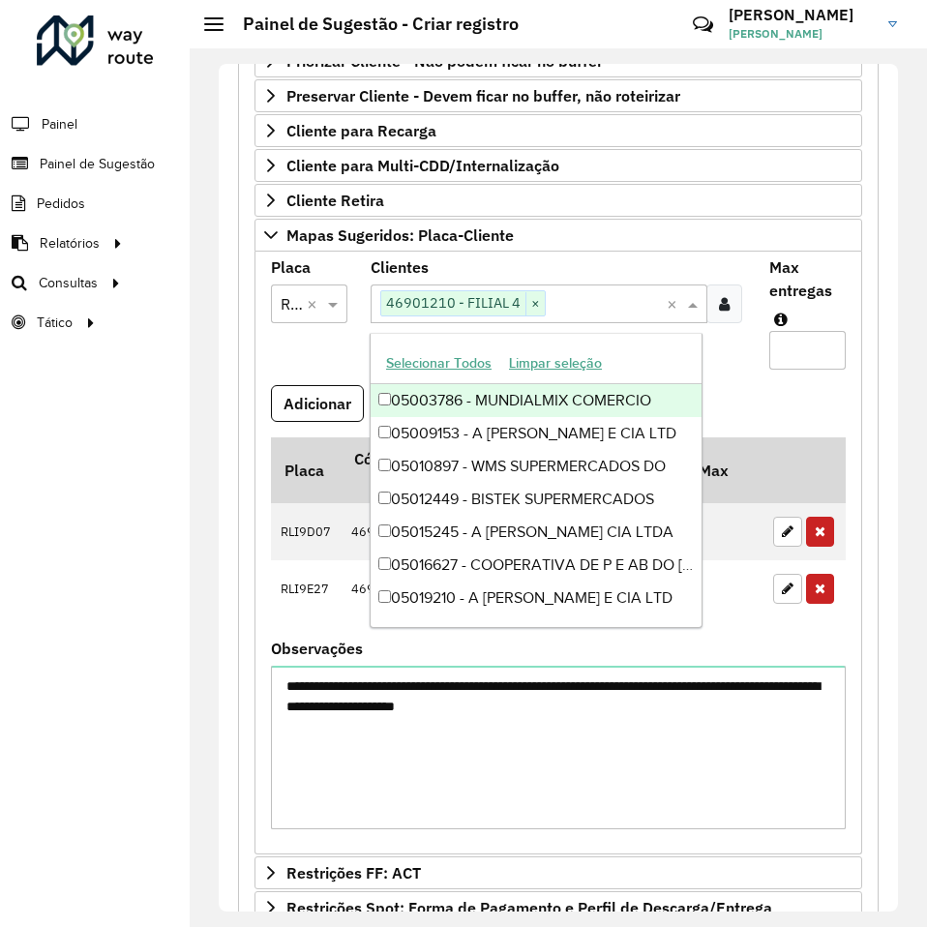
click at [799, 342] on input "Max entregas" at bounding box center [807, 350] width 76 height 39
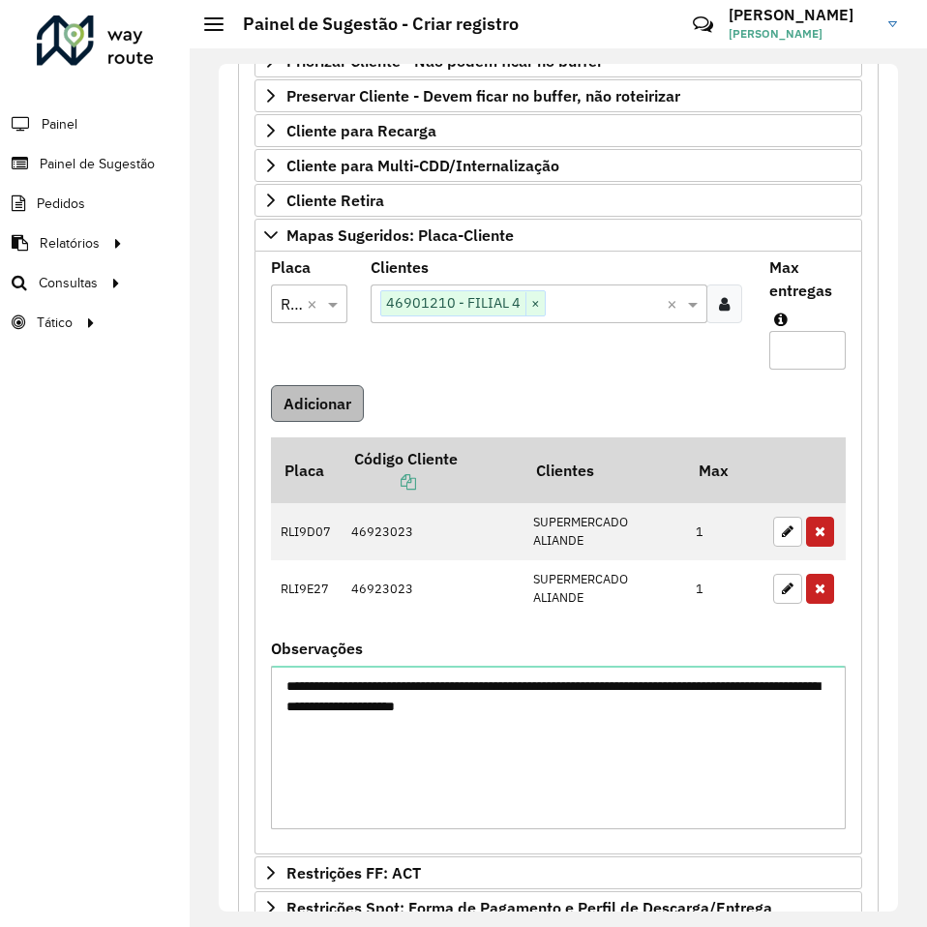
type input "*"
click at [350, 401] on button "Adicionar" at bounding box center [317, 403] width 93 height 37
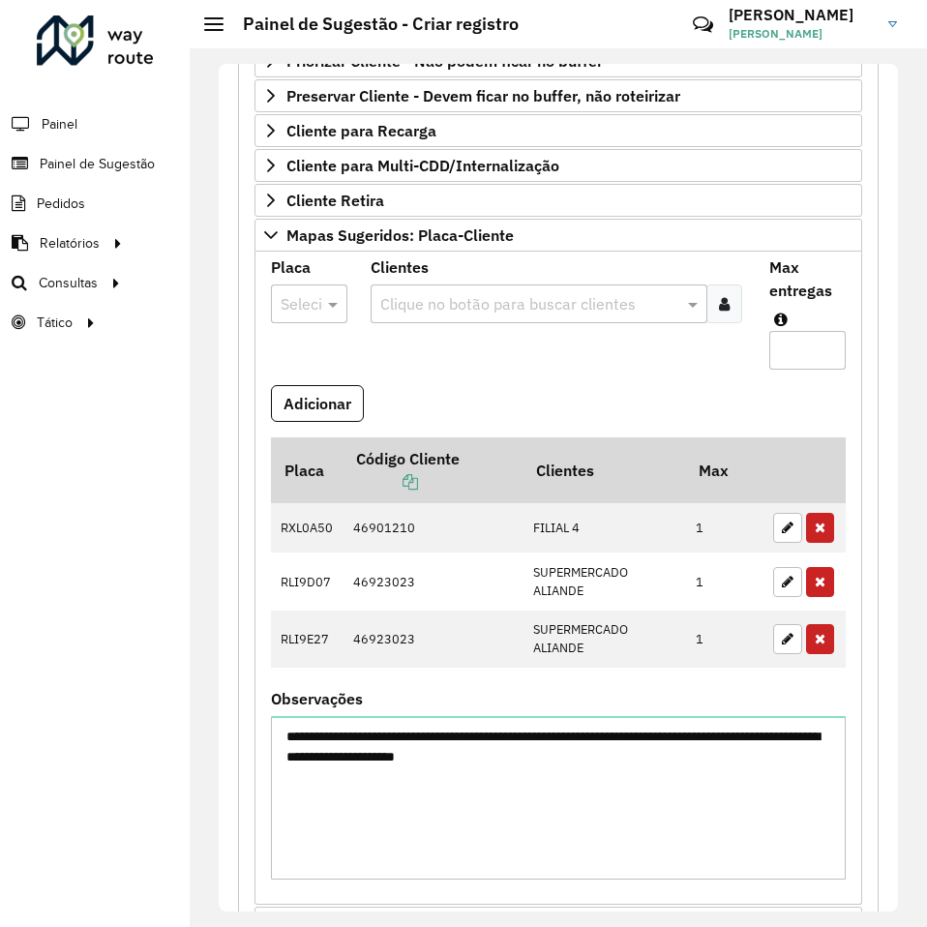
click at [557, 354] on formly-field "Clientes Clique no botão para buscar clientes" at bounding box center [558, 322] width 398 height 125
click at [312, 304] on div at bounding box center [309, 303] width 76 height 25
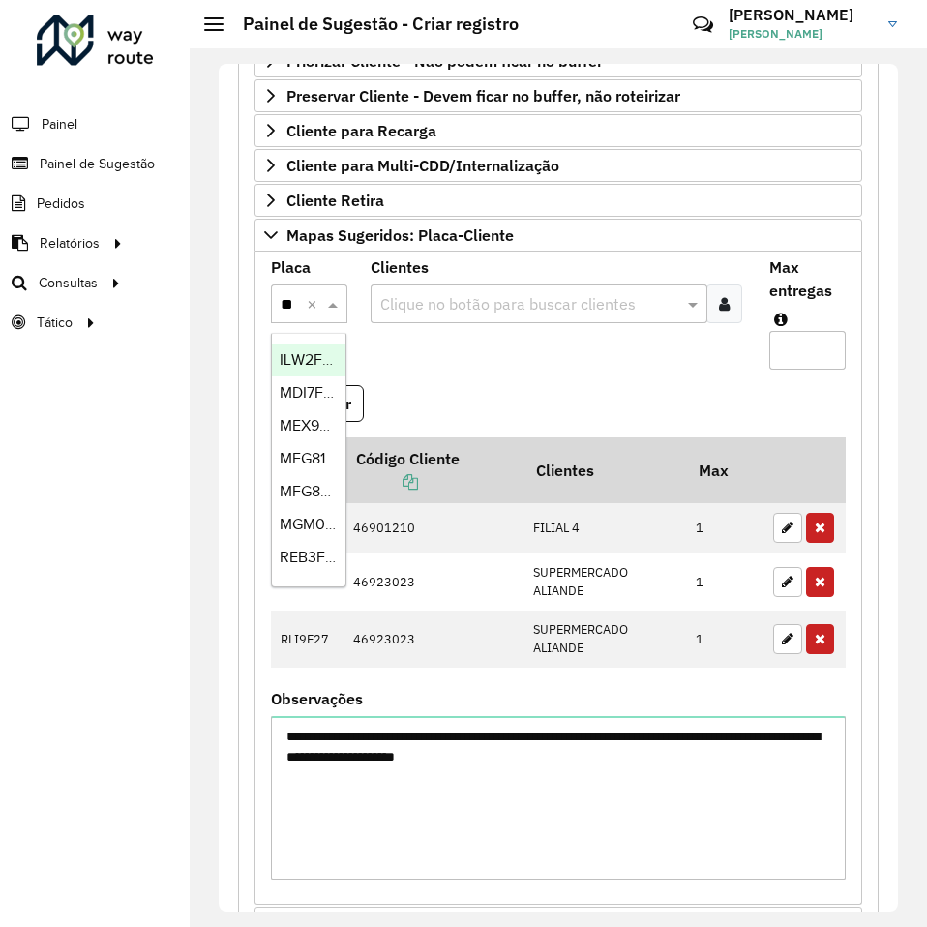
type input "***"
click at [295, 356] on span "RHU8F63" at bounding box center [313, 359] width 66 height 16
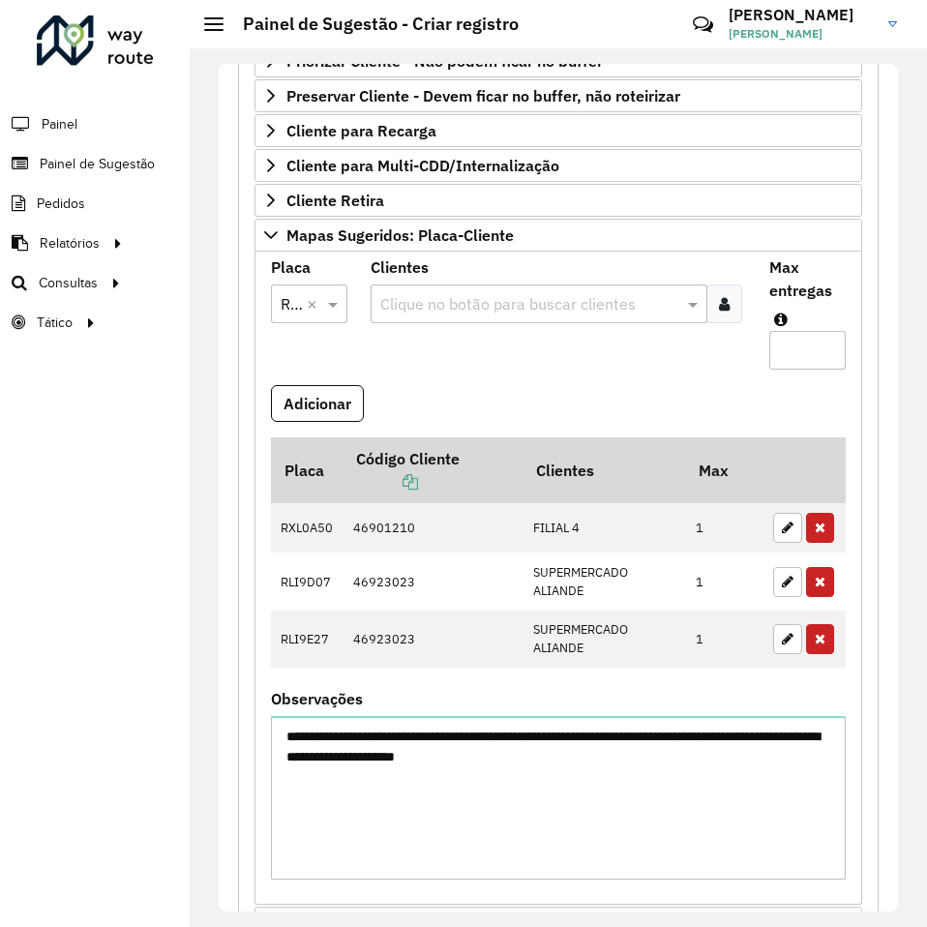
scroll to position [0, 0]
click at [410, 304] on input "text" at bounding box center [529, 304] width 308 height 23
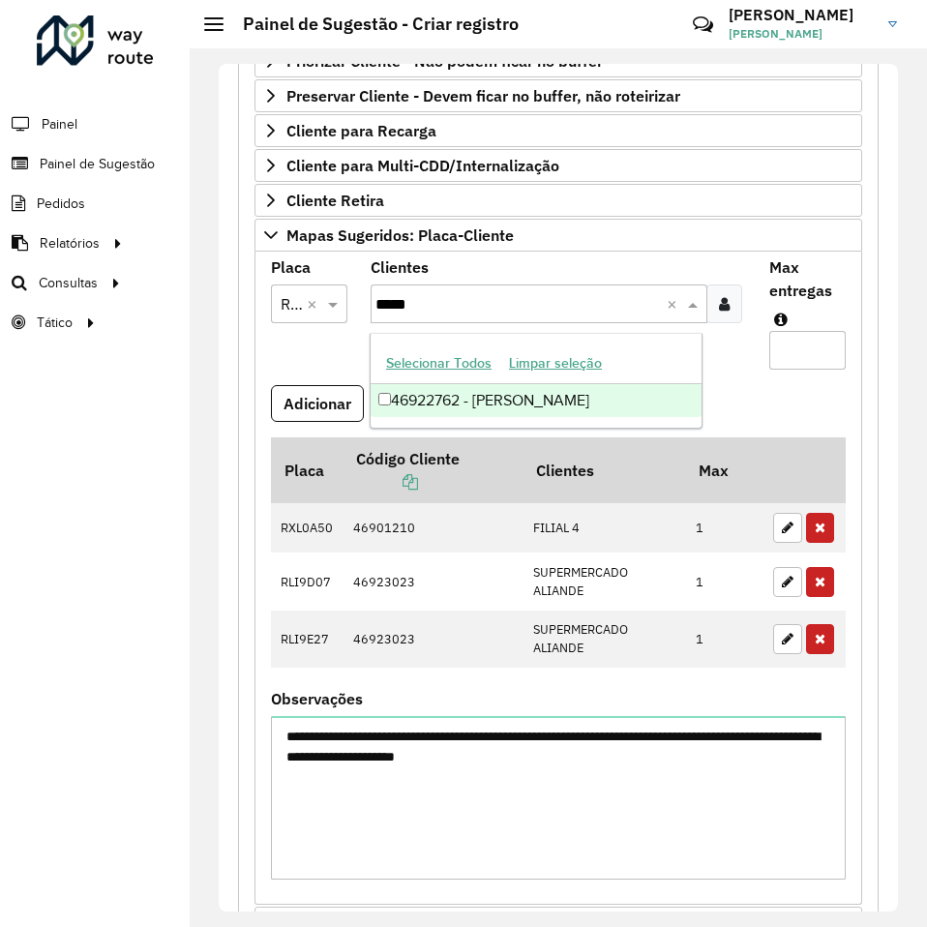
type input "*****"
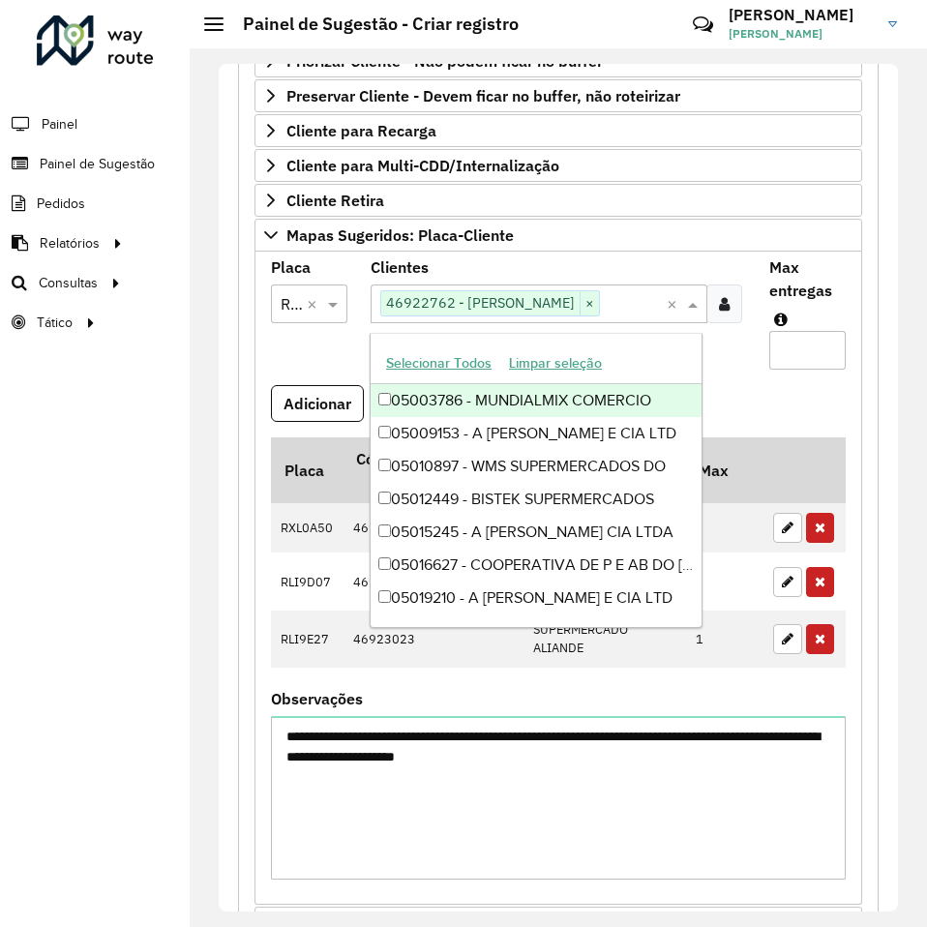
click at [794, 351] on input "Max entregas" at bounding box center [807, 350] width 76 height 39
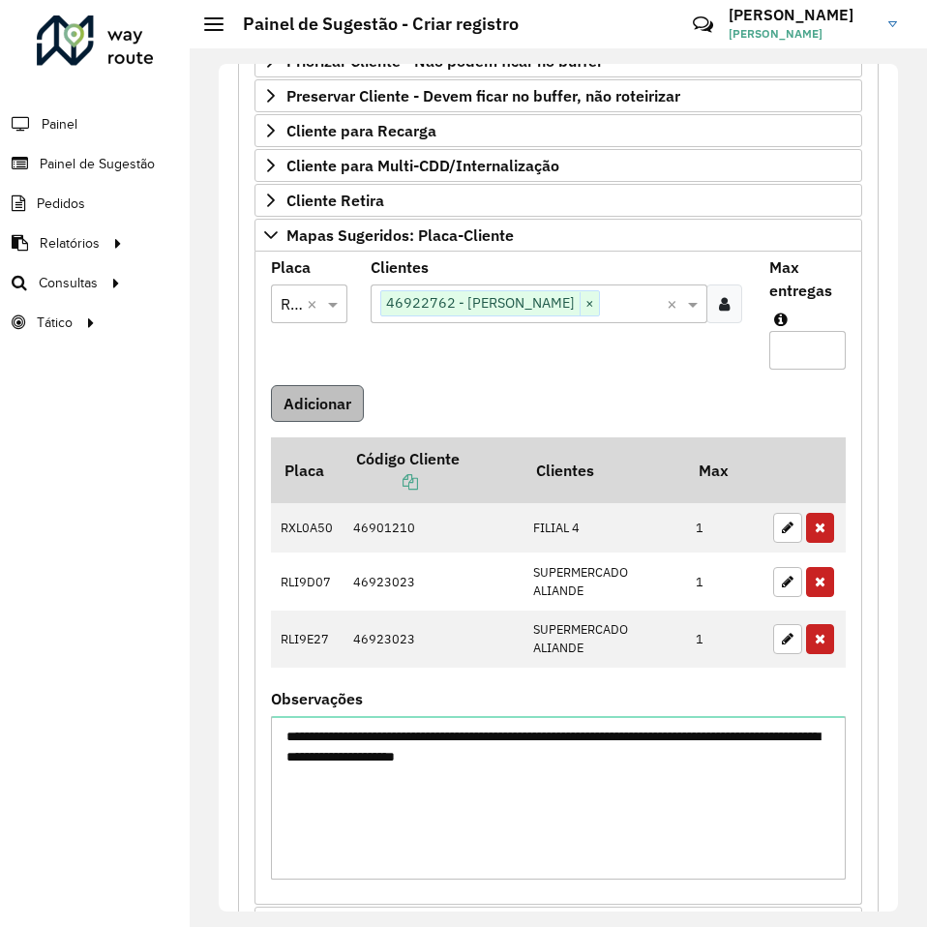
type input "*"
click at [327, 408] on button "Adicionar" at bounding box center [317, 403] width 93 height 37
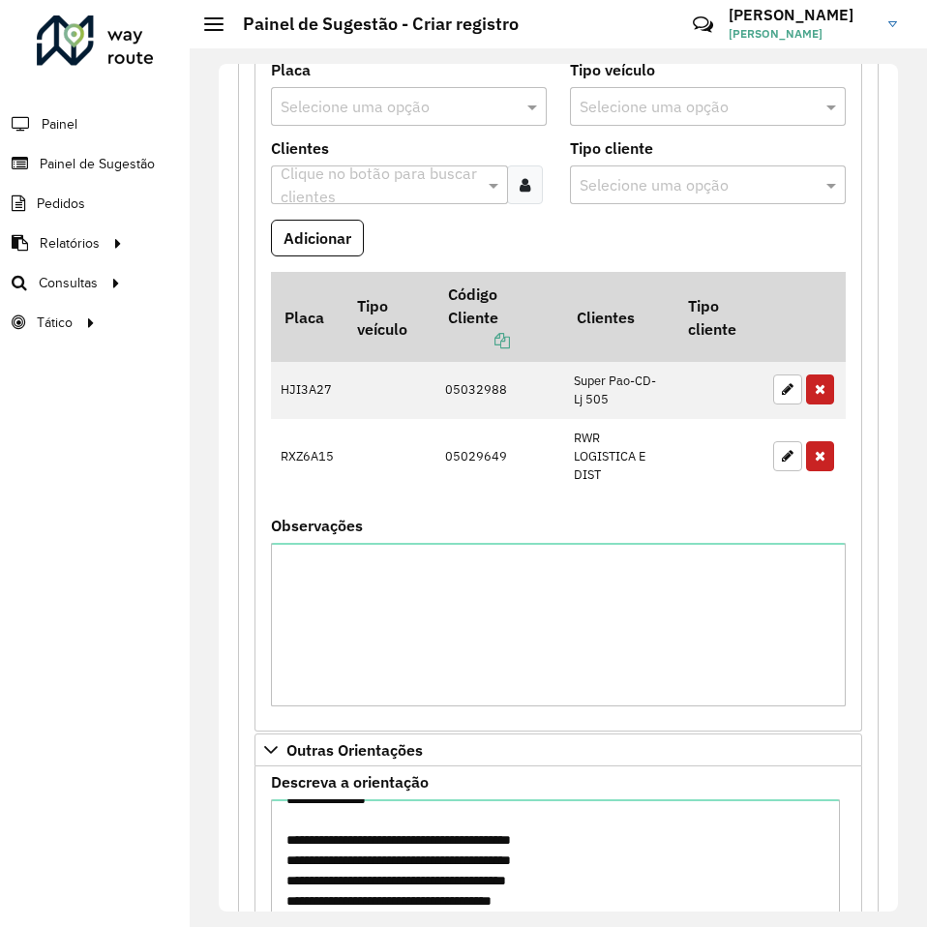
scroll to position [2209, 0]
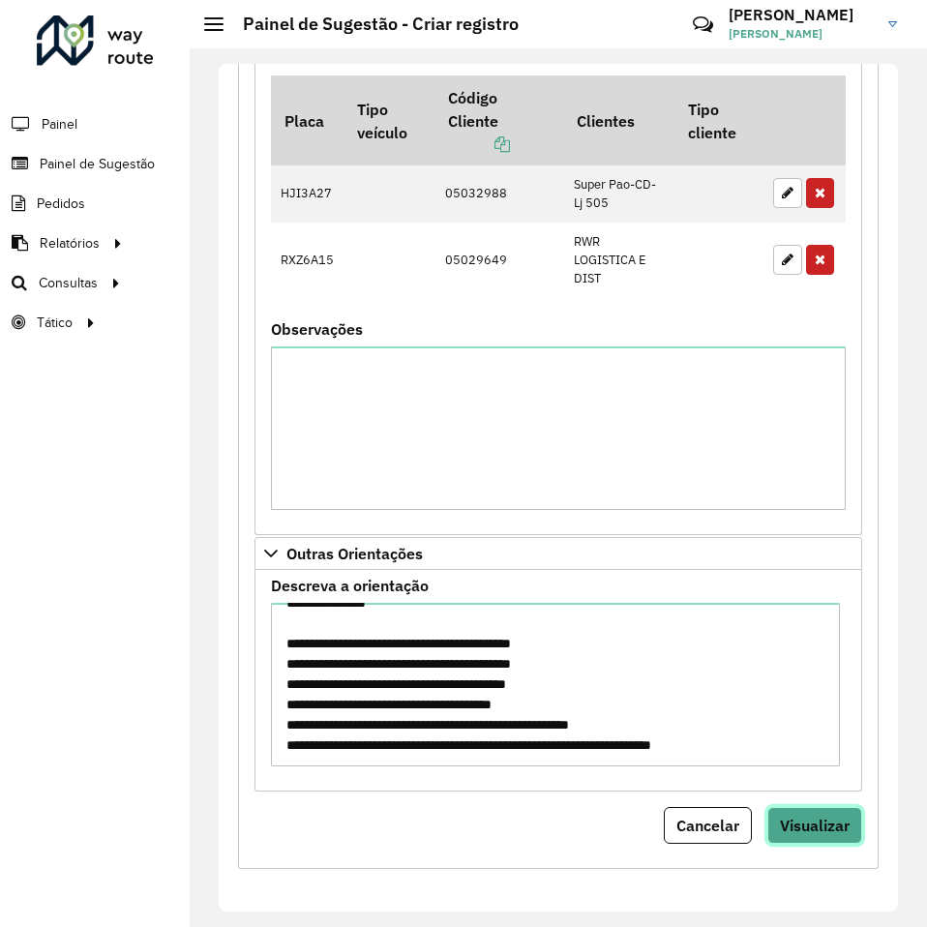
click at [810, 821] on span "Visualizar" at bounding box center [815, 824] width 70 height 19
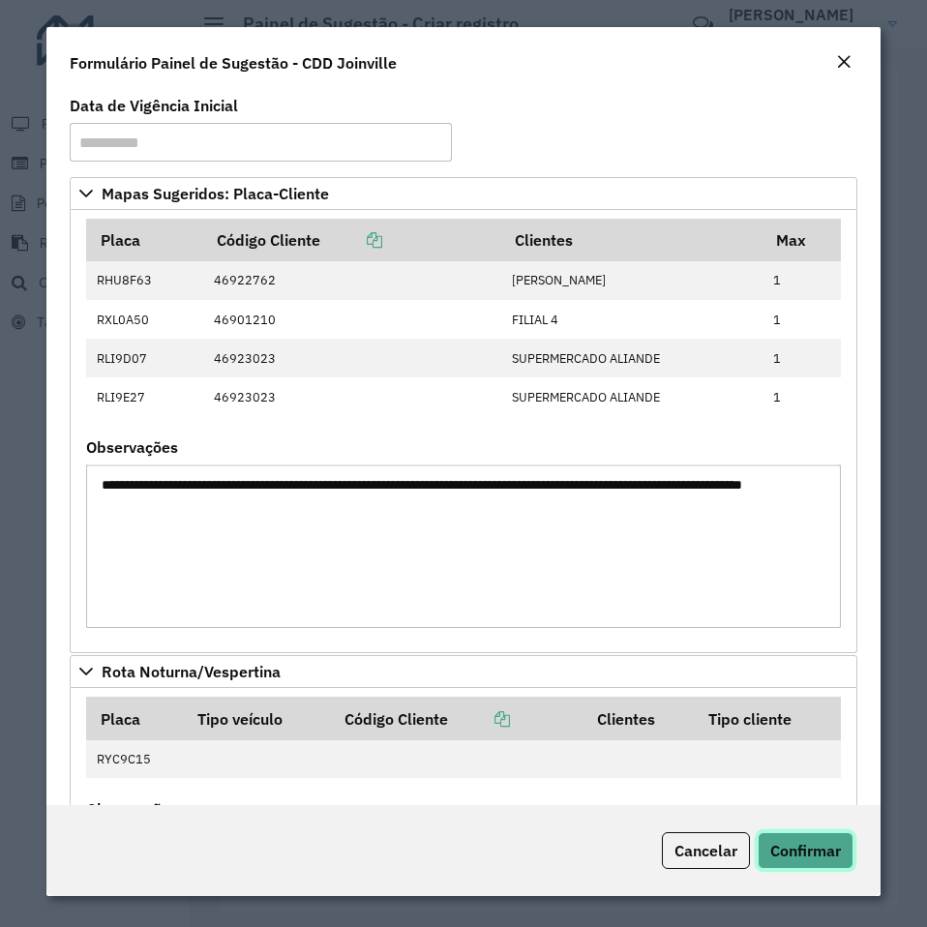
click at [822, 847] on span "Confirmar" at bounding box center [805, 849] width 71 height 19
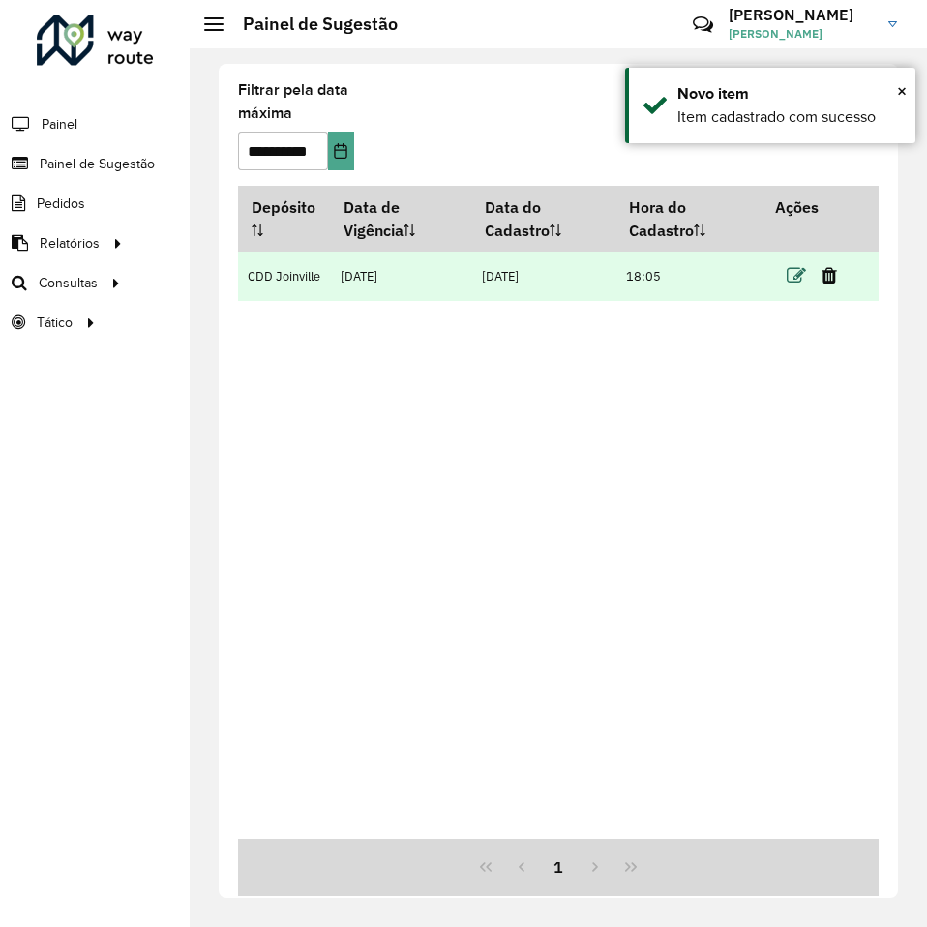
click at [802, 279] on icon at bounding box center [795, 275] width 19 height 19
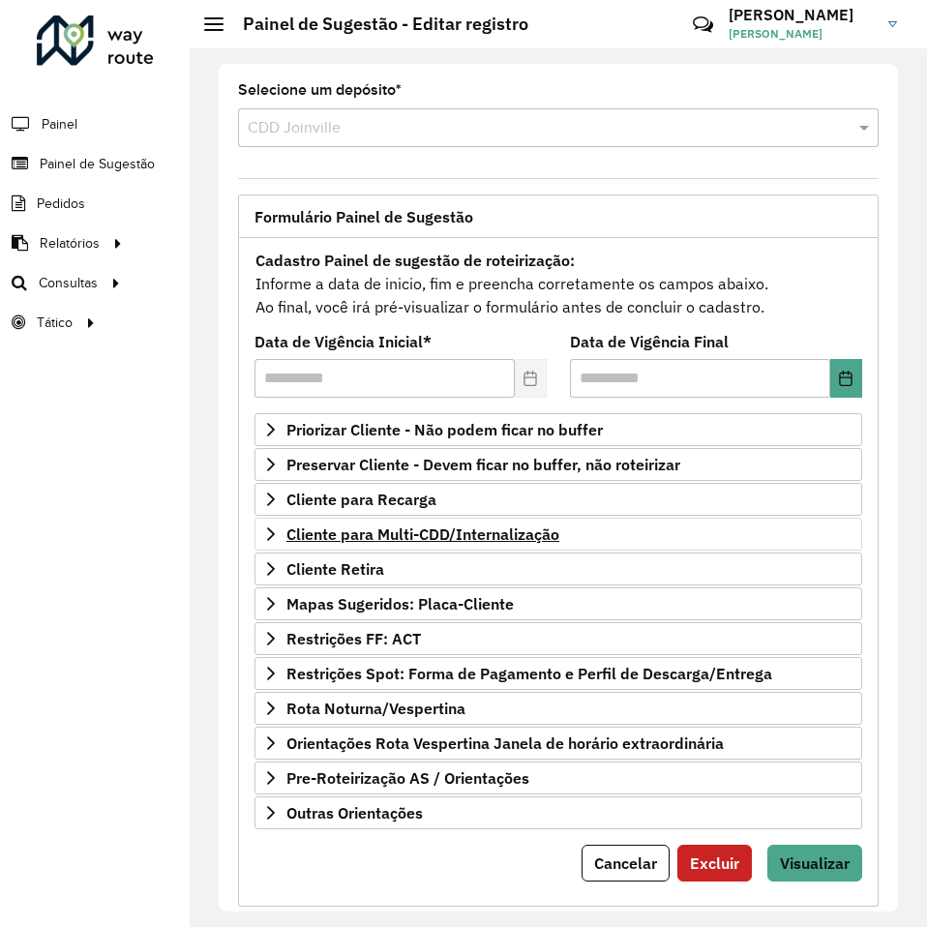
scroll to position [38, 0]
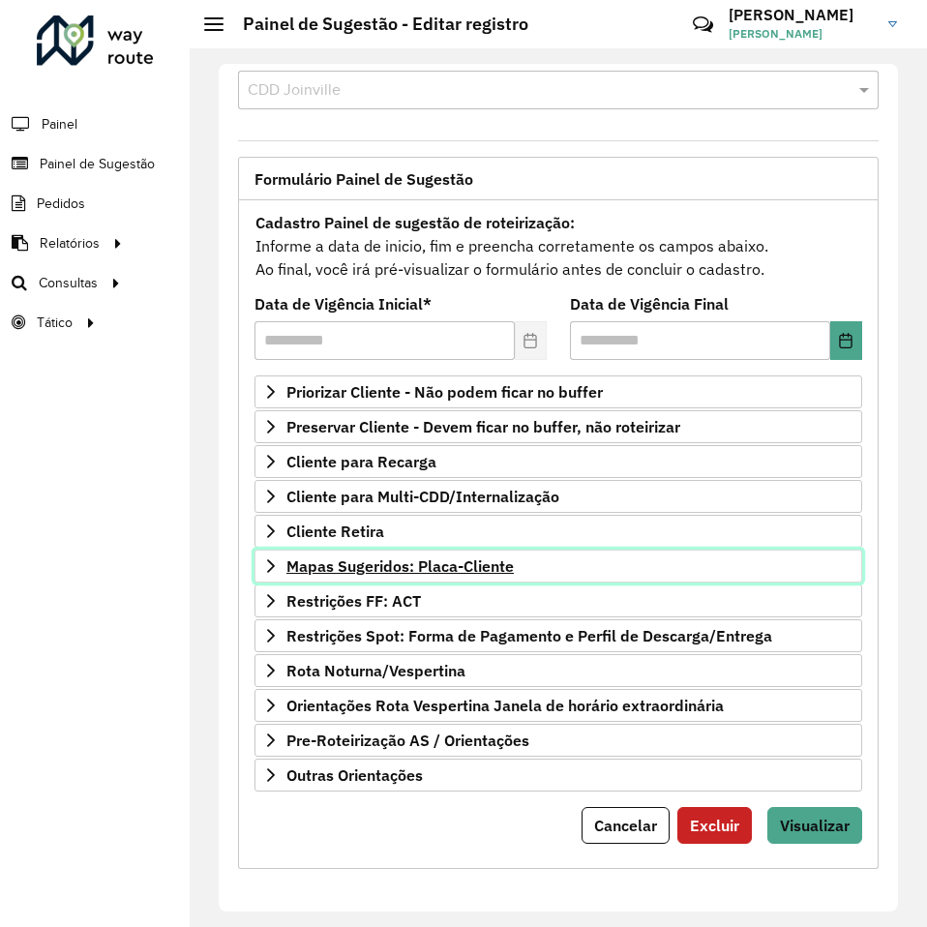
click at [403, 561] on span "Mapas Sugeridos: Placa-Cliente" at bounding box center [399, 565] width 227 height 15
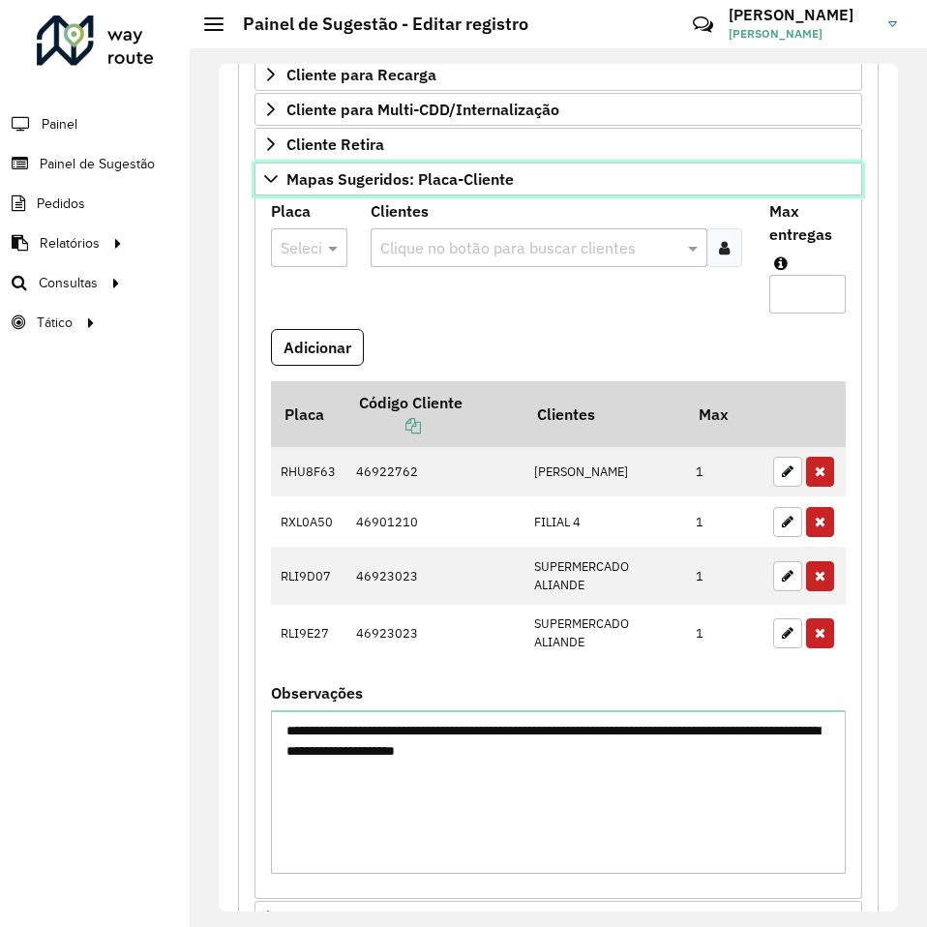
scroll to position [741, 0]
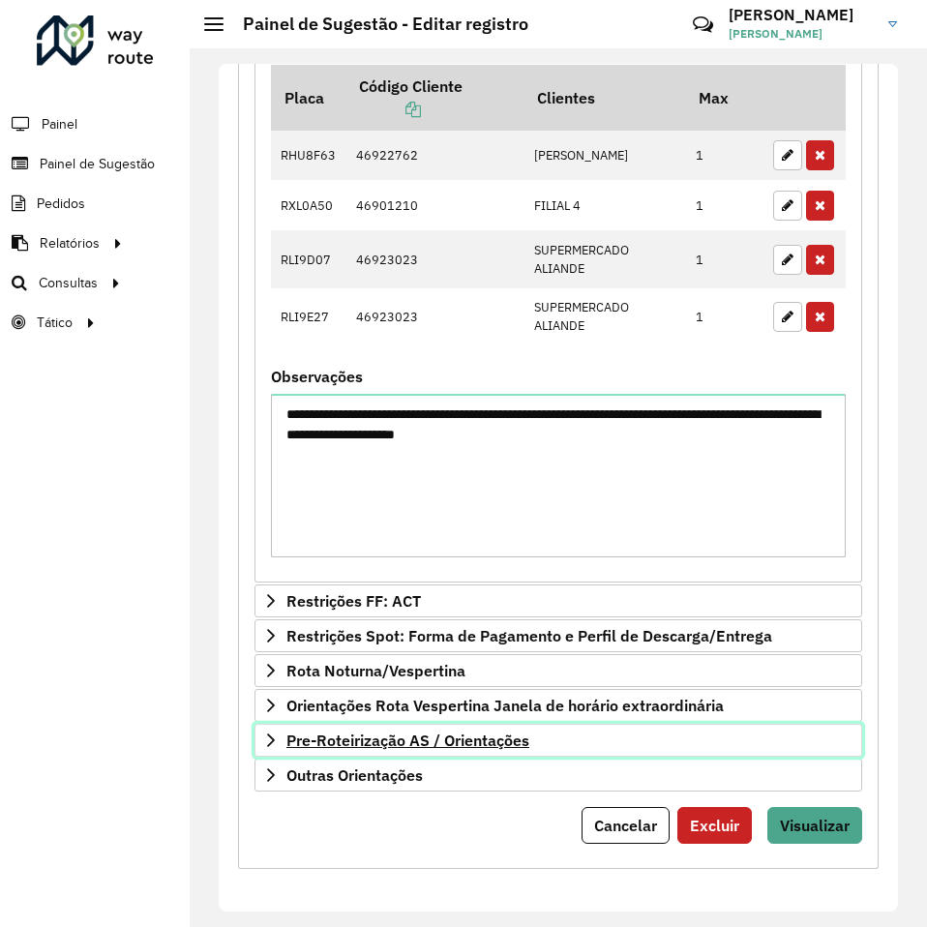
click at [372, 734] on span "Pre-Roteirização AS / Orientações" at bounding box center [407, 739] width 243 height 15
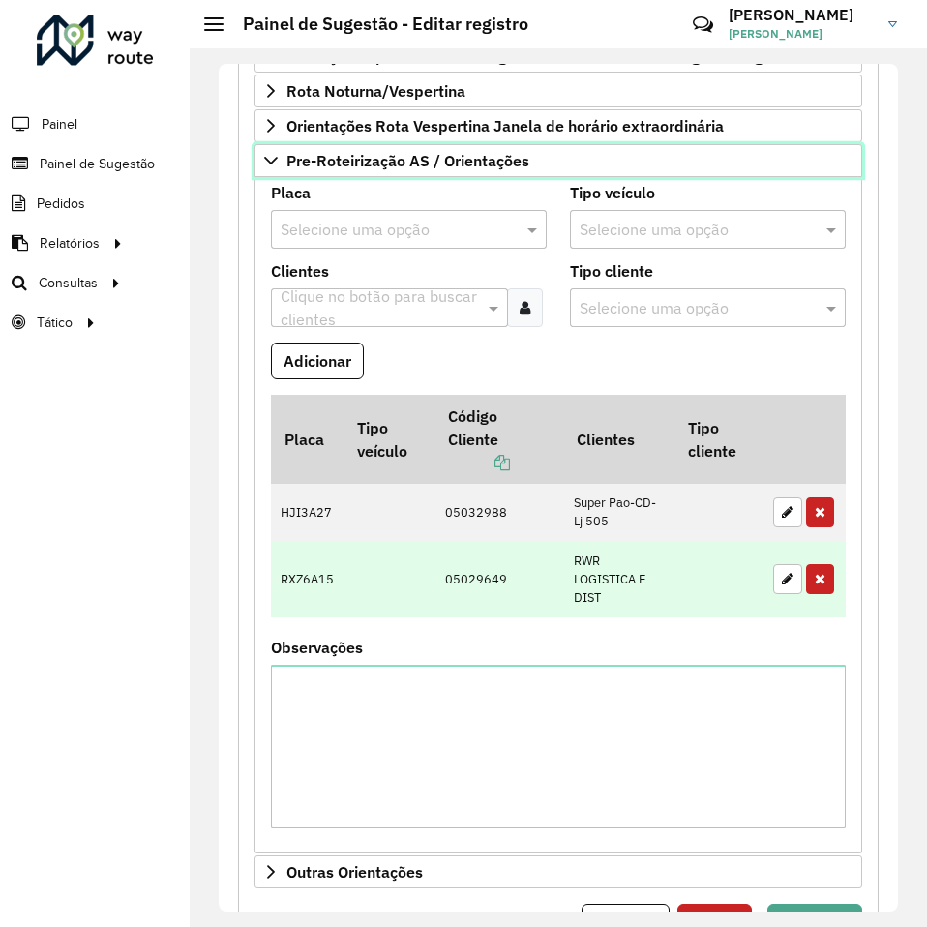
scroll to position [1417, 0]
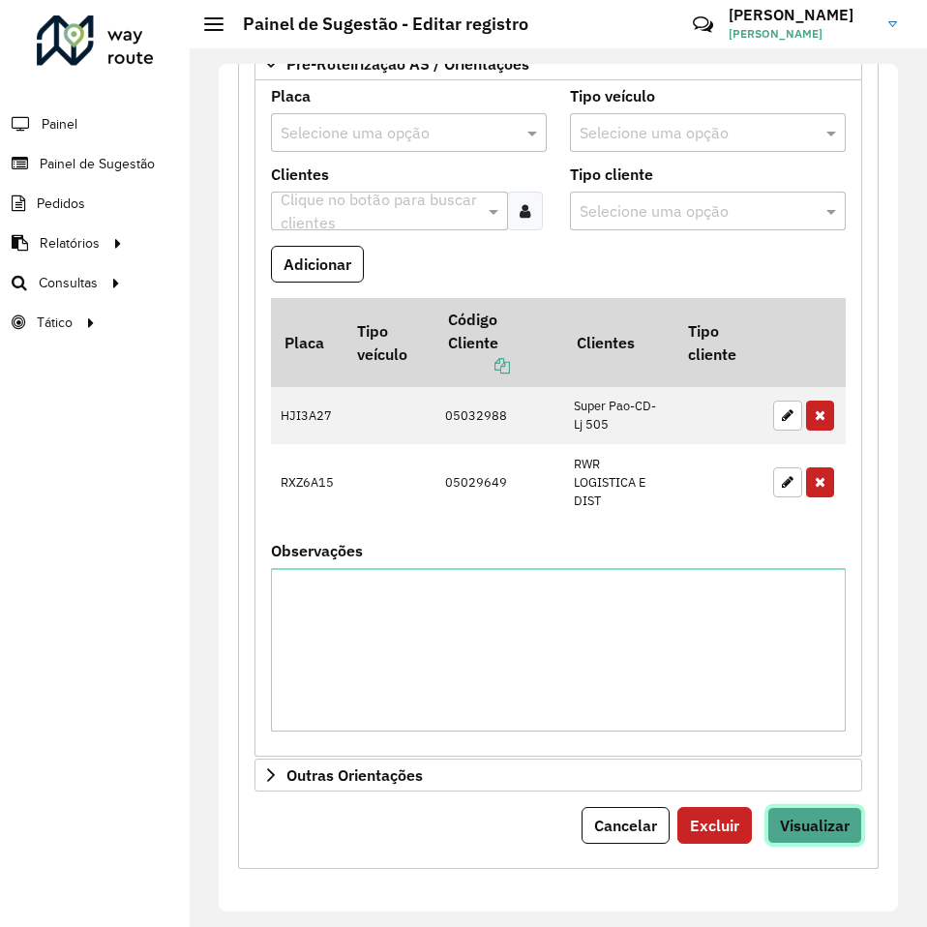
click at [810, 809] on button "Visualizar" at bounding box center [814, 825] width 95 height 37
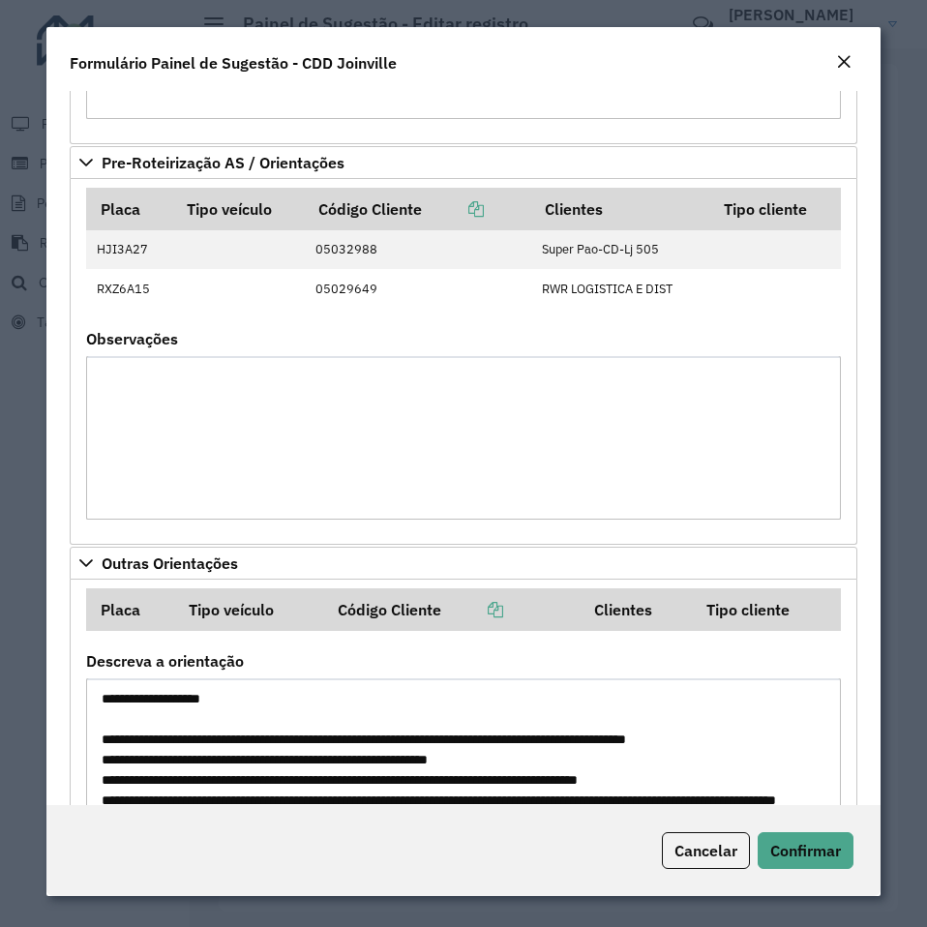
scroll to position [193, 0]
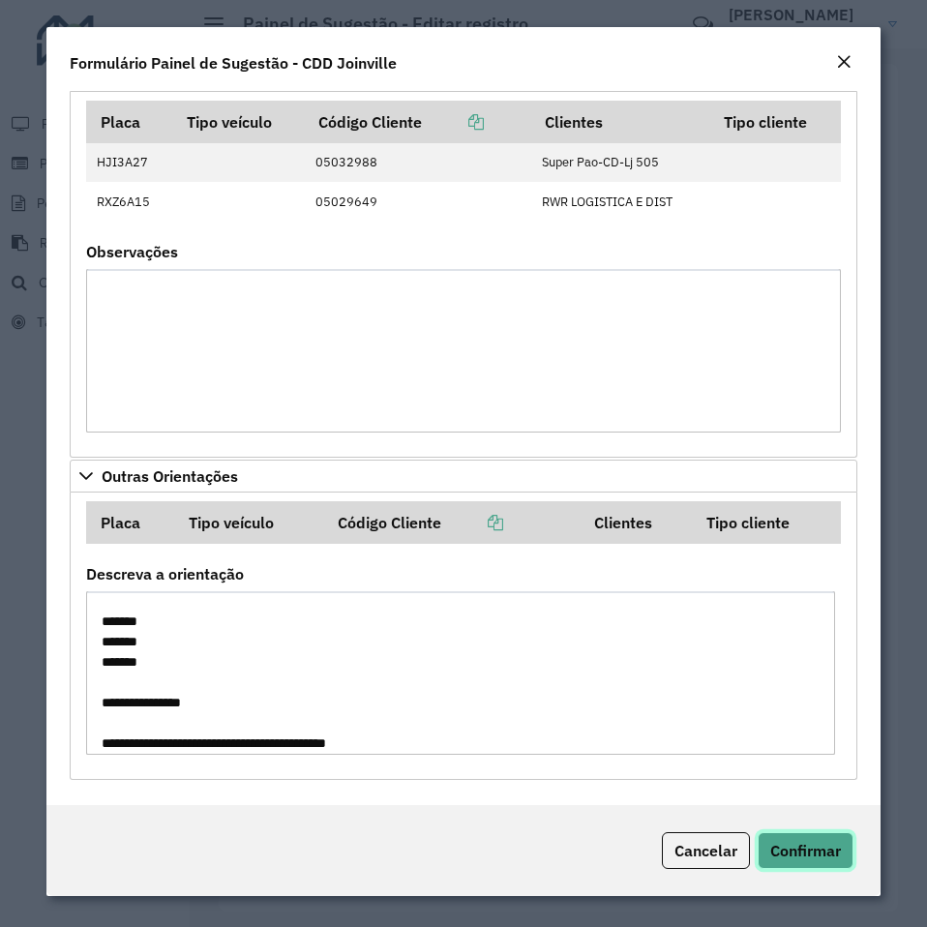
click at [781, 840] on button "Confirmar" at bounding box center [805, 850] width 96 height 37
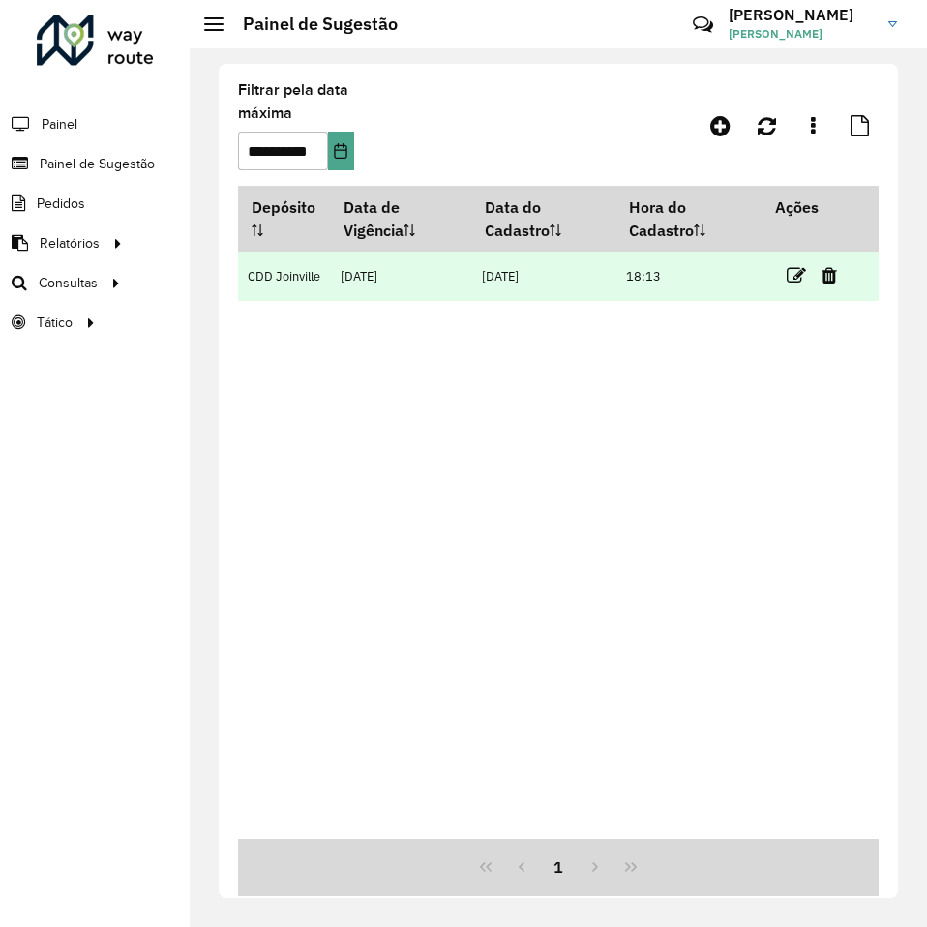
click at [783, 277] on td at bounding box center [819, 275] width 116 height 48
click at [792, 275] on icon at bounding box center [795, 275] width 19 height 19
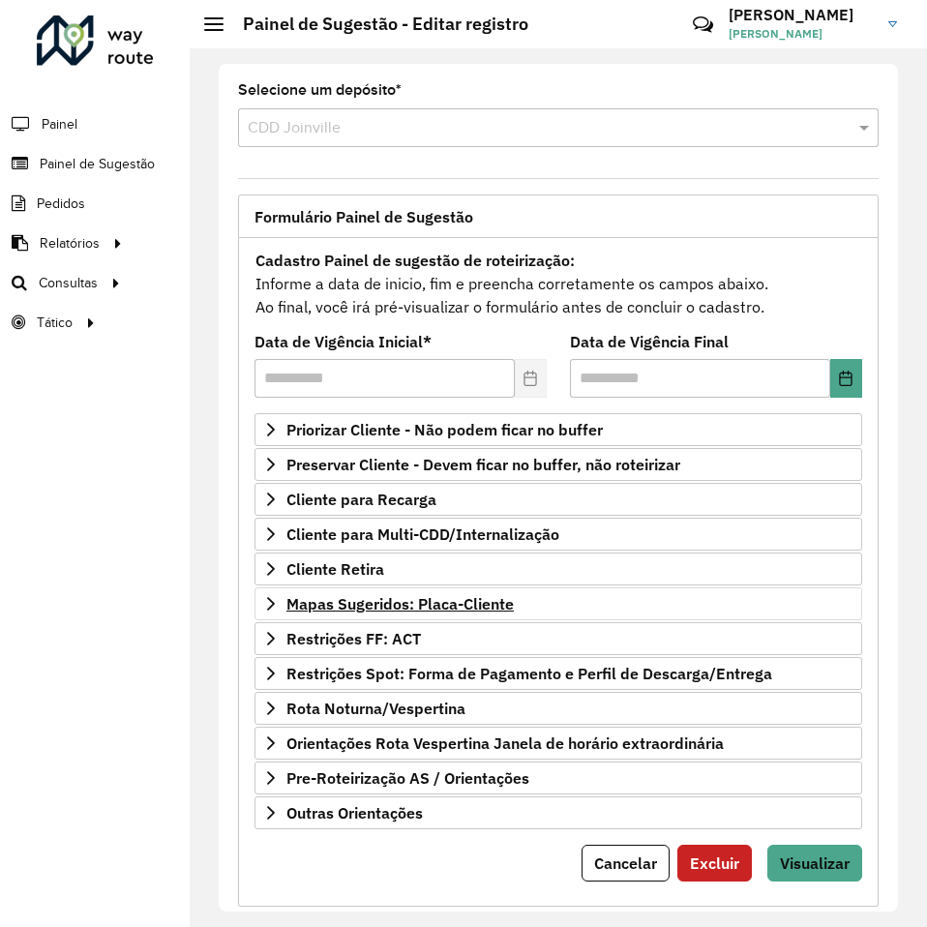
scroll to position [38, 0]
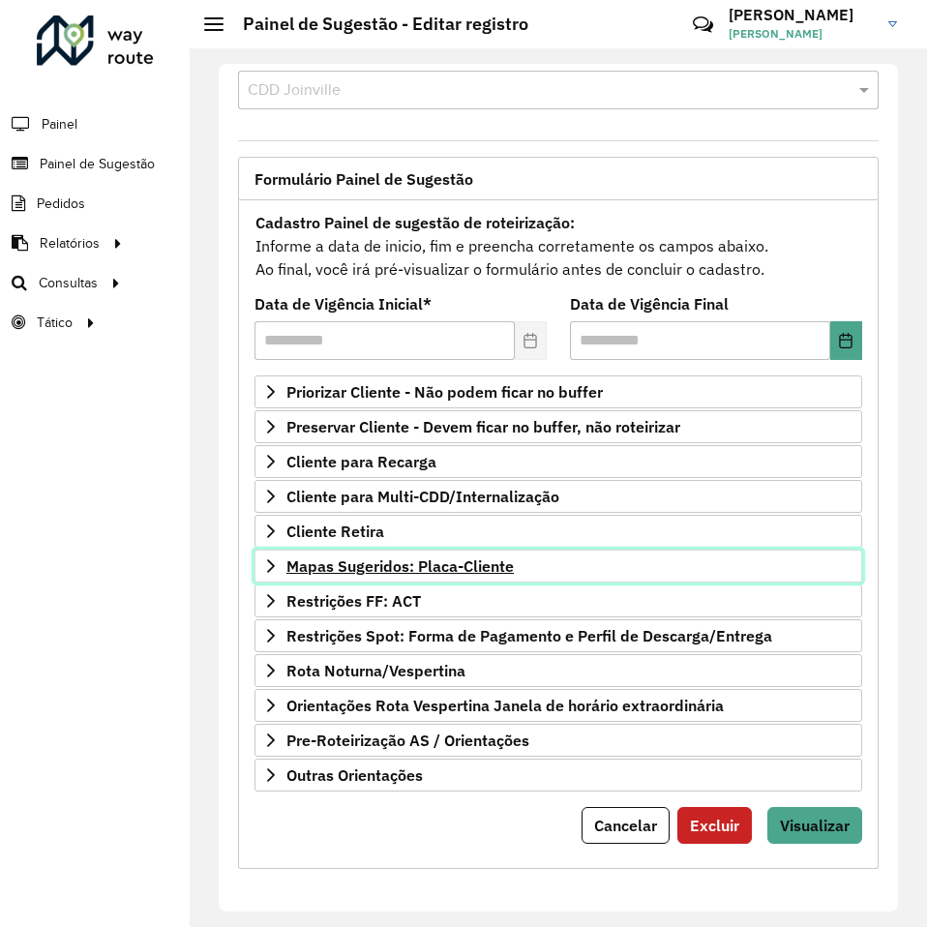
click at [458, 571] on span "Mapas Sugeridos: Placa-Cliente" at bounding box center [399, 565] width 227 height 15
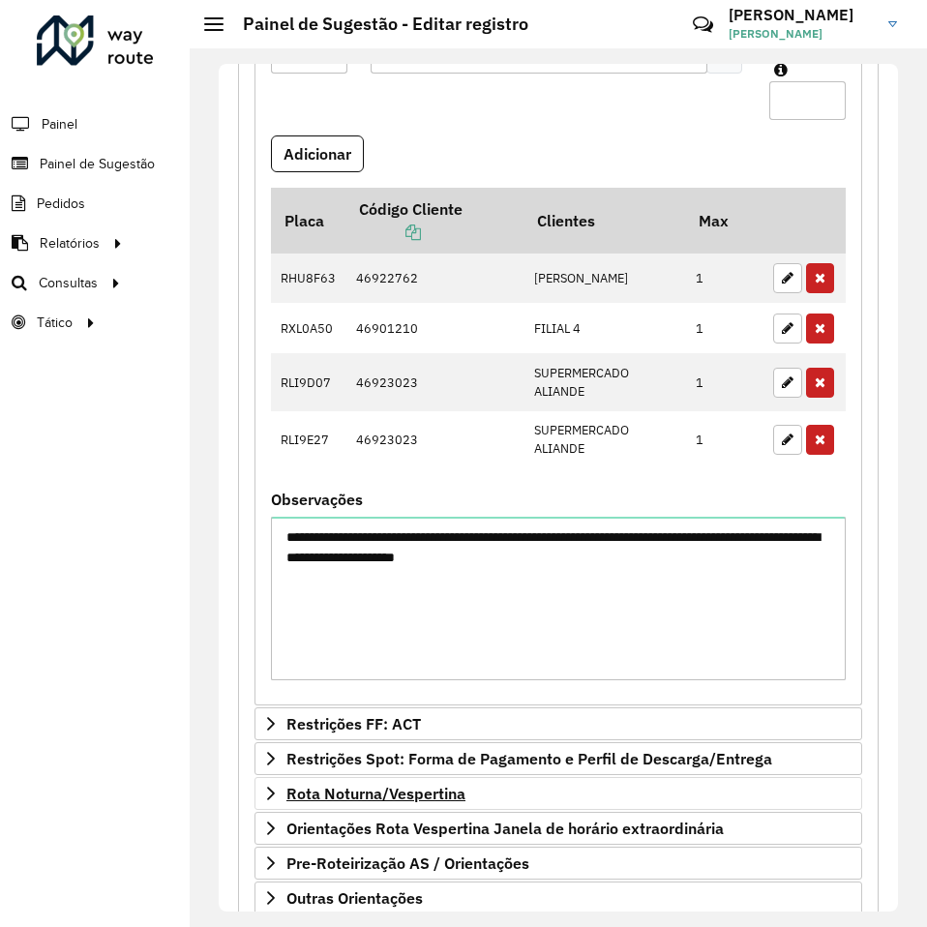
scroll to position [741, 0]
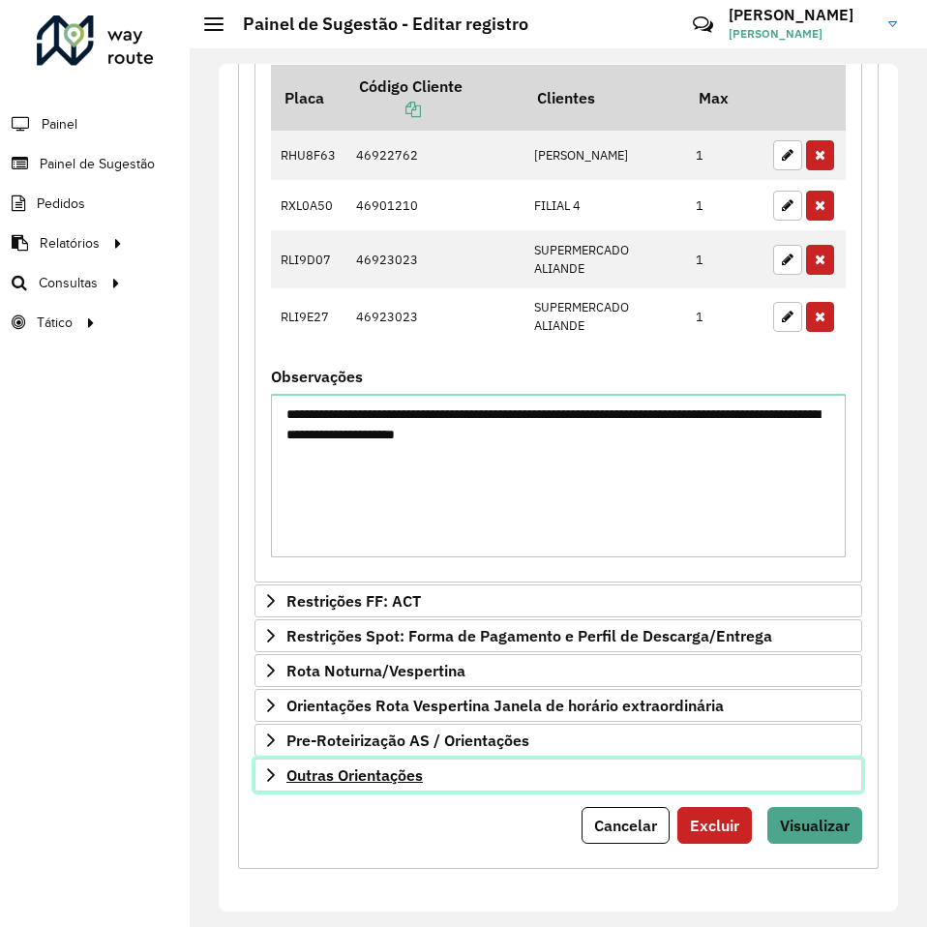
click at [361, 786] on link "Outras Orientações" at bounding box center [557, 774] width 607 height 33
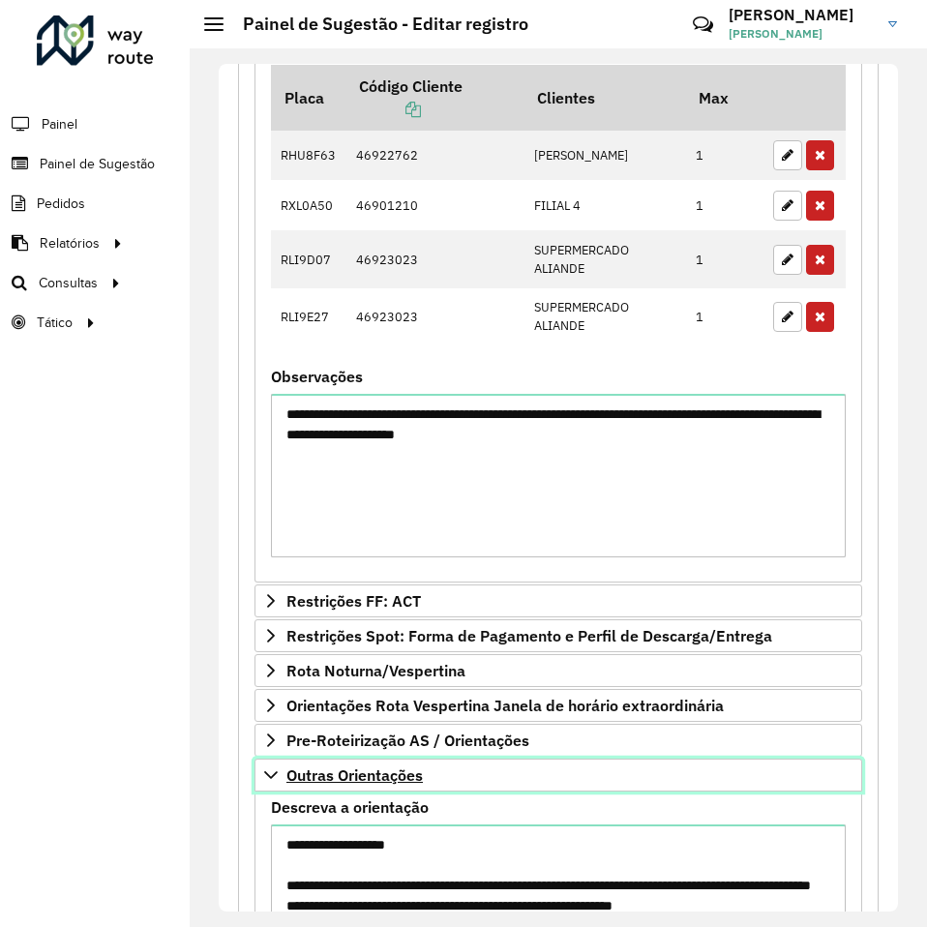
scroll to position [962, 0]
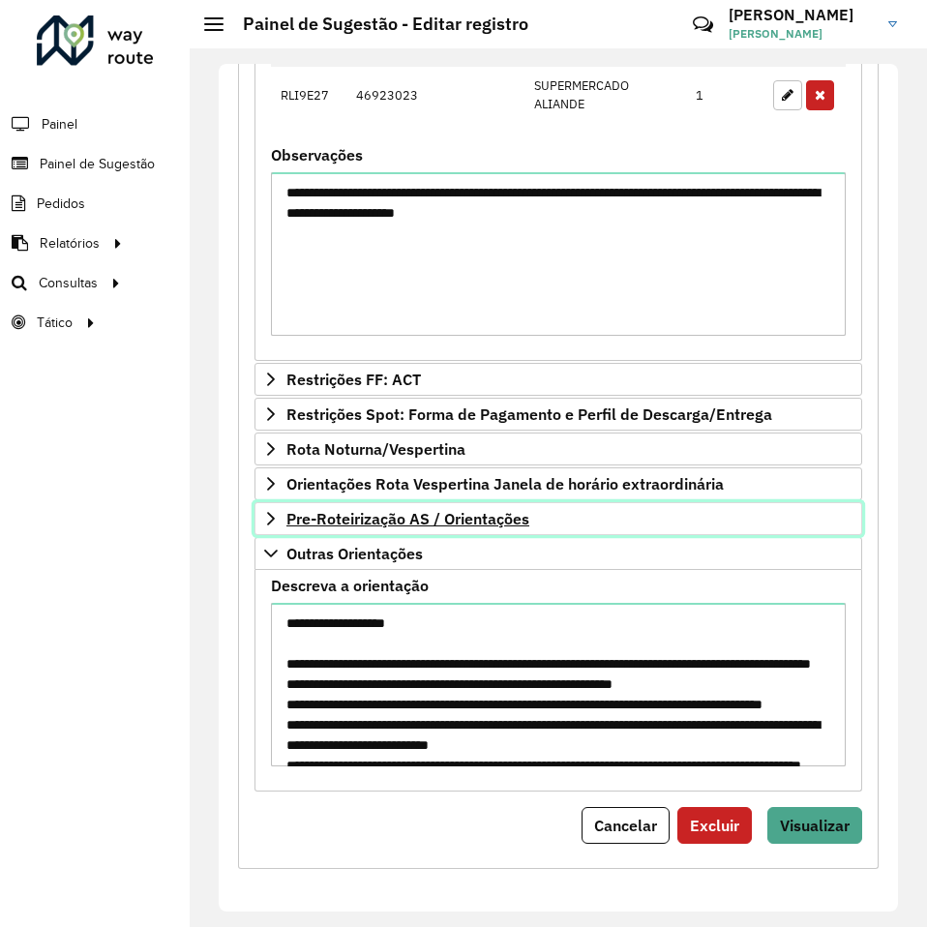
click at [435, 524] on span "Pre-Roteirização AS / Orientações" at bounding box center [407, 518] width 243 height 15
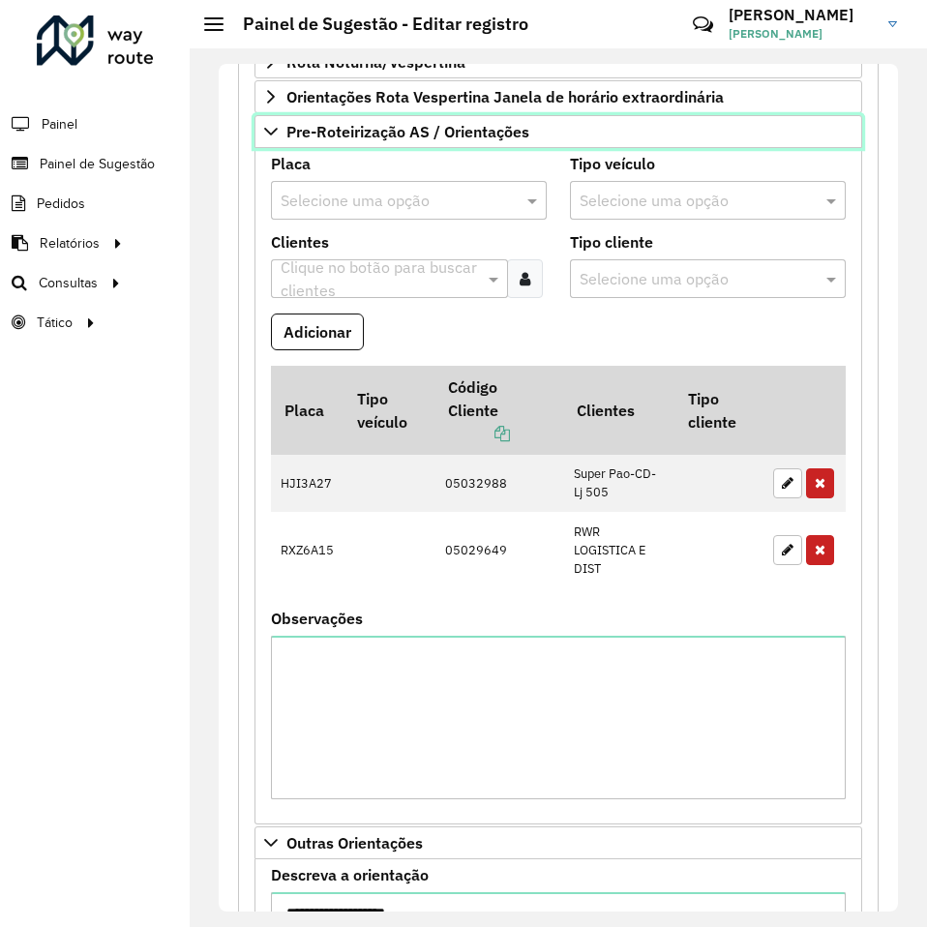
scroll to position [1639, 0]
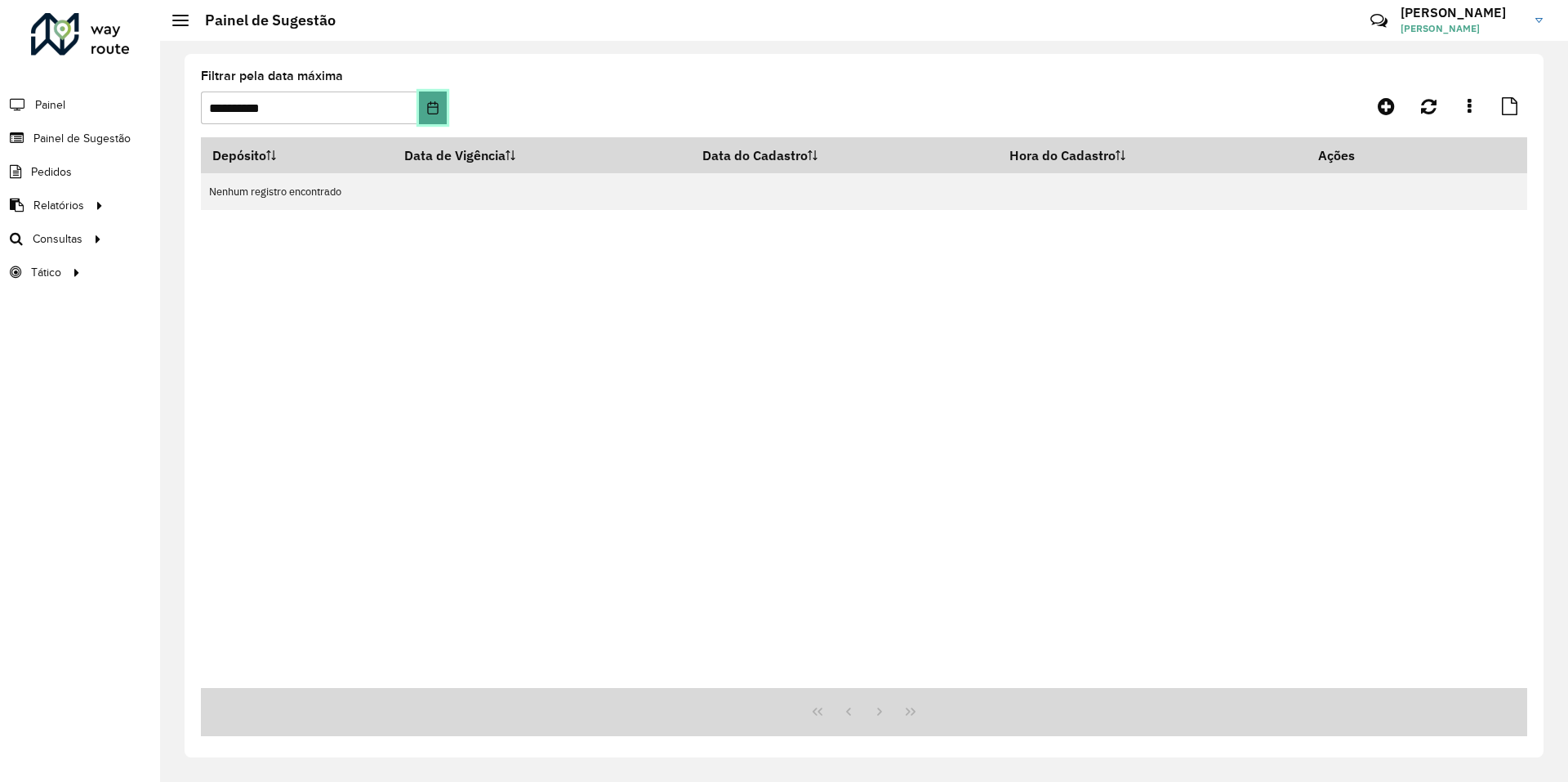
click at [439, 102] on button "Choose Date" at bounding box center [432, 107] width 27 height 33
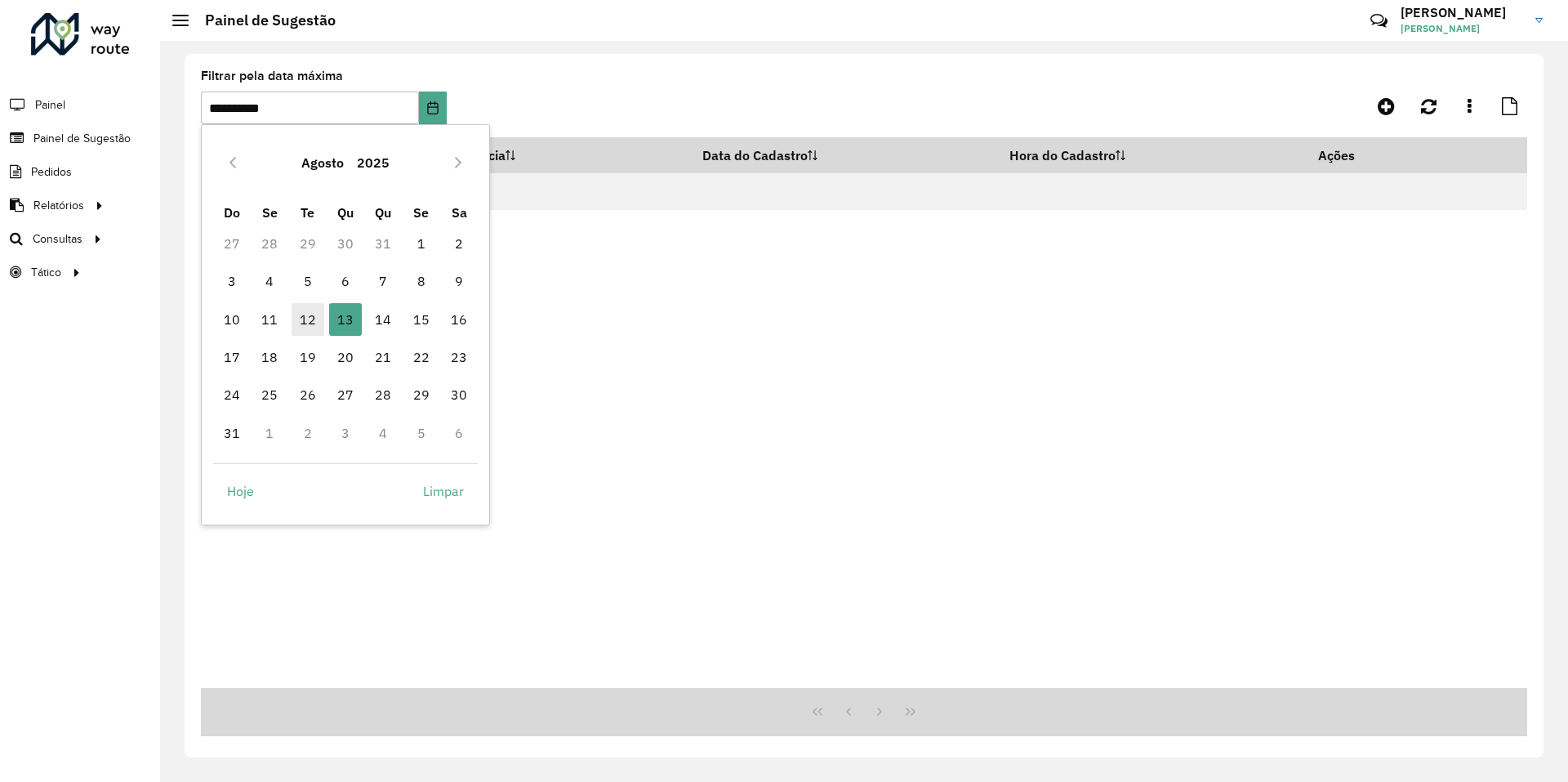
click at [301, 321] on span "12" at bounding box center [307, 319] width 33 height 33
type input "**********"
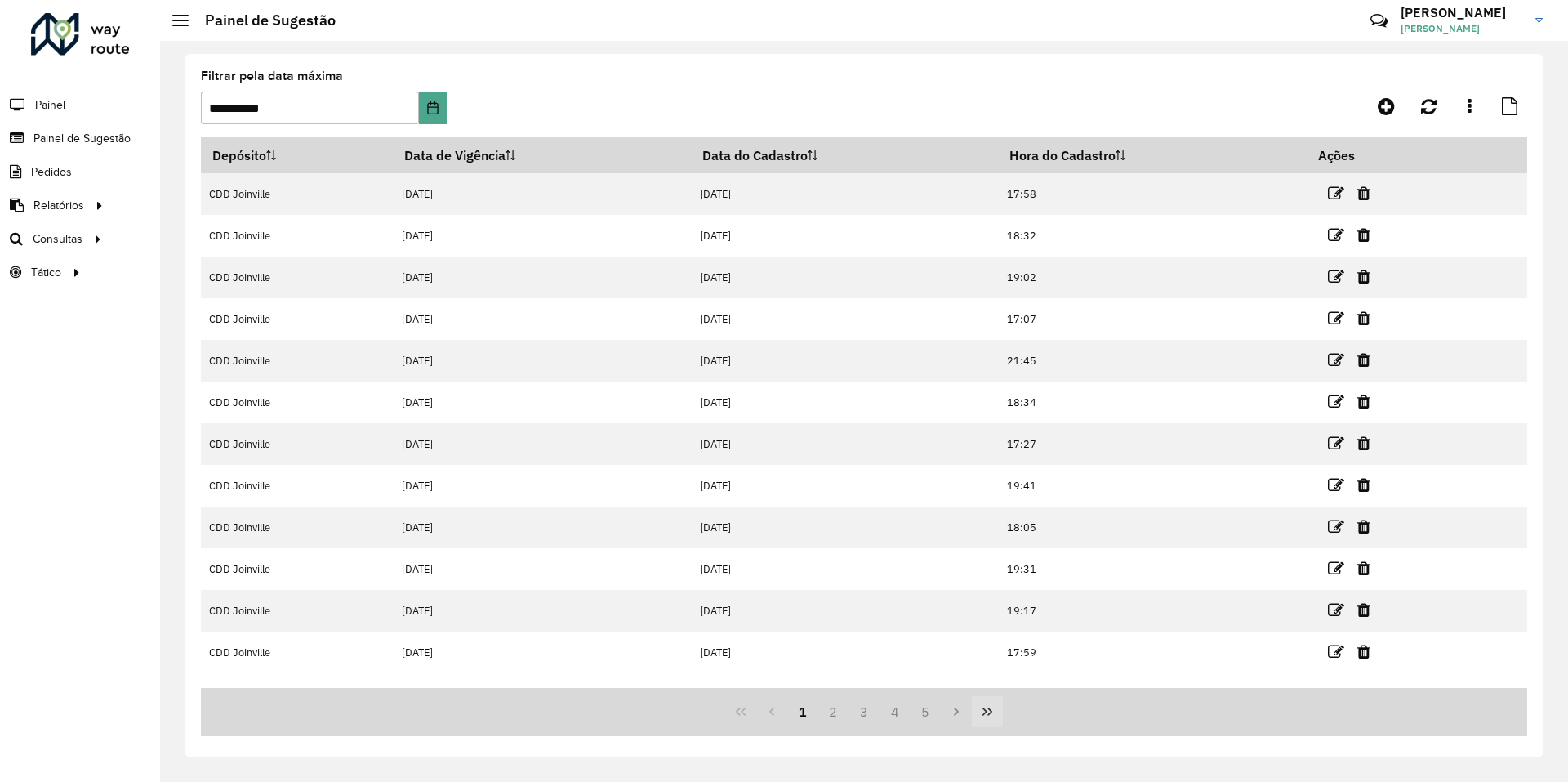
click at [982, 708] on icon "Last Page" at bounding box center [987, 711] width 13 height 13
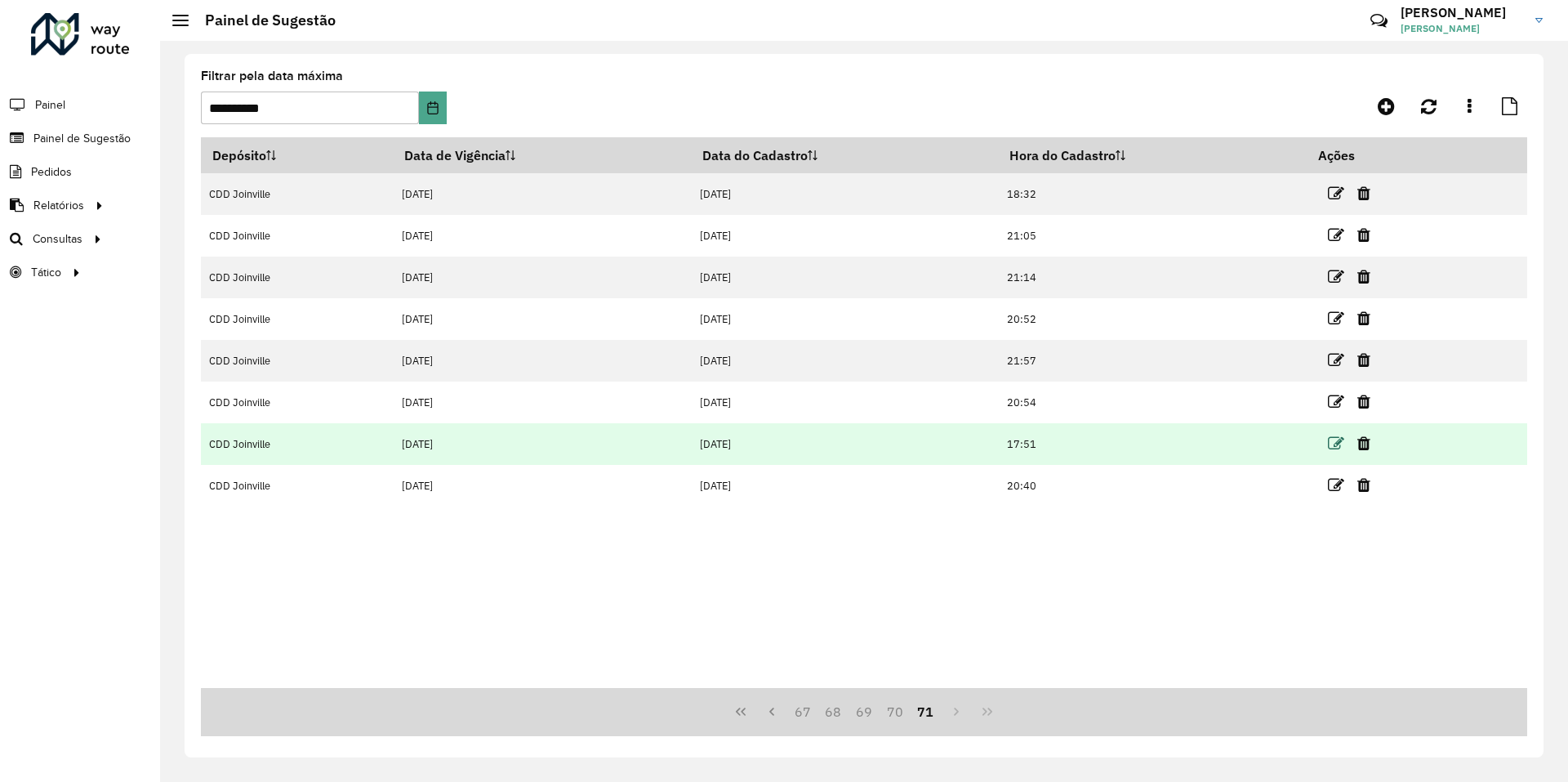
click at [1343, 437] on icon at bounding box center [1336, 443] width 16 height 16
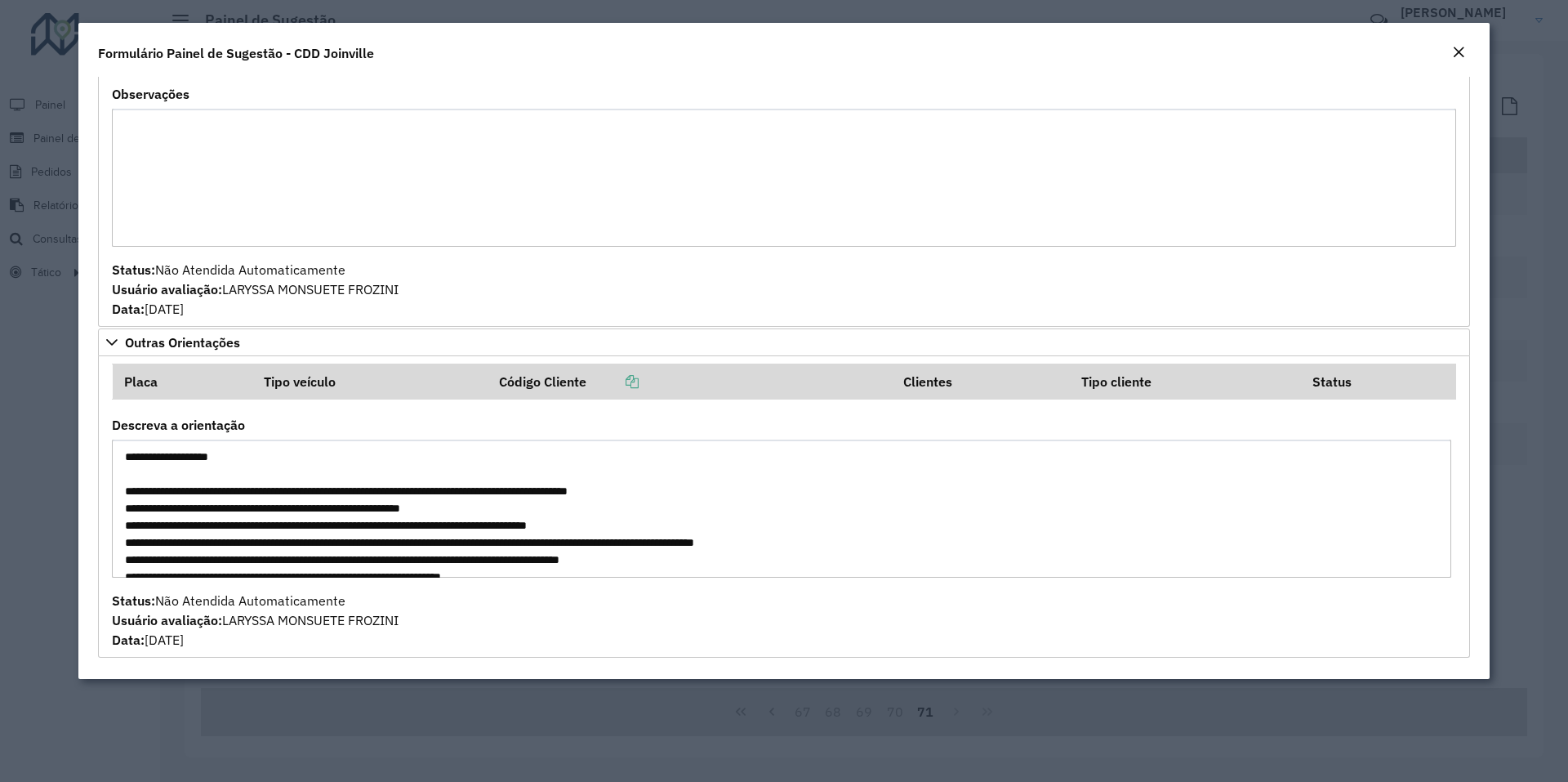
drag, startPoint x: 524, startPoint y: 562, endPoint x: 111, endPoint y: 402, distance: 442.9
click at [111, 402] on formly-group "Placa Tipo veículo Código Cliente Clientes Tipo cliente Status Descreva a orien…" at bounding box center [784, 506] width 1364 height 286
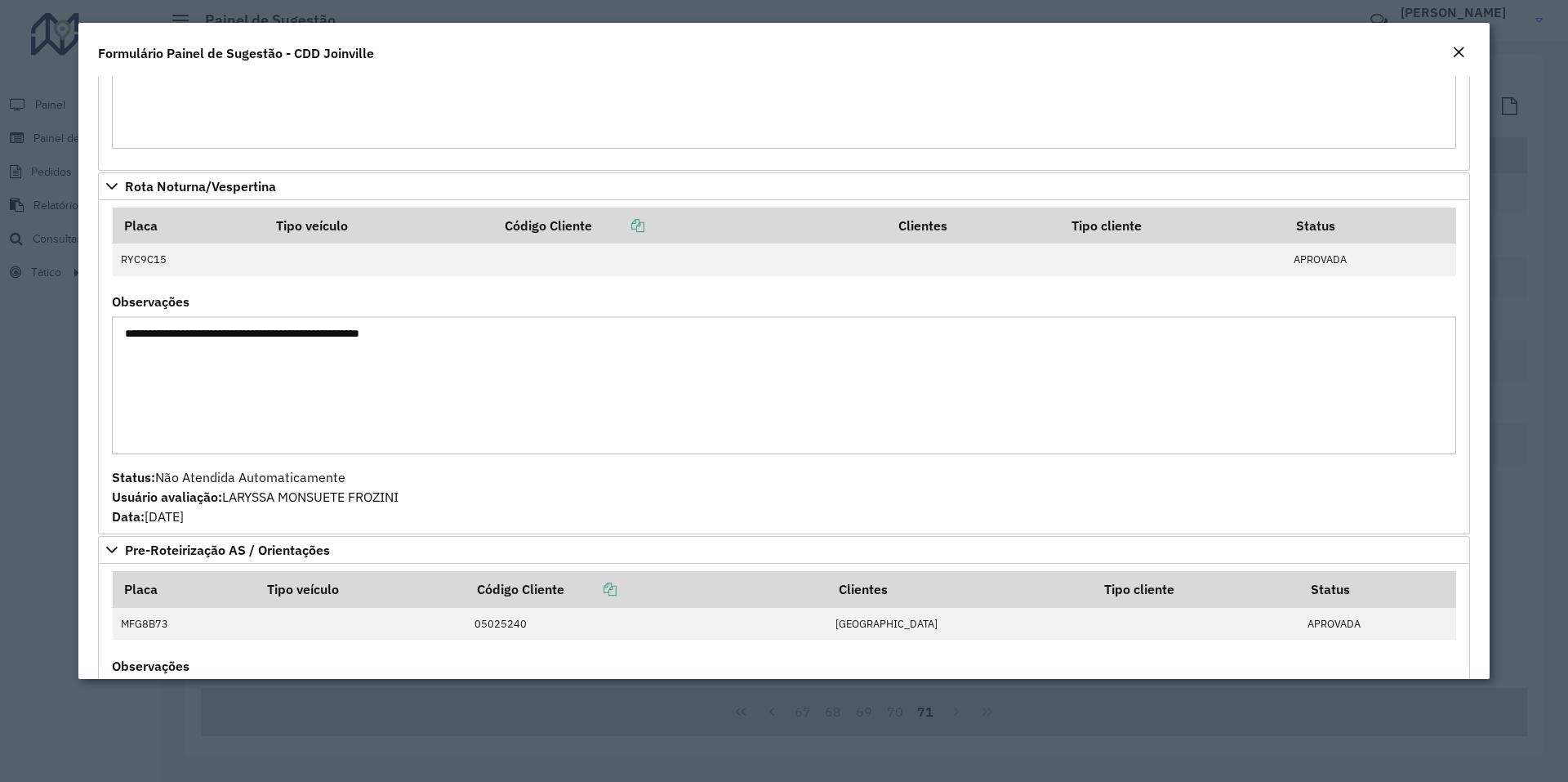
scroll to position [5, 0]
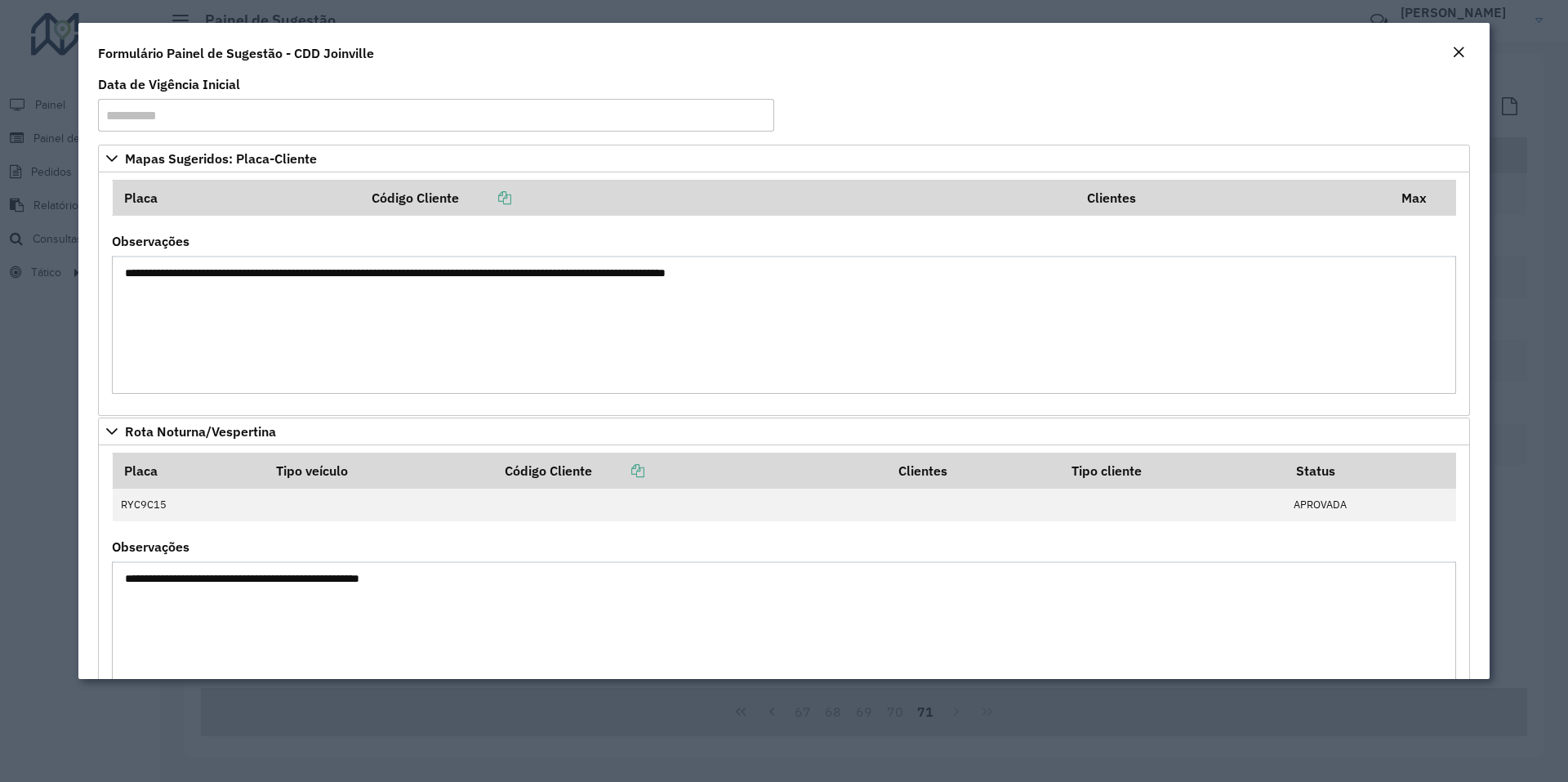
click at [355, 275] on textarea "**********" at bounding box center [784, 324] width 1344 height 138
